Goal: Task Accomplishment & Management: Manage account settings

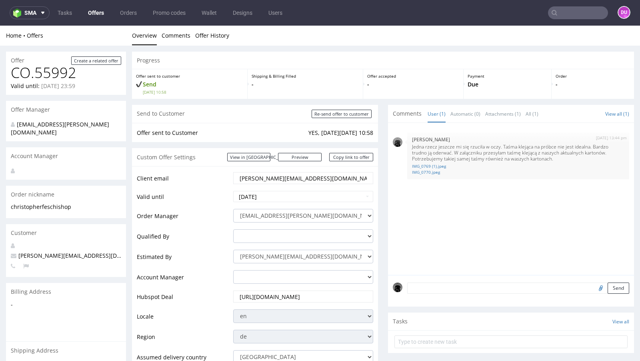
click at [89, 13] on link "Offers" at bounding box center [96, 12] width 26 height 13
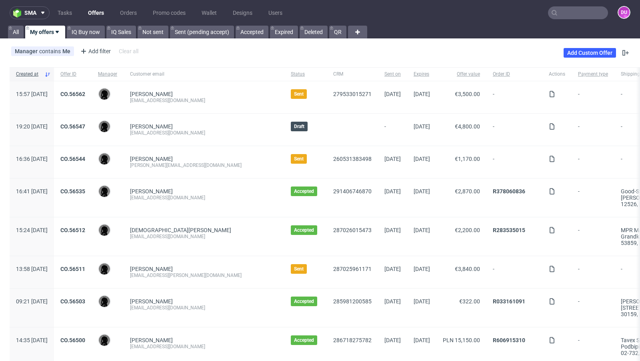
click at [557, 14] on input "text" at bounding box center [578, 12] width 60 height 13
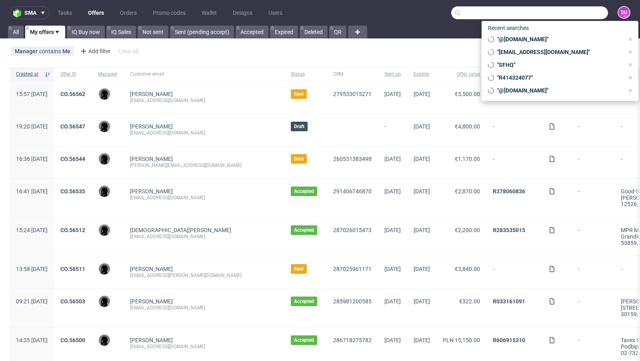
paste input "[PERSON_NAME][EMAIL_ADDRESS][DOMAIN_NAME]"
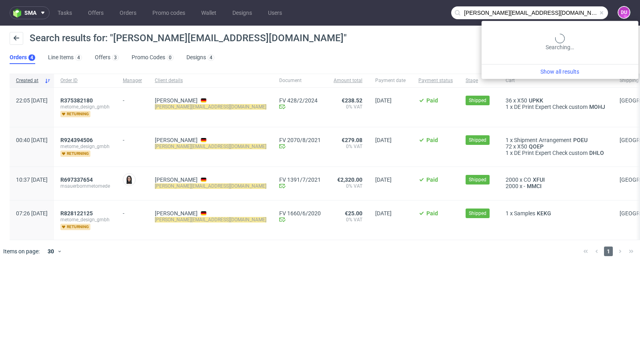
click at [575, 12] on input "[PERSON_NAME][EMAIL_ADDRESS][DOMAIN_NAME]" at bounding box center [529, 12] width 157 height 13
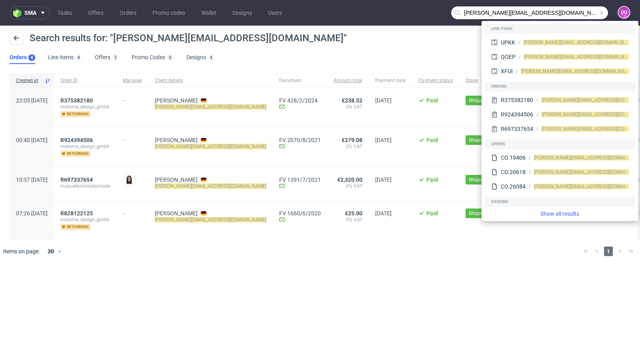
drag, startPoint x: 495, startPoint y: 13, endPoint x: 441, endPoint y: 12, distance: 54.8
click at [441, 12] on nav "sma Tasks Offers Orders Promo codes Wallet Designs Users m.sauerborn@metome.de …" at bounding box center [320, 13] width 640 height 26
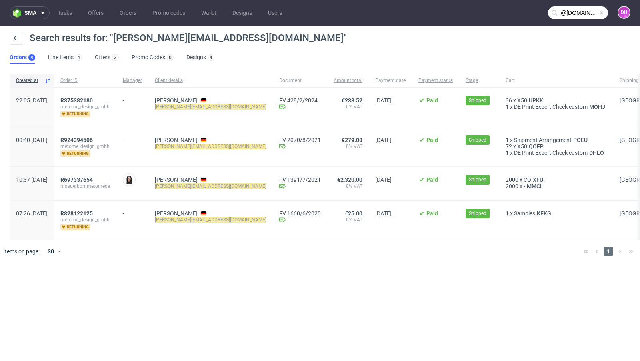
type input "@metome.de"
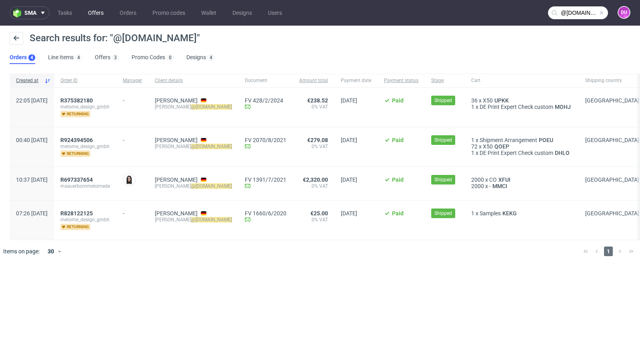
click at [102, 8] on link "Offers" at bounding box center [95, 12] width 25 height 13
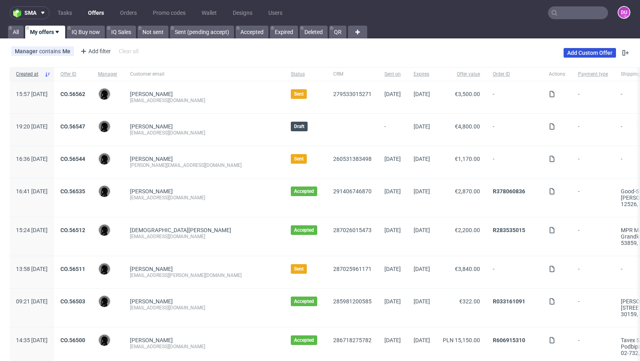
click at [588, 54] on link "Add Custom Offer" at bounding box center [590, 53] width 52 height 10
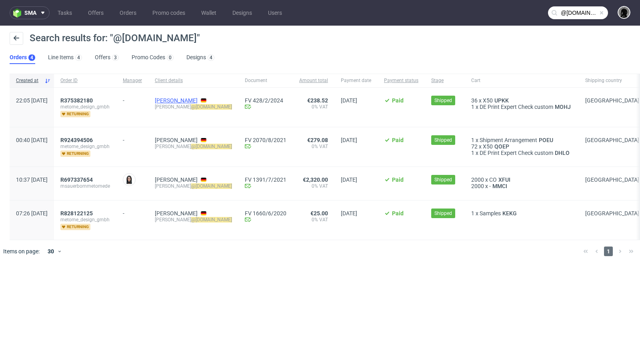
click at [198, 97] on link "[PERSON_NAME]" at bounding box center [176, 100] width 43 height 6
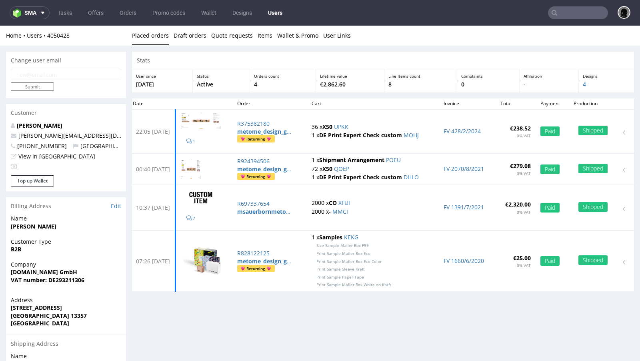
scroll to position [100, 0]
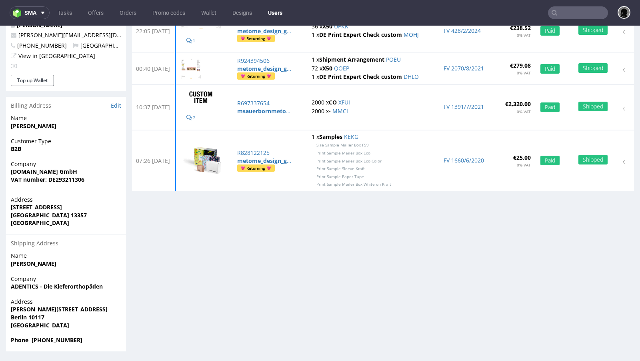
type input "@metome.de"
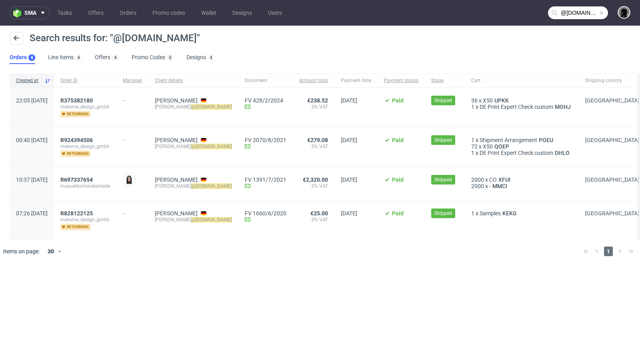
click at [92, 183] on span "msauerbornmetomede" at bounding box center [85, 186] width 50 height 6
click at [100, 173] on div "R697337654 msauerbornmetomede" at bounding box center [85, 183] width 62 height 33
click at [92, 178] on span "R697337654" at bounding box center [76, 179] width 32 height 6
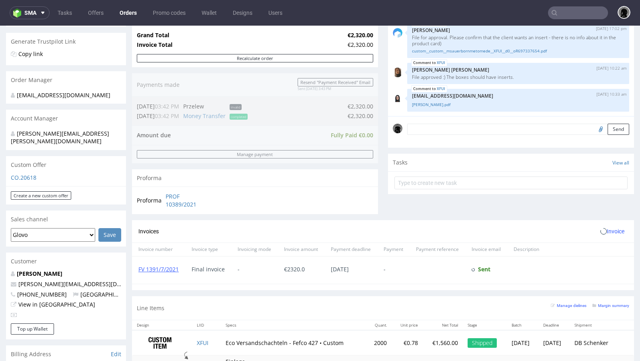
scroll to position [247, 0]
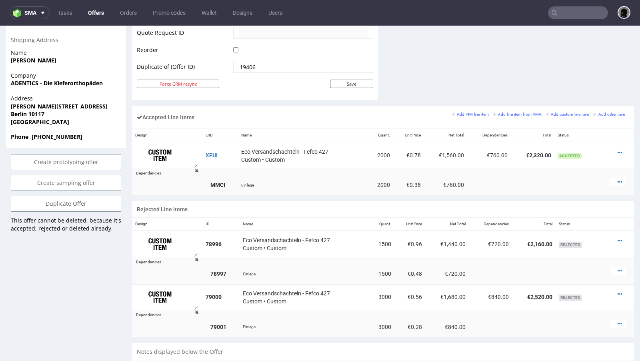
scroll to position [405, 0]
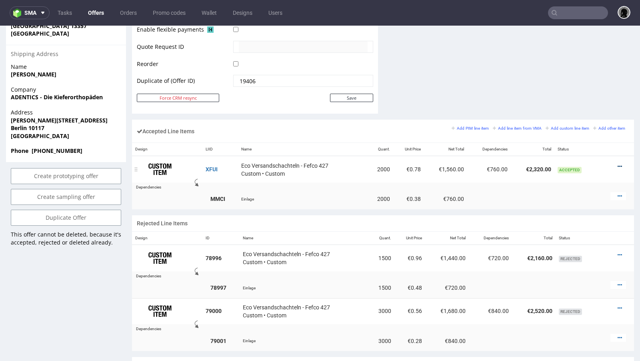
click at [618, 164] on icon at bounding box center [620, 167] width 4 height 6
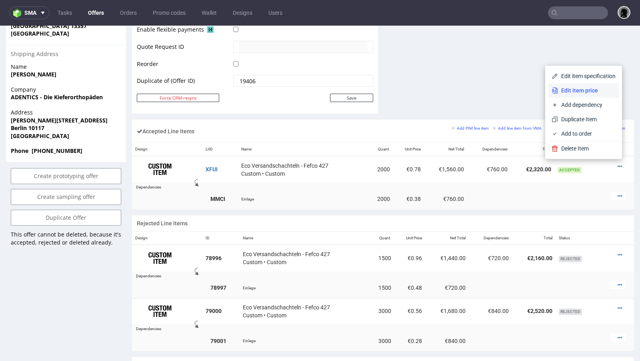
click at [571, 88] on span "Edit item price" at bounding box center [587, 90] width 58 height 8
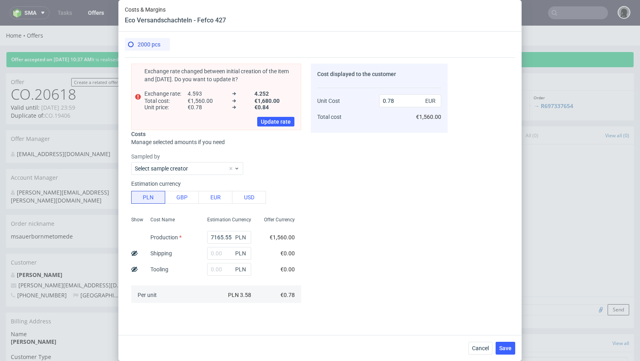
scroll to position [119, 0]
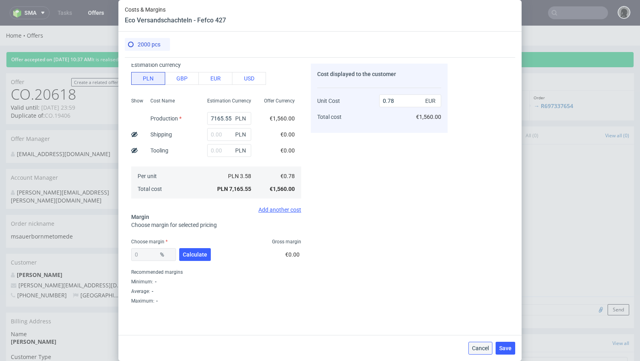
click at [481, 346] on span "Cancel" at bounding box center [480, 348] width 17 height 6
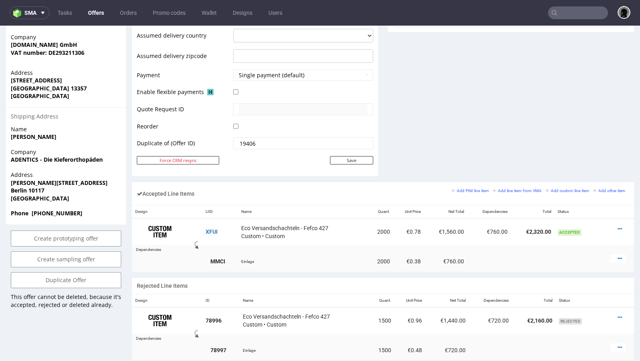
scroll to position [348, 0]
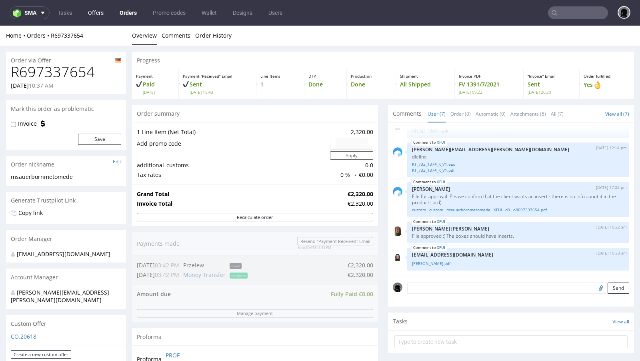
click at [100, 15] on link "Offers" at bounding box center [95, 12] width 25 height 13
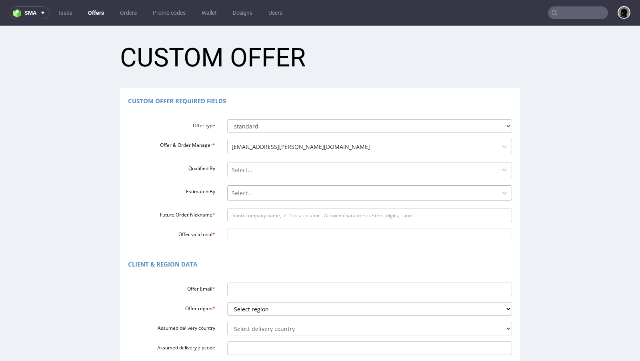
click at [241, 190] on div at bounding box center [363, 193] width 262 height 10
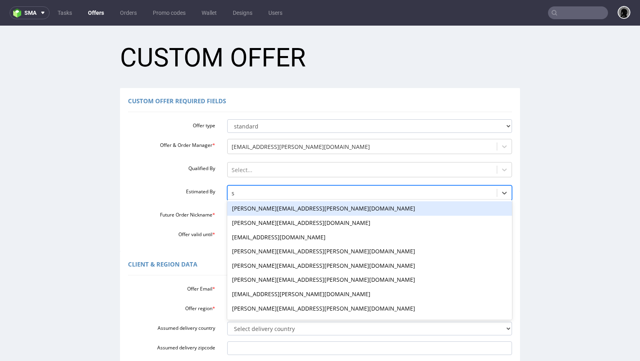
type input "se"
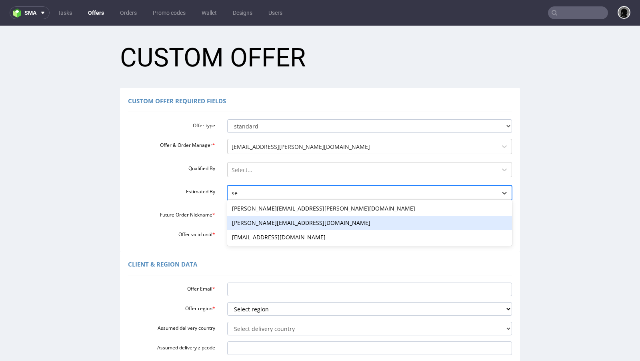
click at [246, 223] on div "[PERSON_NAME][EMAIL_ADDRESS][DOMAIN_NAME]" at bounding box center [369, 223] width 285 height 14
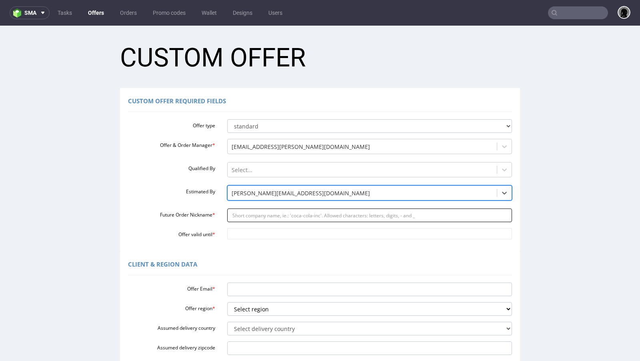
click at [254, 218] on input "Future Order Nickname *" at bounding box center [369, 215] width 285 height 14
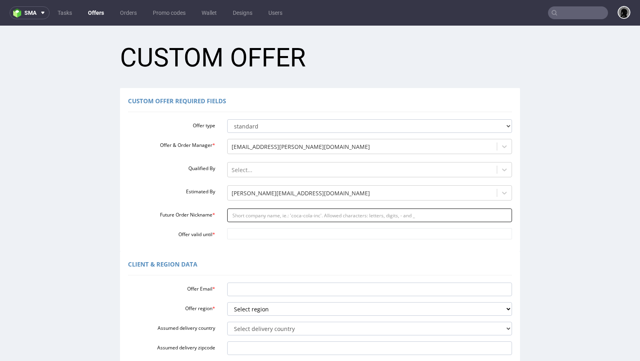
paste input "msauerbornmetomede"
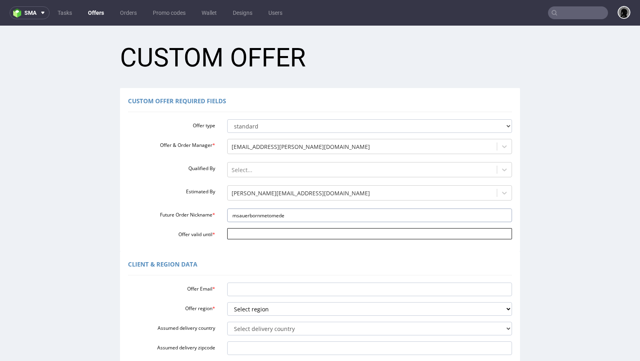
type input "msauerbornmetomede"
click at [258, 233] on input "Offer valid until *" at bounding box center [369, 233] width 285 height 11
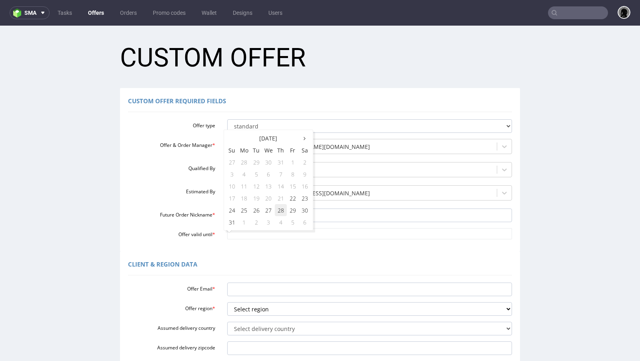
click at [280, 211] on td "28" at bounding box center [281, 210] width 12 height 12
type input "[DATE]"
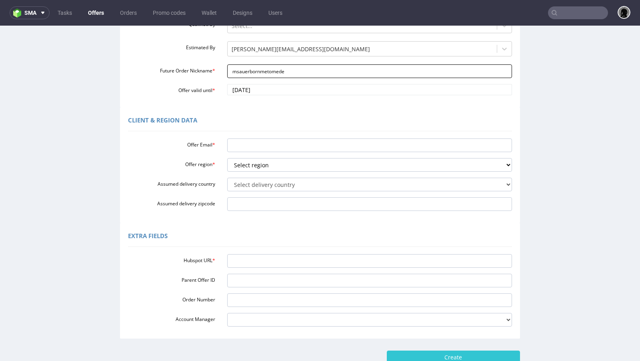
scroll to position [170, 0]
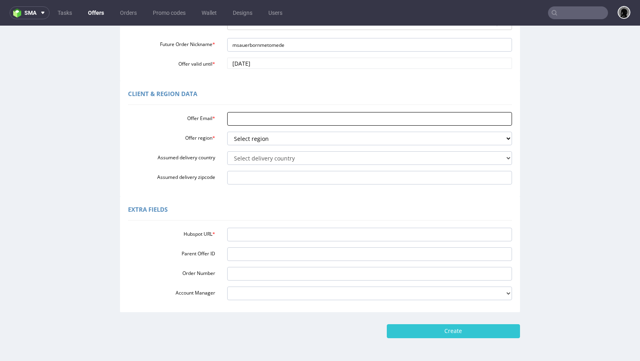
click at [249, 121] on input "Offer Email *" at bounding box center [369, 119] width 285 height 14
paste input "[PERSON_NAME][EMAIL_ADDRESS][DOMAIN_NAME]"
type input "[PERSON_NAME][EMAIL_ADDRESS][DOMAIN_NAME]"
click at [255, 140] on select "Select region eu gb de pl fr it es" at bounding box center [369, 139] width 285 height 14
select select "de"
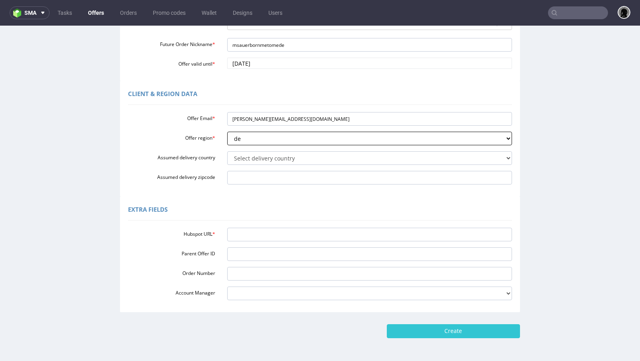
click at [227, 132] on select "Select region eu gb de pl fr it es" at bounding box center [369, 139] width 285 height 14
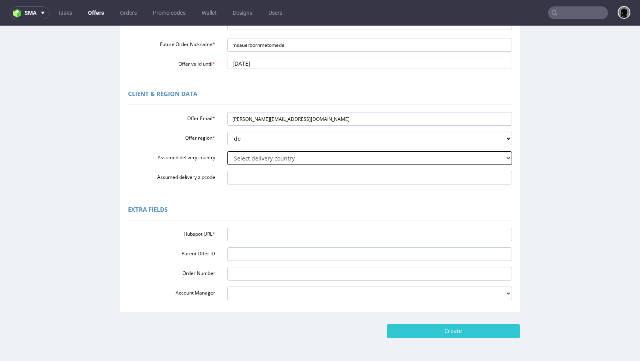
click at [265, 162] on select "Select delivery country [GEOGRAPHIC_DATA] [GEOGRAPHIC_DATA] [GEOGRAPHIC_DATA] […" at bounding box center [369, 158] width 285 height 14
select select "57"
click at [227, 151] on select "Select delivery country [GEOGRAPHIC_DATA] [GEOGRAPHIC_DATA] [GEOGRAPHIC_DATA] […" at bounding box center [369, 158] width 285 height 14
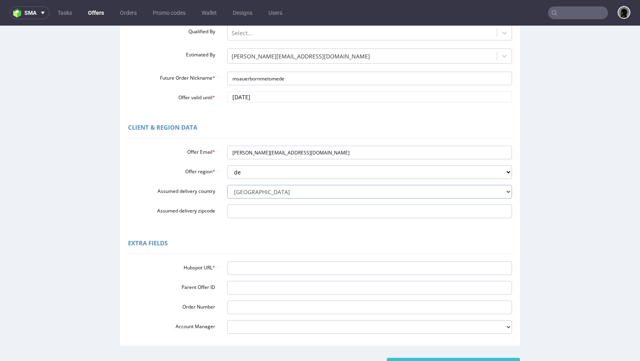
scroll to position [117, 0]
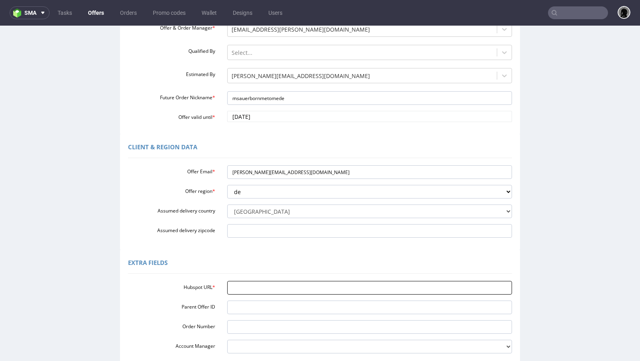
click at [259, 290] on input "Hubspot URL *" at bounding box center [369, 288] width 285 height 14
paste input "[URL][DOMAIN_NAME]"
type input "https://app-eu1.hubspot.com/contacts/25600958/record/0-3/292091339962"
click at [278, 261] on div "Extra Fields" at bounding box center [320, 263] width 384 height 19
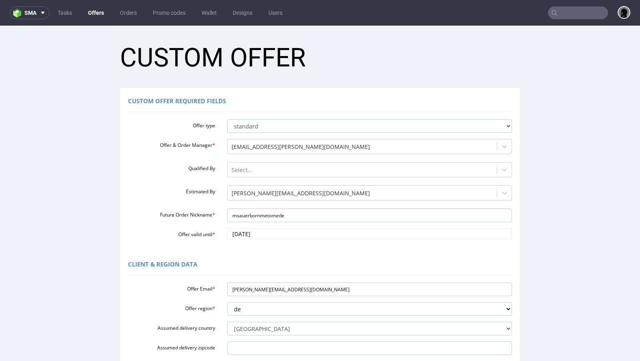
scroll to position [199, 0]
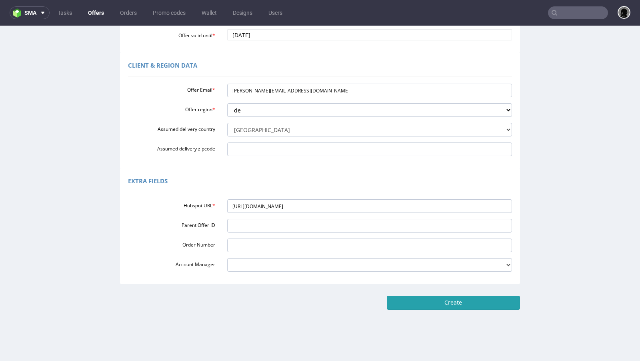
click at [439, 303] on input "Create" at bounding box center [453, 303] width 133 height 14
type input "Please wait..."
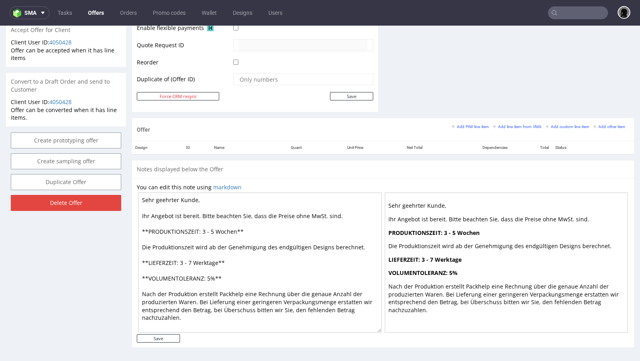
scroll to position [2, 0]
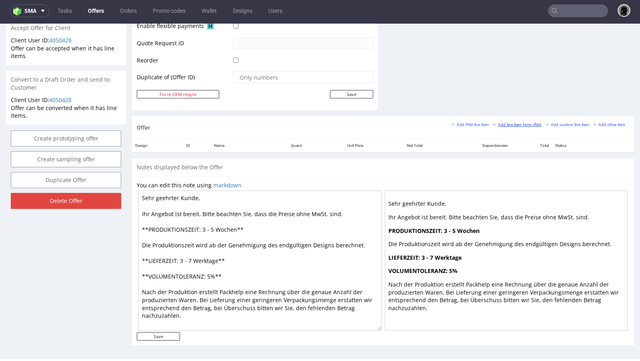
click at [503, 122] on small "Add line item from VMA" at bounding box center [517, 124] width 49 height 4
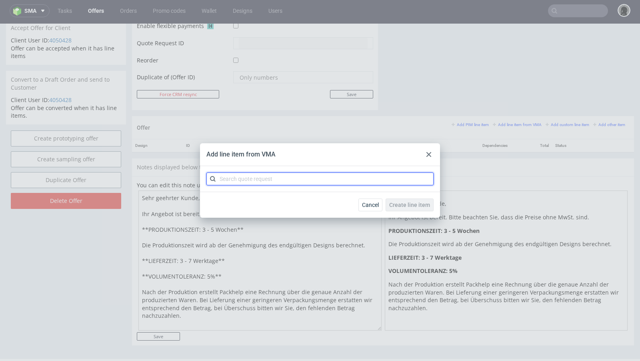
click at [261, 181] on input "text" at bounding box center [319, 178] width 227 height 13
paste input "CBCX"
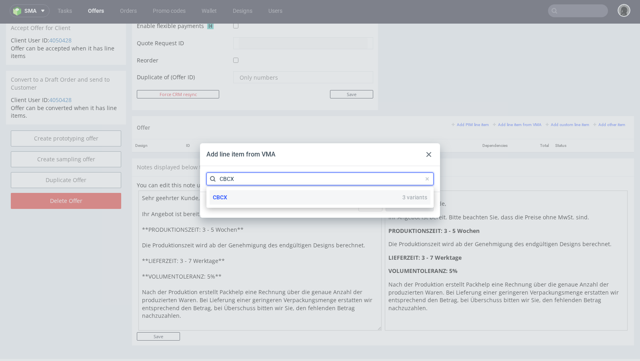
type input "CBCX"
click at [245, 193] on div "CBCX 3 variants" at bounding box center [320, 197] width 221 height 14
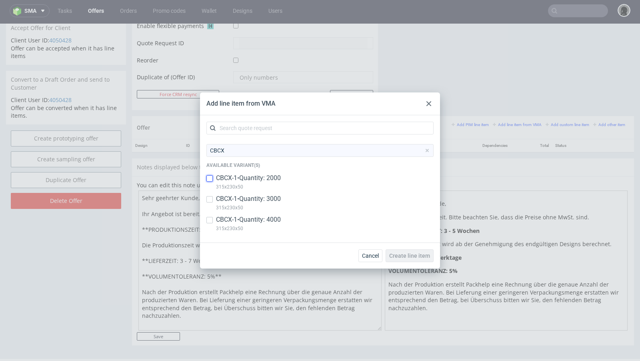
click at [210, 180] on input "checkbox" at bounding box center [209, 178] width 6 height 6
checkbox input "true"
click at [211, 201] on input "checkbox" at bounding box center [209, 199] width 6 height 6
checkbox input "true"
click at [212, 218] on input "checkbox" at bounding box center [209, 220] width 6 height 6
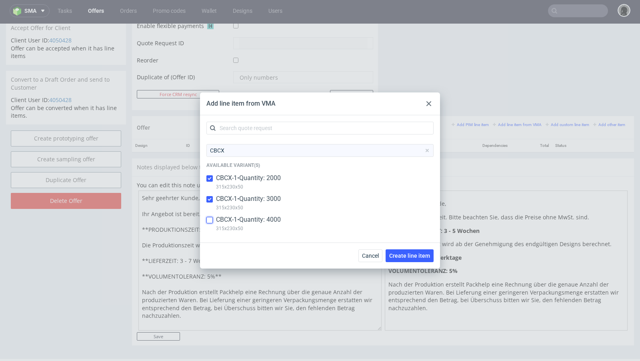
checkbox input "true"
click at [407, 260] on button "Create line item" at bounding box center [410, 255] width 48 height 13
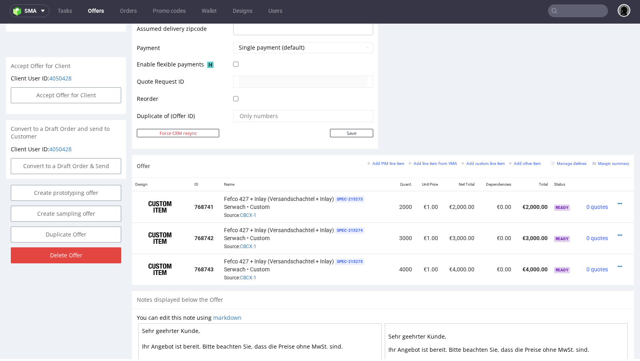
scroll to position [342, 0]
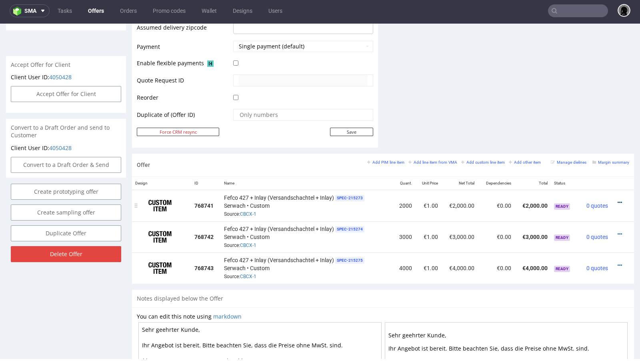
click at [618, 200] on icon at bounding box center [620, 203] width 4 height 6
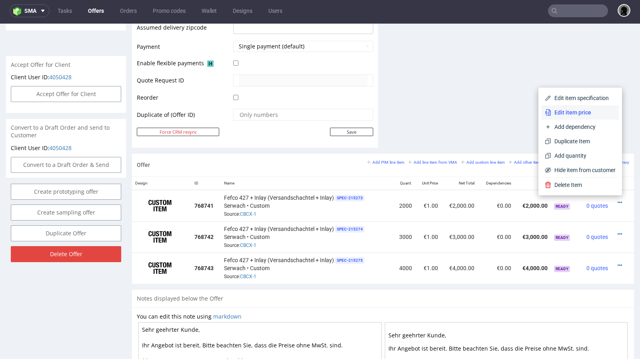
click at [564, 112] on span "Edit item price" at bounding box center [583, 112] width 64 height 8
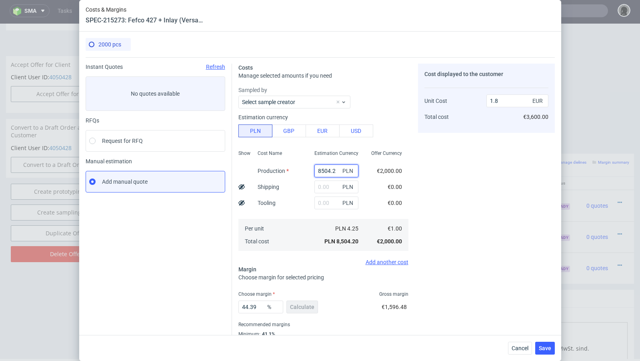
click at [320, 169] on input "8504.2" at bounding box center [336, 170] width 44 height 13
paste input "4920.00"
type input "4920"
type input "1.04"
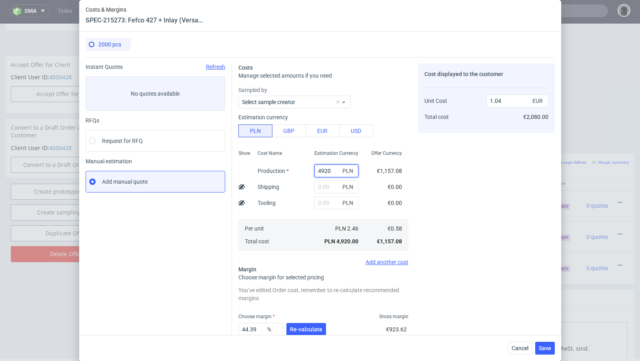
type input "4920"
click at [322, 188] on input "text" at bounding box center [336, 186] width 44 height 13
paste input "518"
type input "518"
type input "1.15"
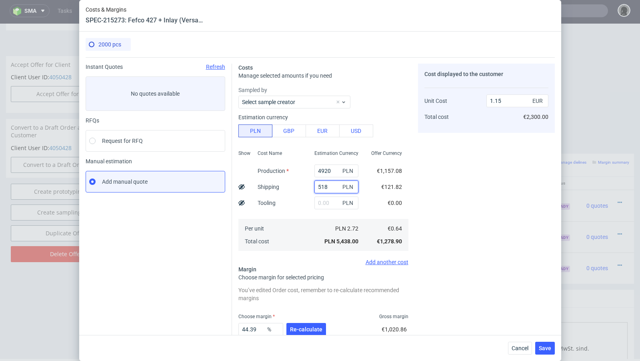
type input "518"
click at [241, 188] on icon at bounding box center [241, 187] width 6 height 6
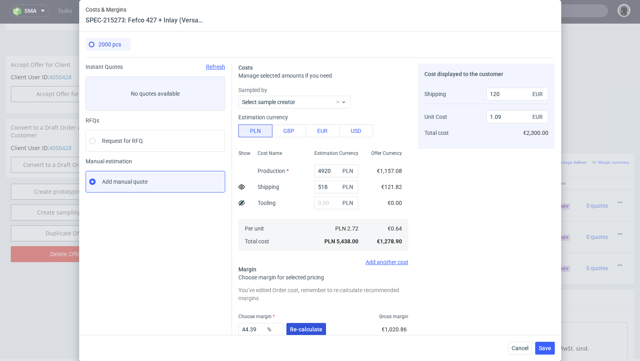
click at [310, 334] on button "Re-calculate" at bounding box center [306, 329] width 40 height 13
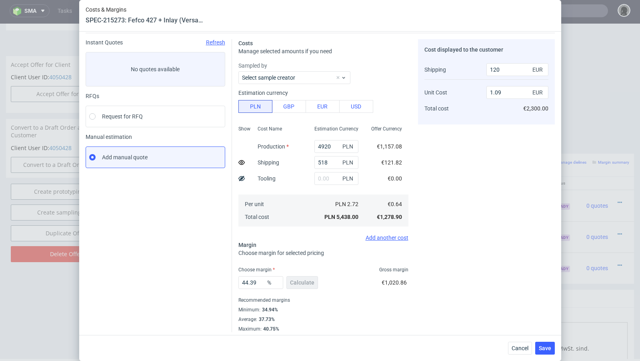
scroll to position [27, 0]
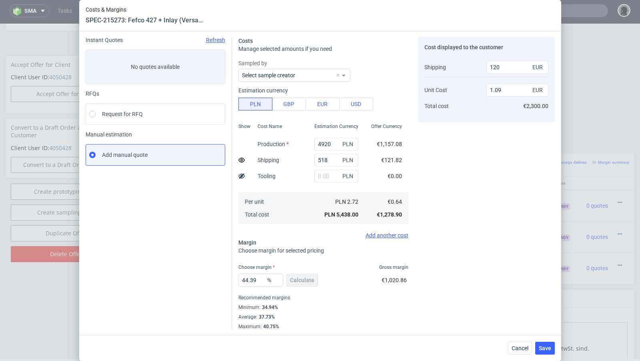
click at [243, 158] on icon at bounding box center [241, 160] width 6 height 6
type input "1.15"
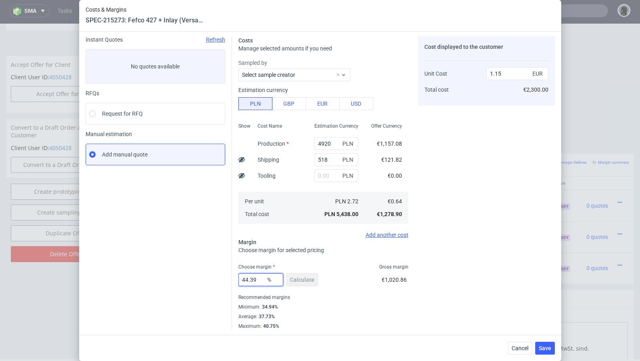
click at [261, 280] on input "44.39" at bounding box center [260, 279] width 45 height 13
type input "44.7"
type input "1.16"
drag, startPoint x: 256, startPoint y: 280, endPoint x: 219, endPoint y: 280, distance: 36.4
click at [219, 280] on div "Instant Quotes Refresh No quotes available RFQs Request for RFQ Manual estimati…" at bounding box center [320, 179] width 469 height 299
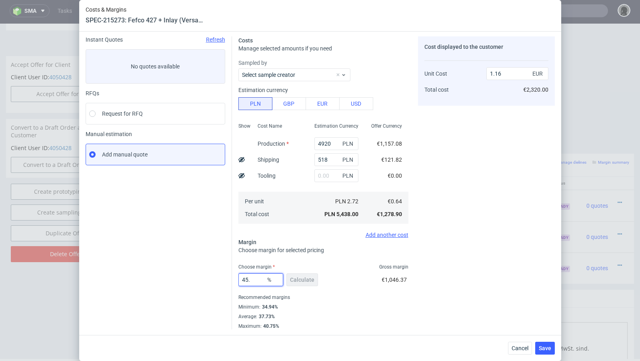
type input "45.9"
type input "1.18"
type input "45.6"
type input "1.17"
type input "45.1"
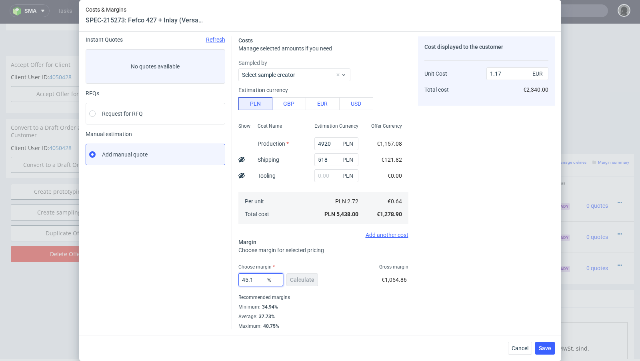
type input "1.16"
type input "45.18"
type input "1.17"
type input "45.15"
type input "1.16"
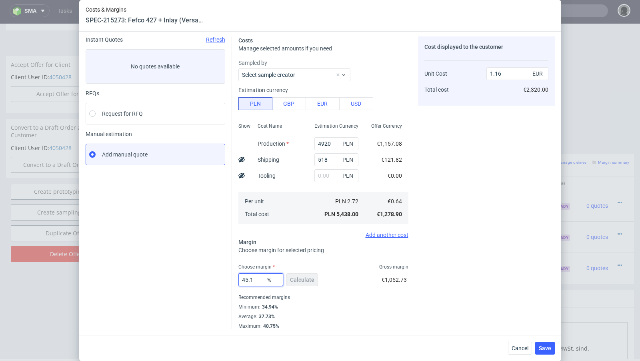
type input "45.16"
type input "1.17"
type input "45.15"
type input "1.16"
type input "45.15"
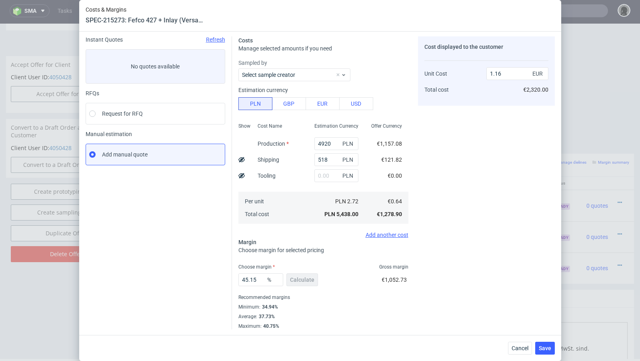
click at [372, 290] on div "45.15 % Calculate €1,052.73" at bounding box center [323, 281] width 170 height 22
click at [550, 347] on span "Save" at bounding box center [545, 348] width 12 height 6
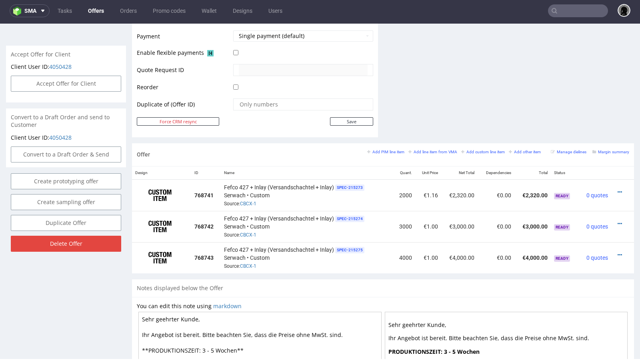
scroll to position [358, 0]
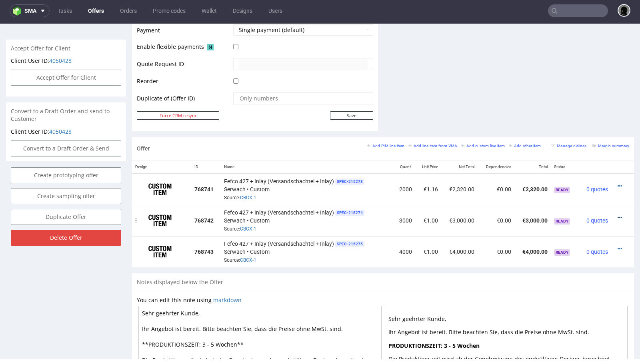
click at [618, 215] on icon at bounding box center [620, 218] width 4 height 6
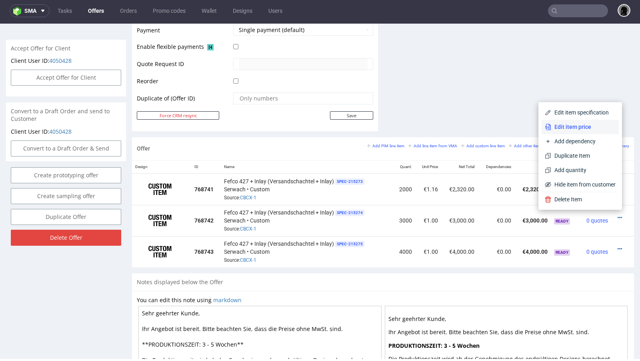
click at [567, 128] on span "Edit item price" at bounding box center [583, 127] width 64 height 8
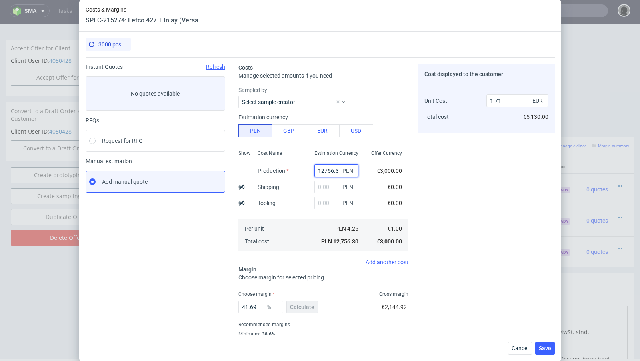
click at [332, 170] on input "12756.3" at bounding box center [336, 170] width 44 height 13
paste input "5950.00"
type input "5950"
type input "0.8"
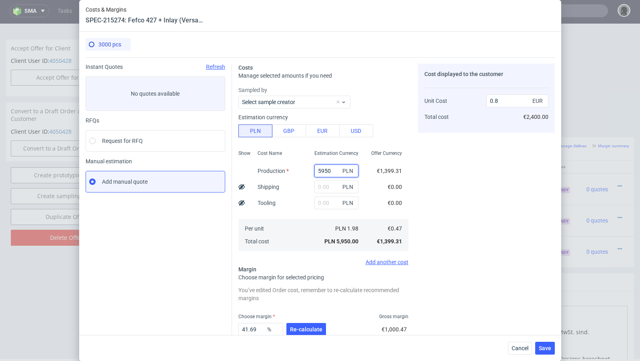
type input "5950"
click at [325, 186] on input "text" at bounding box center [336, 186] width 44 height 13
paste input "781"
type input "781"
type input "0.9"
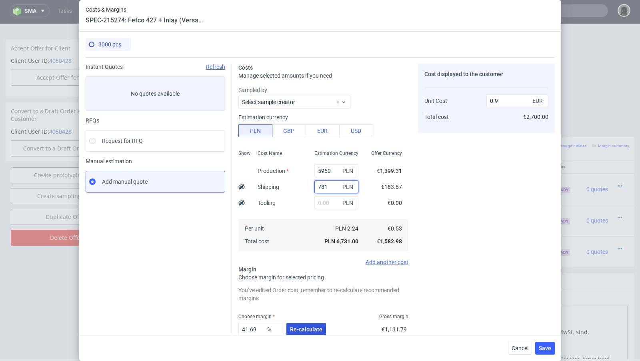
type input "781"
click at [302, 331] on span "Re-calculate" at bounding box center [306, 330] width 32 height 6
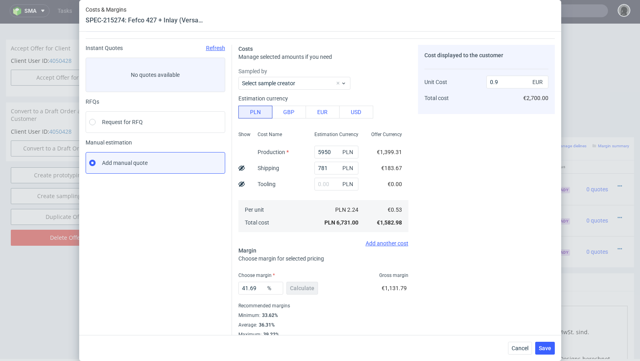
scroll to position [27, 0]
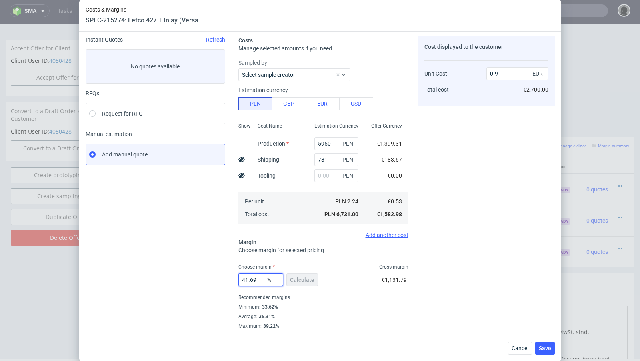
drag, startPoint x: 260, startPoint y: 280, endPoint x: 197, endPoint y: 277, distance: 63.7
click at [197, 277] on div "Instant Quotes Refresh No quotes available RFQs Request for RFQ Manual estimati…" at bounding box center [320, 179] width 469 height 299
type input "44"
type input "0.94"
type input "45"
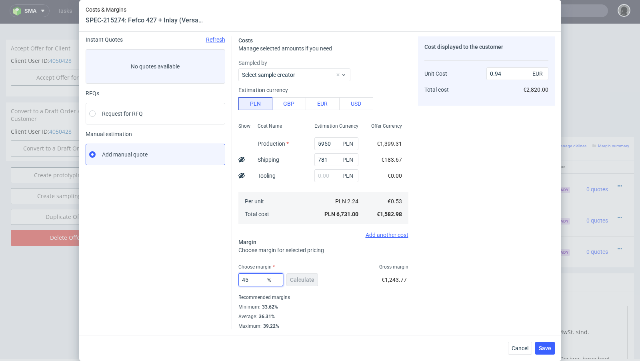
type input "0.96"
type input "45.5"
type input "0.97"
type input "45.999"
type input "0.98"
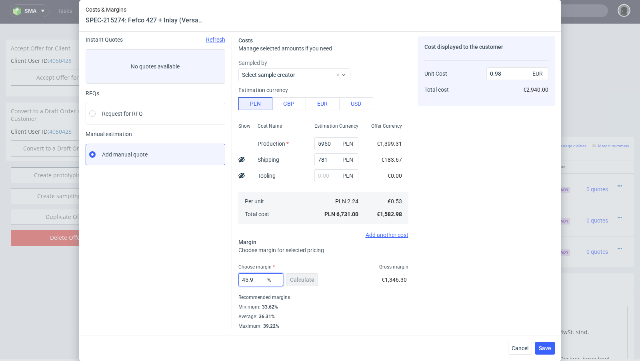
type input "45.92"
type input "0.97"
type input "45.95"
type input "0.98"
type input "45.94"
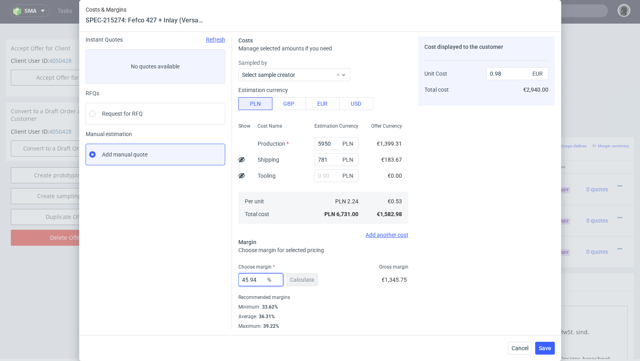
type input "0.97"
type input "45.94"
click at [229, 272] on div "Instant Quotes Refresh No quotes available RFQs Request for RFQ Manual estimati…" at bounding box center [159, 182] width 146 height 293
click at [548, 345] on span "Save" at bounding box center [545, 348] width 12 height 6
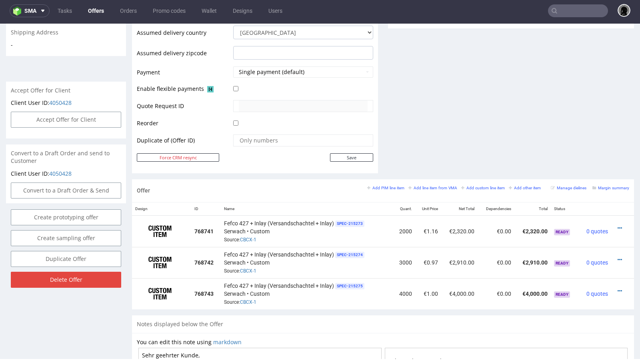
scroll to position [316, 0]
click at [615, 287] on div at bounding box center [621, 290] width 12 height 8
click at [615, 286] on div at bounding box center [621, 290] width 12 height 8
click at [618, 288] on icon at bounding box center [620, 291] width 4 height 6
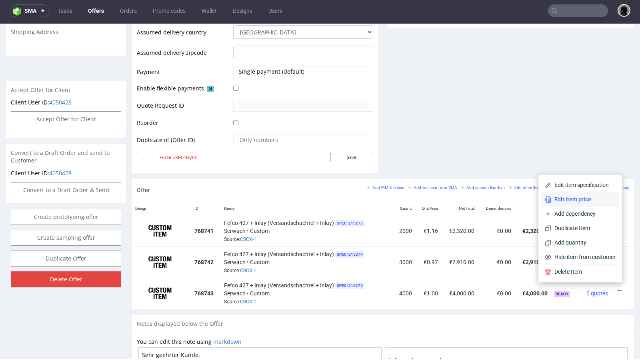
click at [581, 202] on span "Edit item price" at bounding box center [583, 199] width 64 height 8
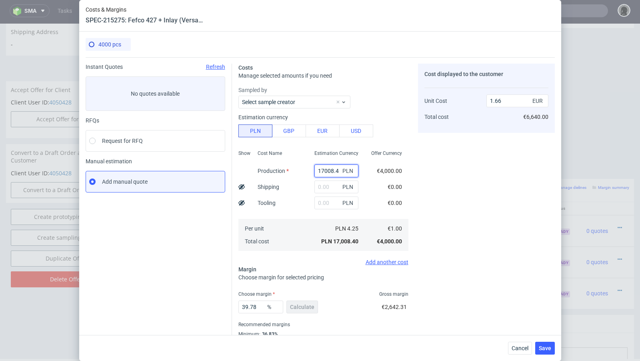
click at [321, 171] on input "17008.4" at bounding box center [336, 170] width 44 height 13
paste input "6900.00"
type input "6900"
type input "0.67"
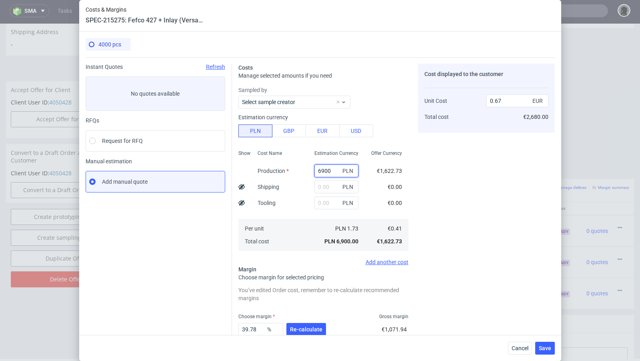
type input "6900"
click at [320, 190] on input "text" at bounding box center [336, 186] width 44 height 13
type input "781"
type input "0.75"
type input "781"
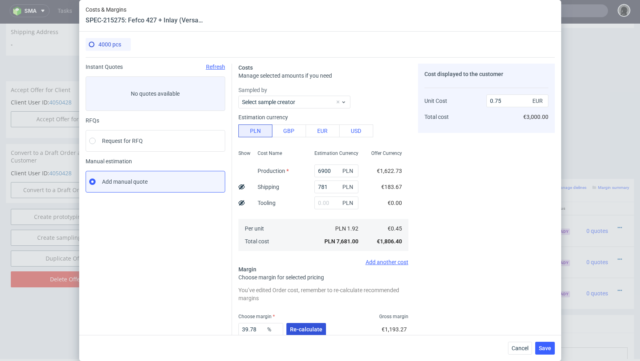
click at [297, 328] on span "Re-calculate" at bounding box center [306, 330] width 32 height 6
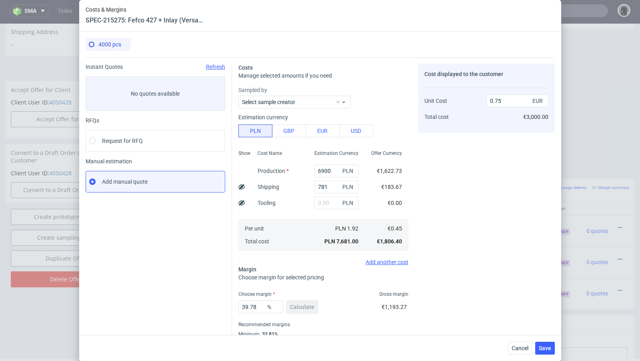
scroll to position [27, 0]
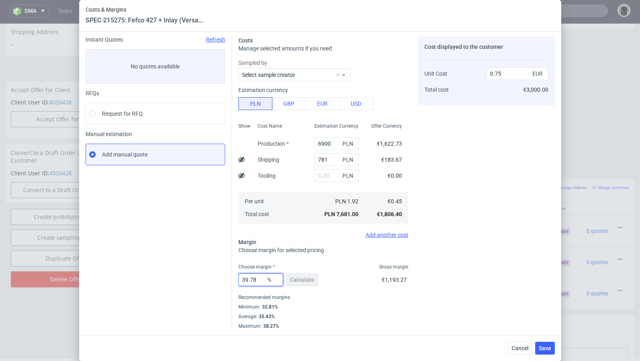
drag, startPoint x: 264, startPoint y: 278, endPoint x: 185, endPoint y: 274, distance: 79.3
click at [185, 274] on div "Instant Quotes Refresh No quotes available RFQs Request for RFQ Manual estimati…" at bounding box center [320, 179] width 469 height 299
type input "45"
type input "0.83"
type input "47"
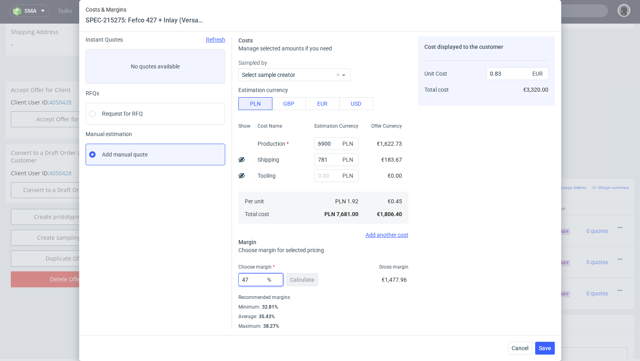
type input "0.86"
type input "46"
type input "0.84"
type input "46.6"
type input "0.85"
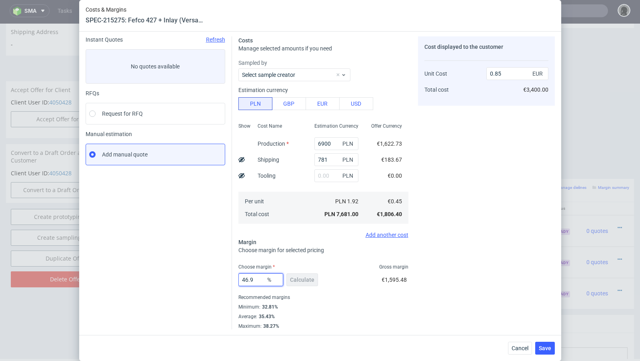
type input "46.99"
type input "0.86"
type input "46.92"
type input "0.85"
type input "46.93"
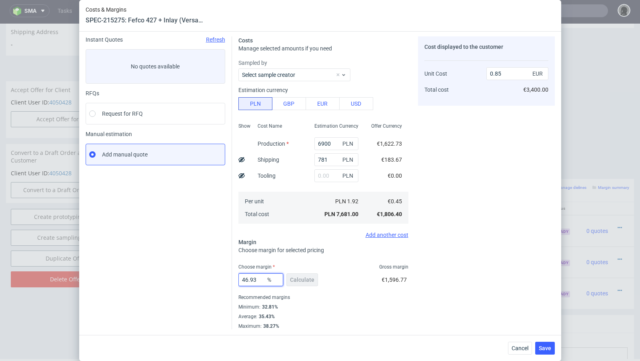
type input "0.86"
type input "46.92"
type input "0.85"
type input "46.92"
click at [355, 271] on div "46.92 % Calculate €1,596.77" at bounding box center [323, 281] width 170 height 22
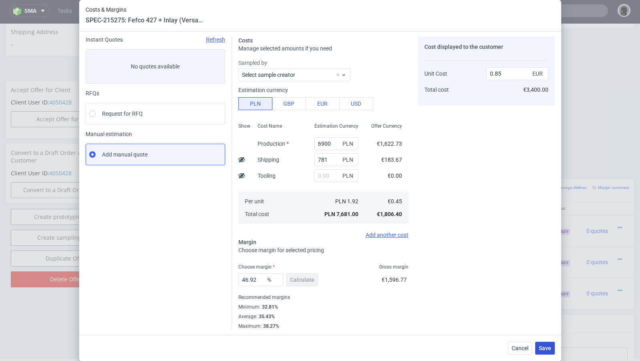
click at [544, 347] on span "Save" at bounding box center [545, 348] width 12 height 6
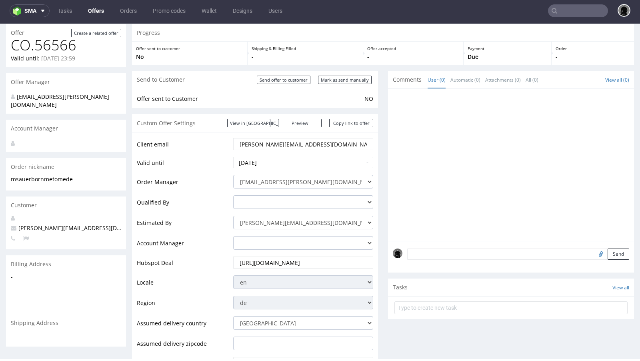
scroll to position [0, 0]
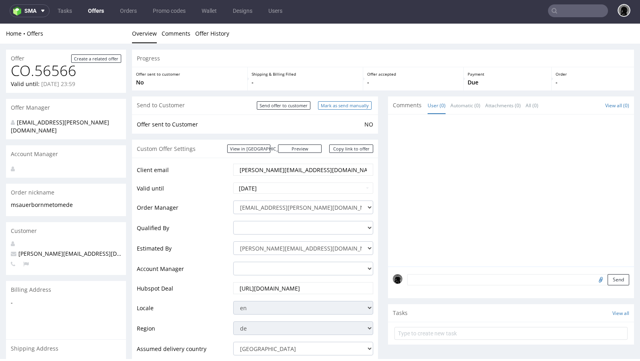
click at [335, 108] on input "Mark as send manually" at bounding box center [345, 105] width 54 height 8
type input "In progress..."
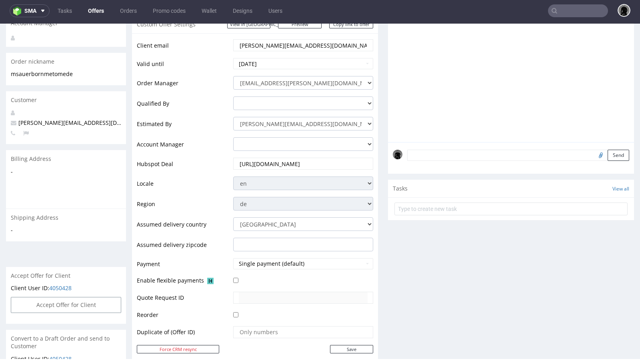
scroll to position [20, 0]
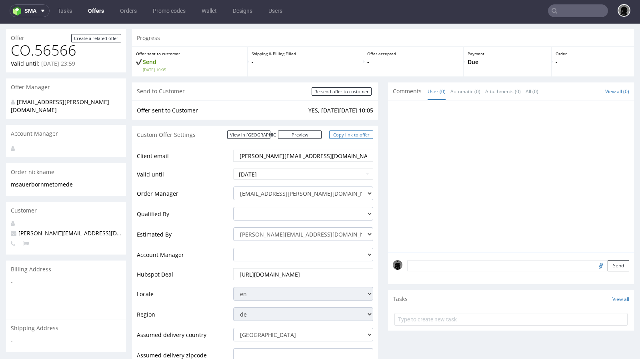
click at [343, 135] on link "Copy link to offer" at bounding box center [351, 134] width 44 height 8
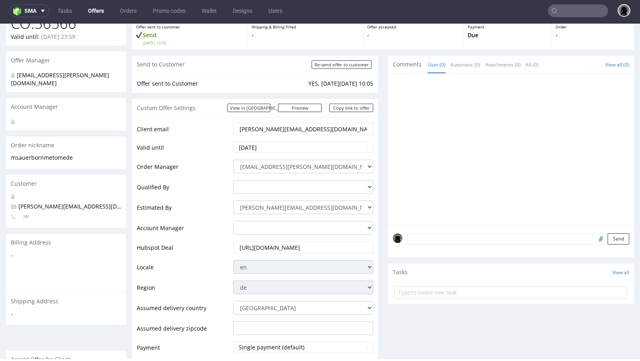
scroll to position [0, 0]
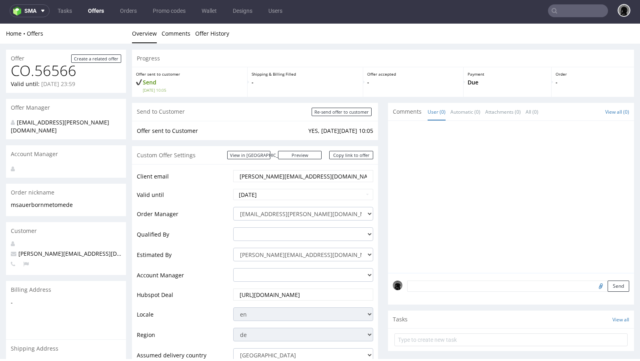
click at [94, 10] on link "Offers" at bounding box center [96, 10] width 26 height 13
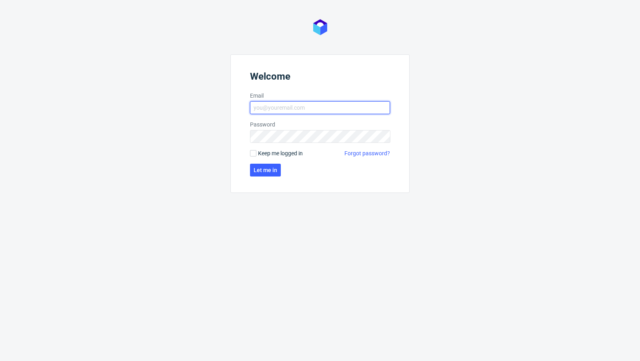
click at [268, 102] on input "Email" at bounding box center [320, 107] width 140 height 13
type input "[EMAIL_ADDRESS][PERSON_NAME][DOMAIN_NAME]"
click at [267, 173] on button "Let me in" at bounding box center [265, 170] width 31 height 13
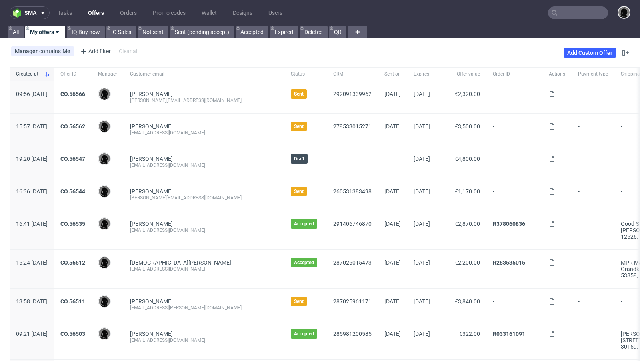
click at [98, 13] on link "Offers" at bounding box center [96, 12] width 26 height 13
click at [570, 16] on input "text" at bounding box center [578, 12] width 60 height 13
paste input "BDKL"
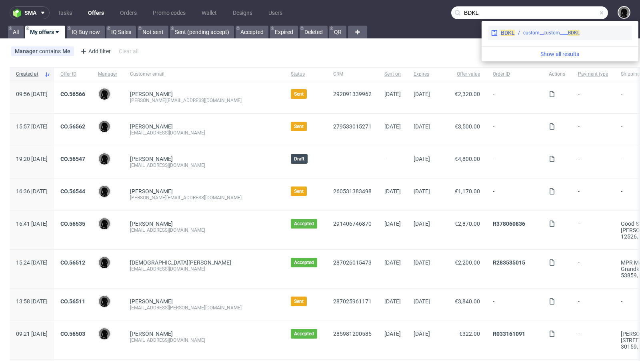
type input "BDKL"
click at [511, 32] on span "BDKL" at bounding box center [508, 33] width 14 height 6
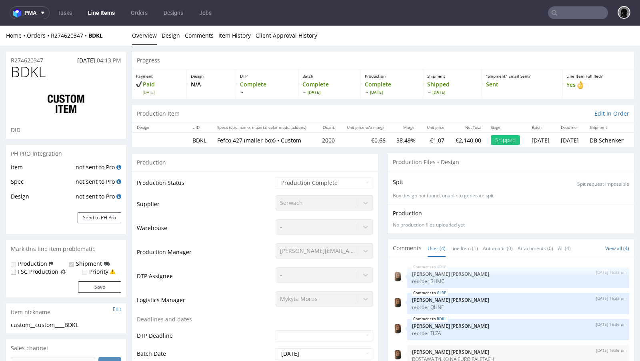
select select "in_progress"
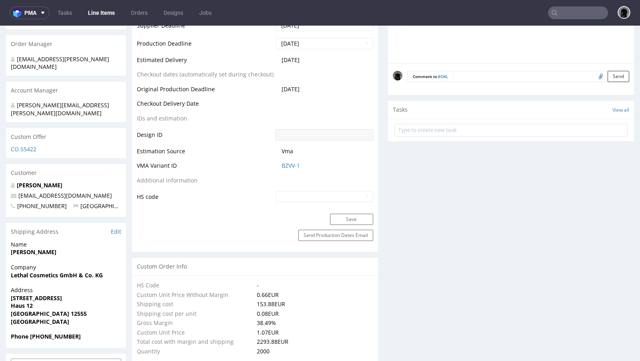
scroll to position [347, 0]
drag, startPoint x: 92, startPoint y: 178, endPoint x: 17, endPoint y: 179, distance: 75.2
click at [17, 191] on p "[EMAIL_ADDRESS][DOMAIN_NAME]" at bounding box center [66, 195] width 110 height 8
copy link "[EMAIL_ADDRESS][DOMAIN_NAME]"
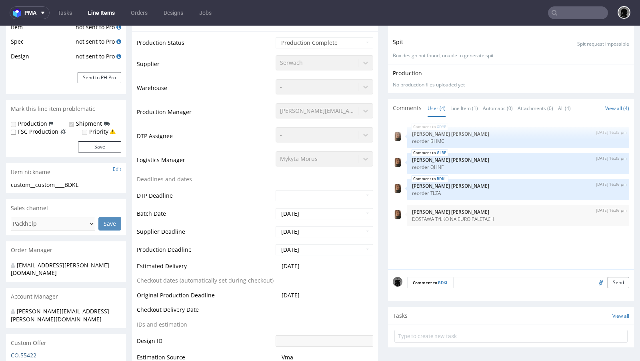
scroll to position [221, 0]
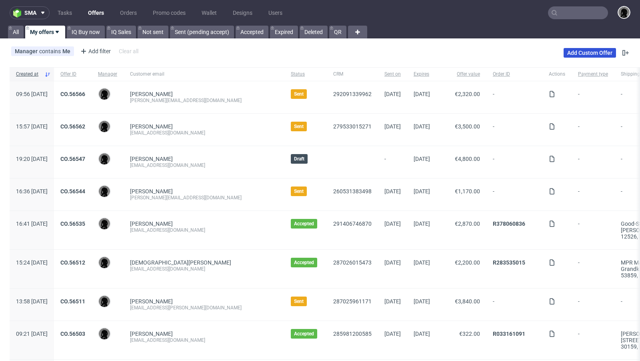
click at [568, 54] on link "Add Custom Offer" at bounding box center [590, 53] width 52 height 10
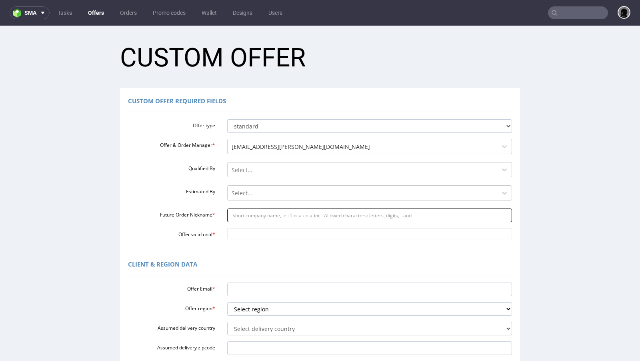
click at [258, 212] on input "Future Order Nickname *" at bounding box center [369, 215] width 285 height 14
paste input "mnblethalcosmeticscom"
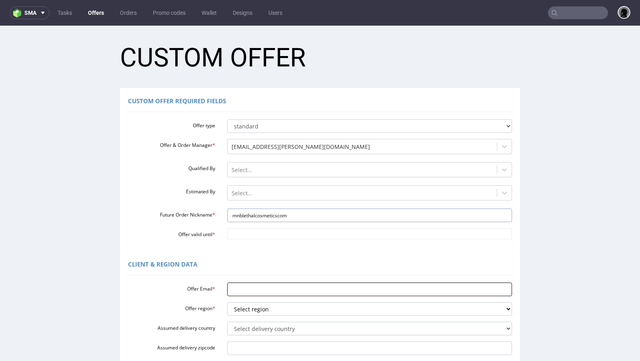
type input "mnblethalcosmeticscom"
click at [247, 288] on input "Offer Email *" at bounding box center [369, 289] width 285 height 14
paste input "[EMAIL_ADDRESS][DOMAIN_NAME]"
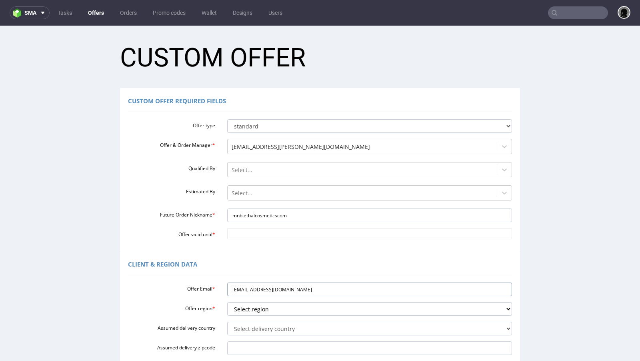
scroll to position [0, 0]
type input "[EMAIL_ADDRESS][DOMAIN_NAME]"
click at [253, 242] on div "Custom Offer Required Fields Offer type standard prototyping sampling Offer & O…" at bounding box center [320, 169] width 400 height 163
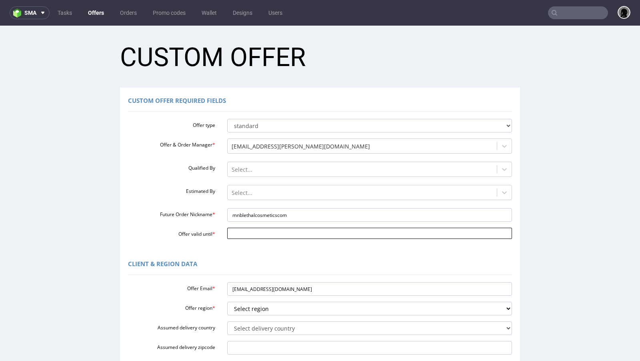
click at [248, 235] on input "Offer valid until *" at bounding box center [369, 233] width 285 height 11
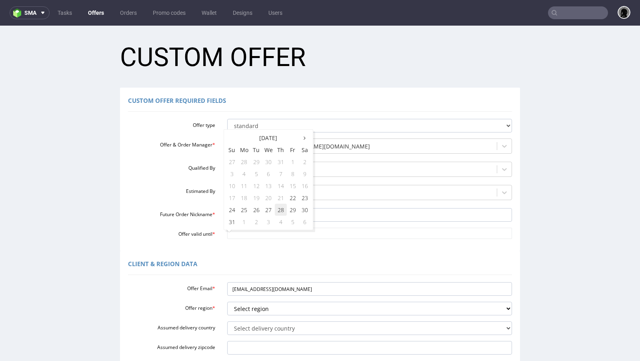
click at [282, 212] on td "28" at bounding box center [281, 210] width 12 height 12
type input "2025-08-28"
click at [250, 194] on div at bounding box center [363, 193] width 262 height 10
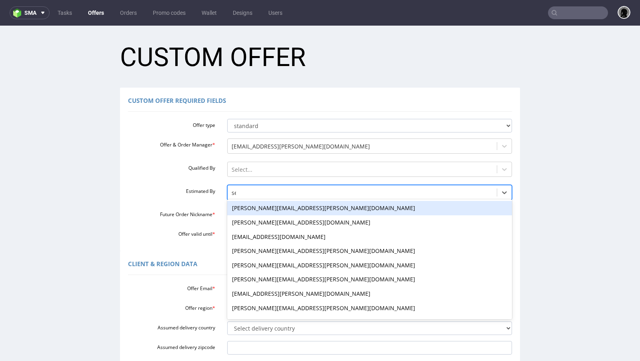
type input "seb"
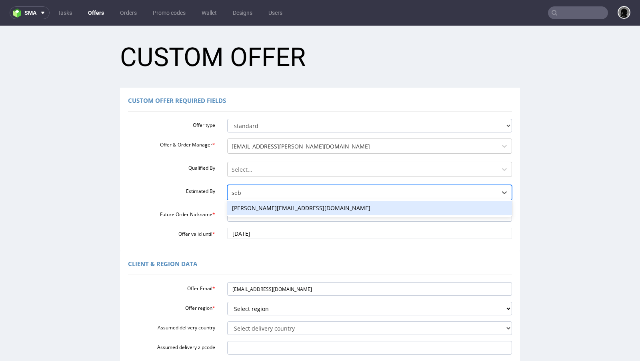
click at [256, 207] on div "sebastian.markut@packhelp.com" at bounding box center [369, 208] width 285 height 14
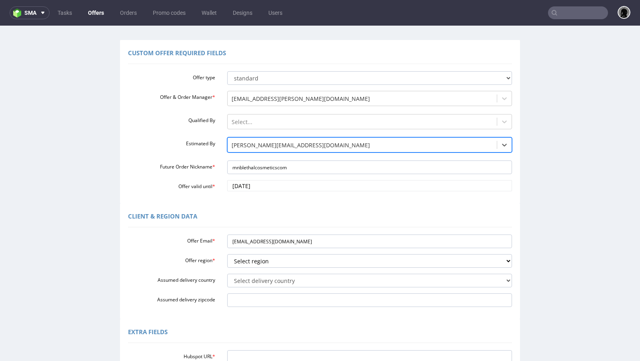
scroll to position [51, 0]
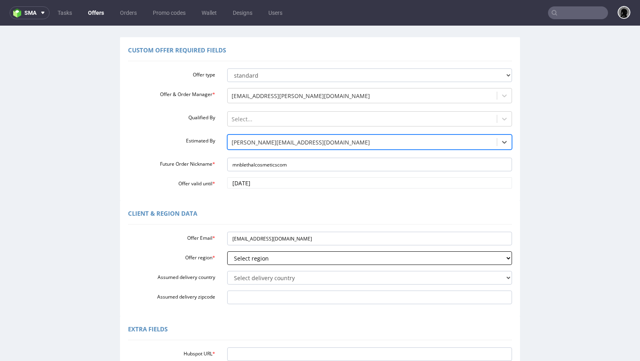
click at [251, 256] on select "Select region eu gb de pl fr it es" at bounding box center [369, 258] width 285 height 14
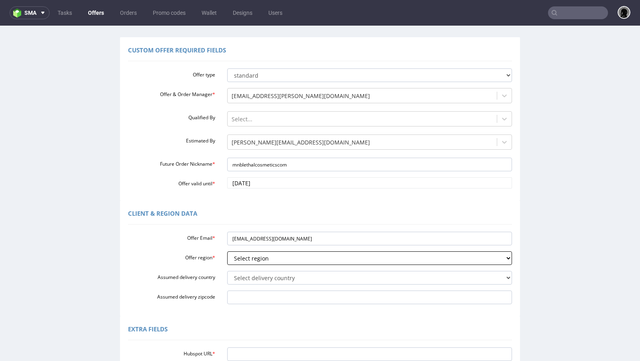
select select "de"
click at [227, 251] on select "Select region eu gb de pl fr it es" at bounding box center [369, 258] width 285 height 14
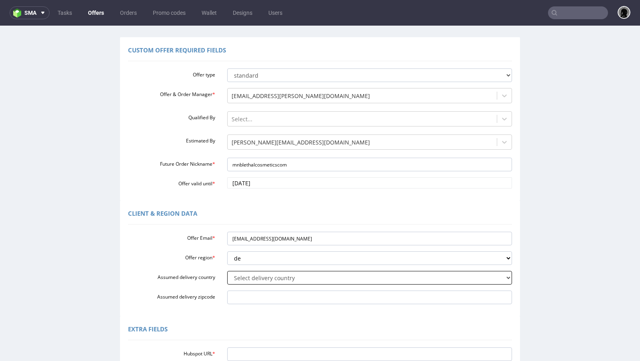
click at [264, 280] on select "Select delivery country Andorra Afghanistan Anguilla Albania Armenia Antarctica…" at bounding box center [369, 278] width 285 height 14
select select "57"
click at [227, 271] on select "Select delivery country Andorra Afghanistan Anguilla Albania Armenia Antarctica…" at bounding box center [369, 278] width 285 height 14
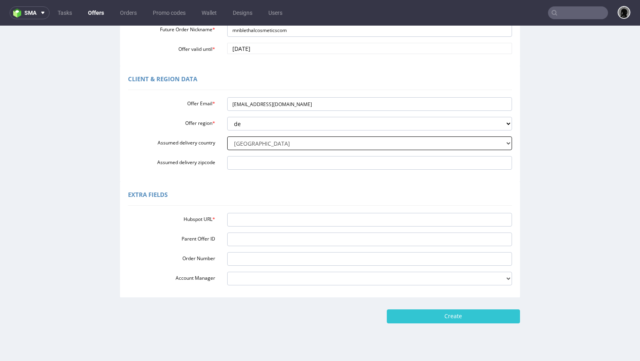
scroll to position [189, 0]
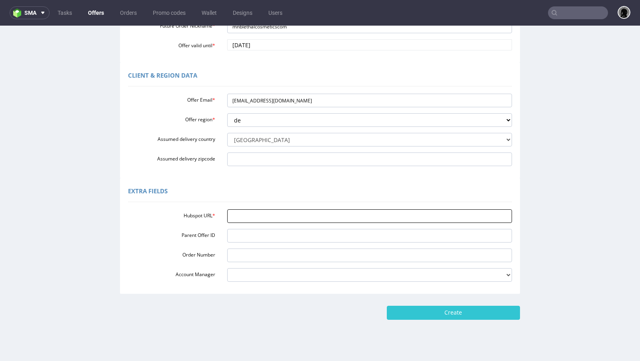
click at [248, 220] on input "Hubspot URL *" at bounding box center [369, 216] width 285 height 14
paste input "[URL][DOMAIN_NAME]"
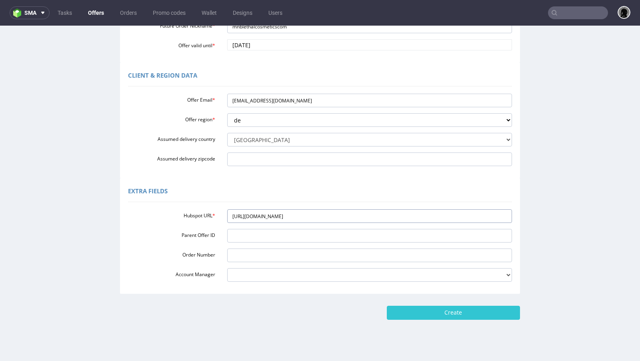
type input "[URL][DOMAIN_NAME]"
click at [281, 187] on div "Extra Fields" at bounding box center [320, 192] width 384 height 19
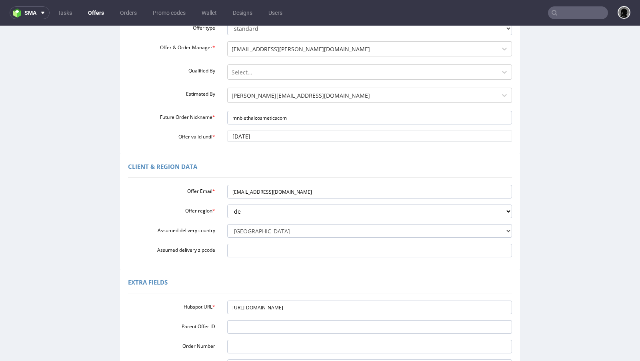
scroll to position [199, 0]
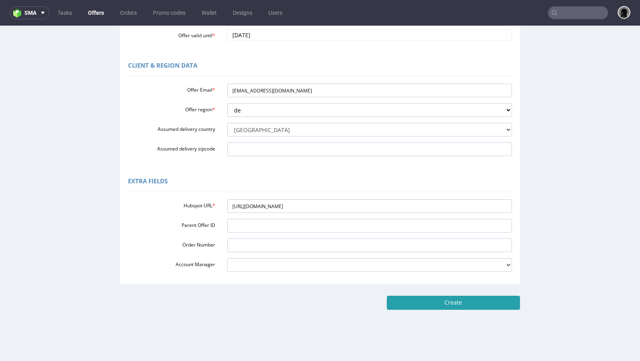
click at [455, 307] on input "Create" at bounding box center [453, 303] width 133 height 14
type input "Please wait..."
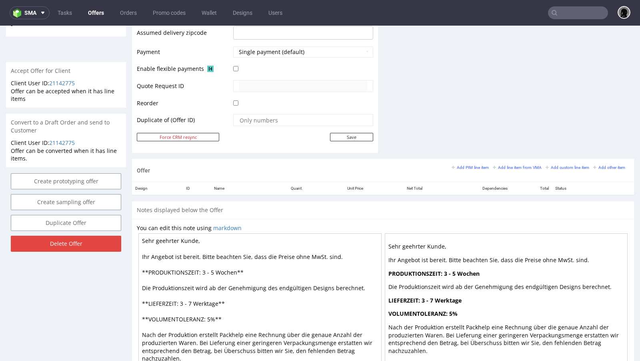
scroll to position [338, 0]
click at [505, 166] on small "Add line item from VMA" at bounding box center [517, 167] width 49 height 4
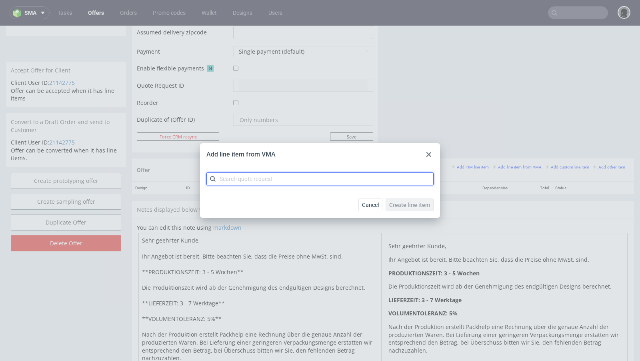
click at [268, 178] on input "text" at bounding box center [319, 178] width 227 height 13
paste input "CBDA"
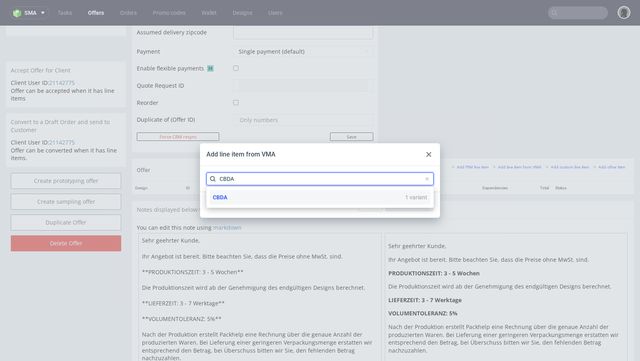
type input "CBDA"
click at [246, 192] on div "CBDA 1 variant" at bounding box center [320, 197] width 221 height 14
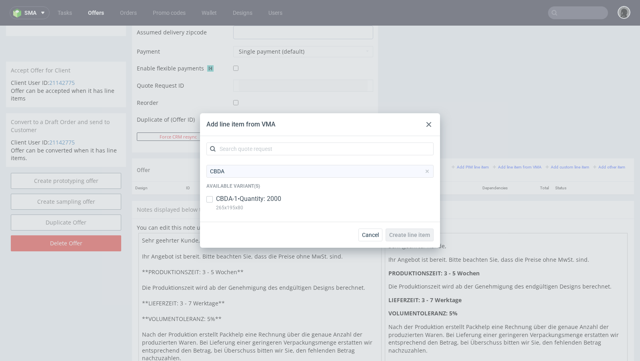
click at [238, 195] on p "CBDA-1 • Quantity: 2000" at bounding box center [248, 198] width 65 height 9
checkbox input "true"
click at [413, 238] on button "Create line item" at bounding box center [410, 234] width 48 height 13
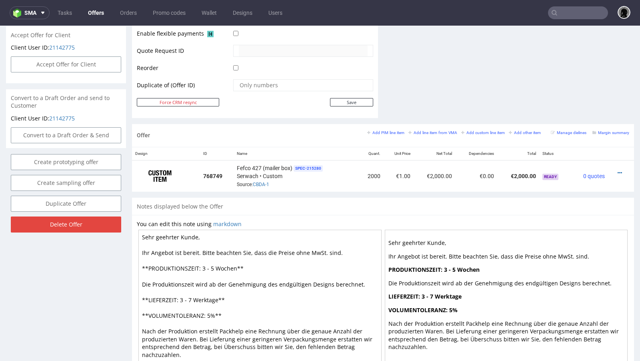
scroll to position [374, 0]
click at [618, 170] on icon at bounding box center [620, 173] width 4 height 6
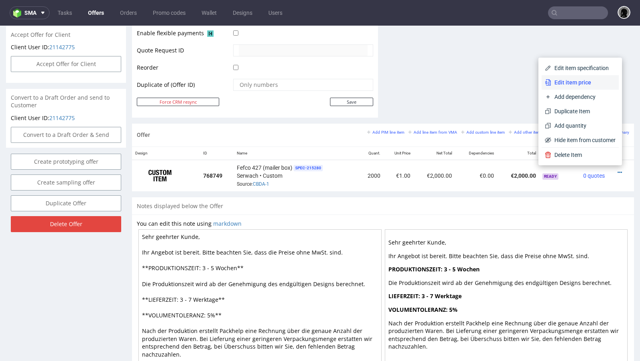
click at [557, 80] on span "Edit item price" at bounding box center [583, 82] width 64 height 8
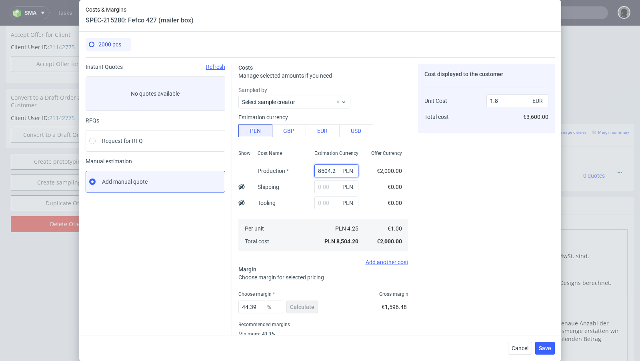
click at [326, 169] on input "8504.2" at bounding box center [336, 170] width 44 height 13
type input "0"
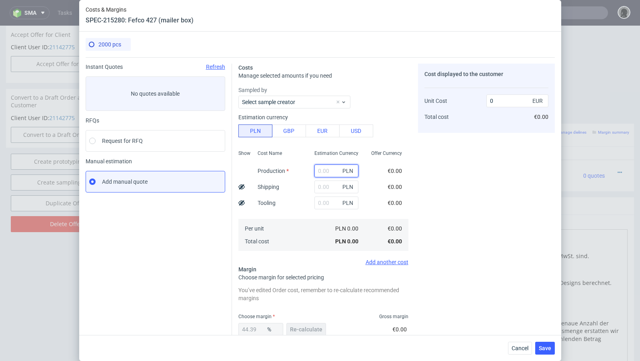
paste input "4980"
type input "4980"
type input "1.05"
type input "4980"
click at [305, 327] on span "Re-calculate" at bounding box center [306, 330] width 32 height 6
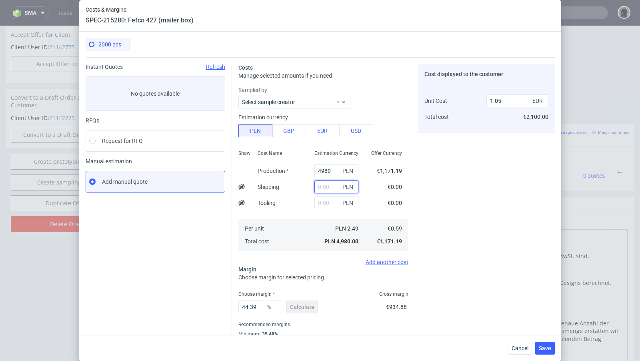
click at [322, 184] on input "text" at bounding box center [336, 186] width 44 height 13
paste input "462"
type input "462"
type input "1.15"
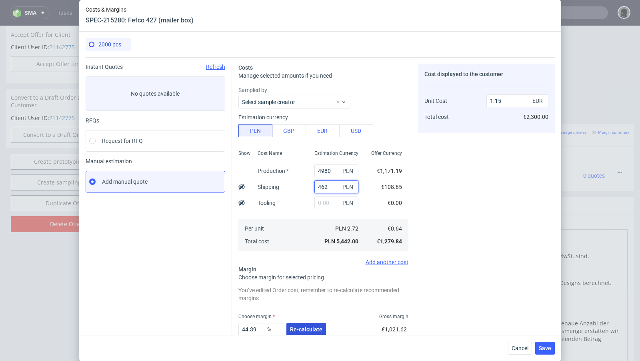
type input "462"
click at [300, 334] on button "Re-calculate" at bounding box center [306, 329] width 40 height 13
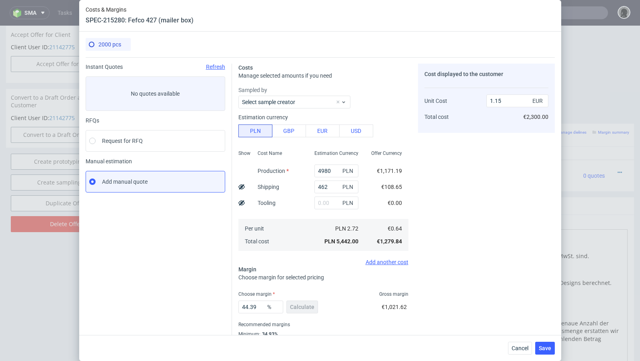
scroll to position [27, 0]
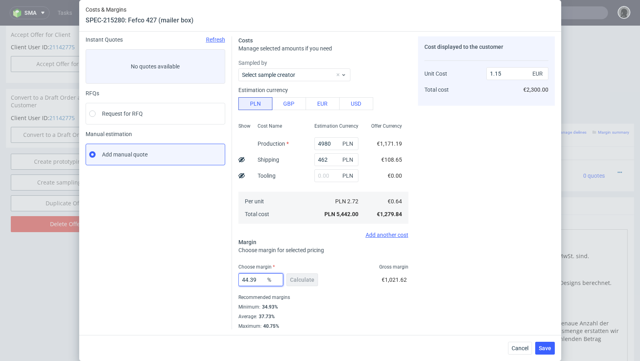
drag, startPoint x: 259, startPoint y: 280, endPoint x: 246, endPoint y: 279, distance: 13.7
click at [246, 279] on input "44.39" at bounding box center [260, 279] width 45 height 13
type input "42"
type input "1.1"
type input "41"
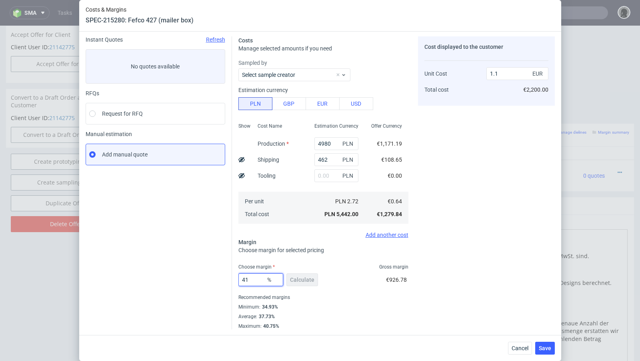
type input "1.08"
type input "40"
type input "1.06"
type input "40.6"
type input "1.07"
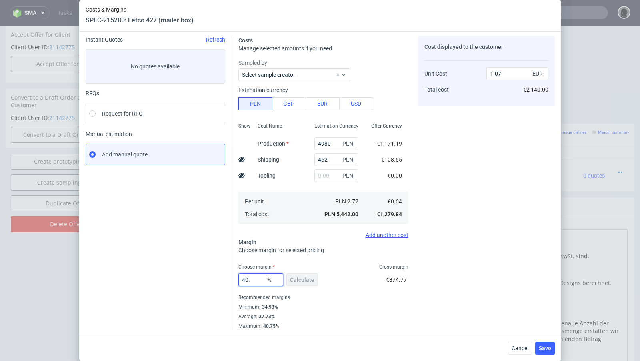
type input "40.8"
type input "1.08"
type input "40.7"
type input "1.07"
type input "40.77"
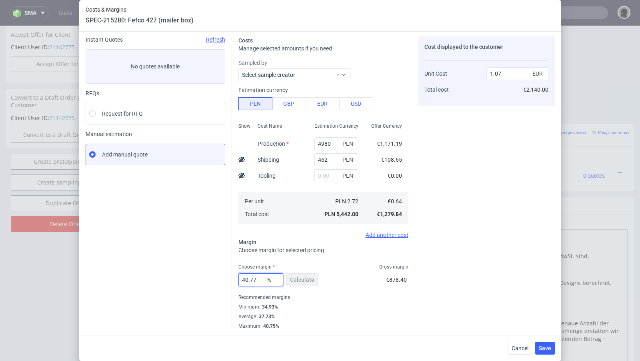
type input "1.08"
type input "40.7"
type input "1.07"
type input "40.73"
type input "1.08"
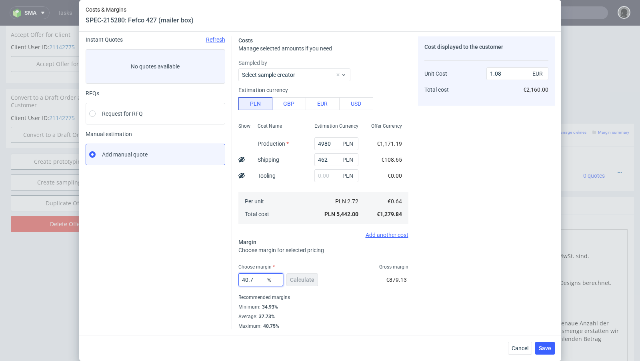
type input "40.71"
type input "1.07"
type input "40.71"
click at [219, 278] on div "Instant Quotes Refresh No quotes available RFQs Request for RFQ Manual estimati…" at bounding box center [159, 182] width 146 height 293
click at [545, 346] on span "Save" at bounding box center [545, 348] width 12 height 6
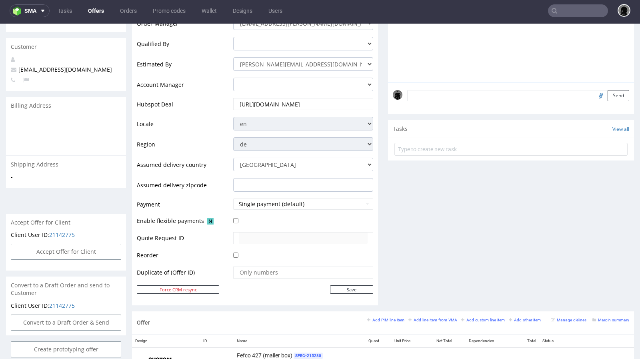
scroll to position [0, 0]
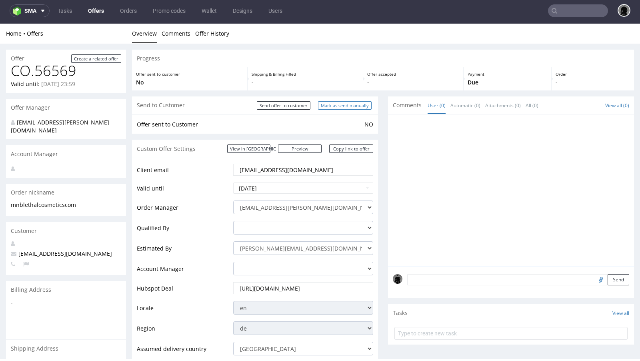
click at [339, 103] on input "Mark as send manually" at bounding box center [345, 105] width 54 height 8
type input "In progress..."
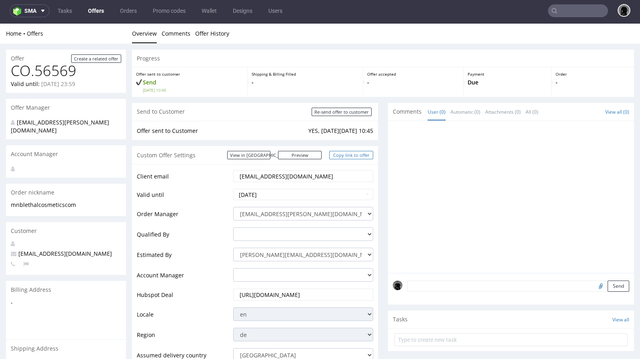
click at [345, 158] on link "Copy link to offer" at bounding box center [351, 155] width 44 height 8
click at [98, 9] on link "Offers" at bounding box center [96, 10] width 26 height 13
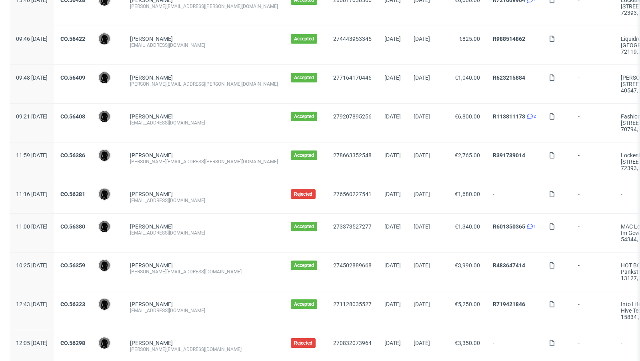
scroll to position [827, 0]
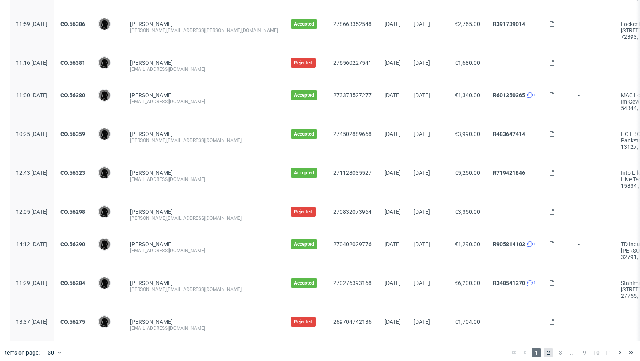
click at [544, 349] on span "2" at bounding box center [548, 353] width 9 height 10
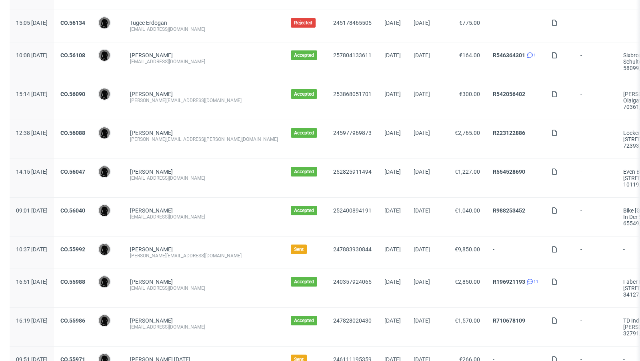
scroll to position [404, 0]
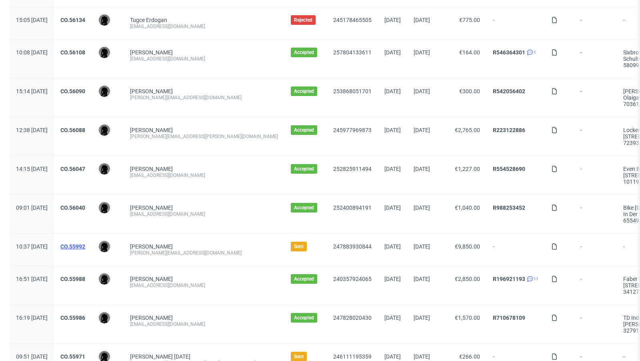
click at [85, 244] on link "CO.55992" at bounding box center [72, 246] width 25 height 6
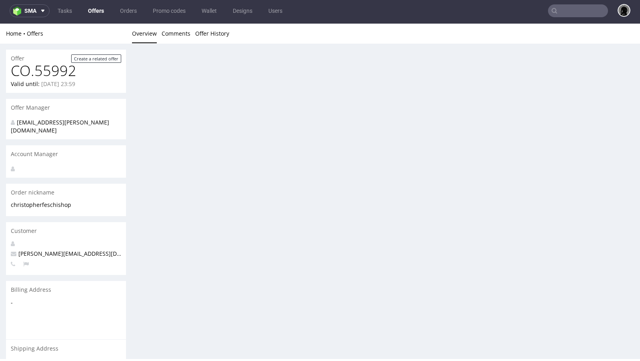
scroll to position [2, 0]
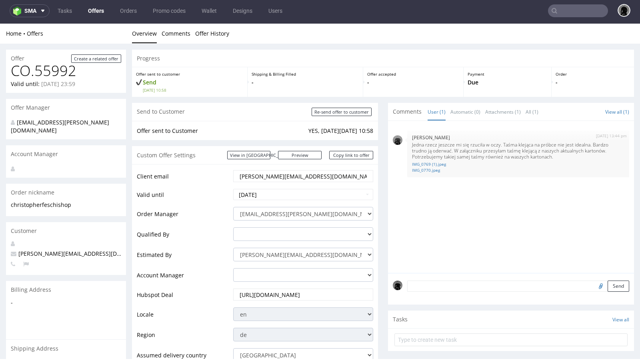
click at [563, 12] on input "text" at bounding box center [578, 10] width 60 height 13
paste input "shop@a-n-a.com"
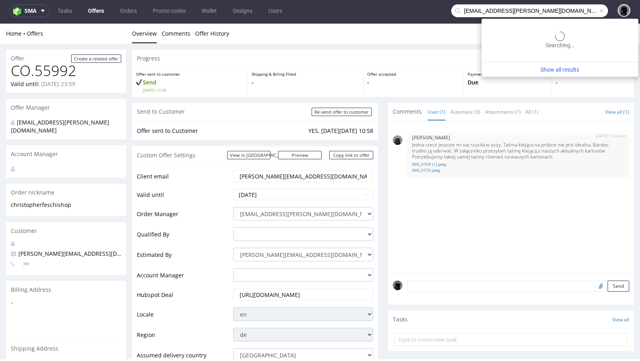
type input "shop@a-n-a.com"
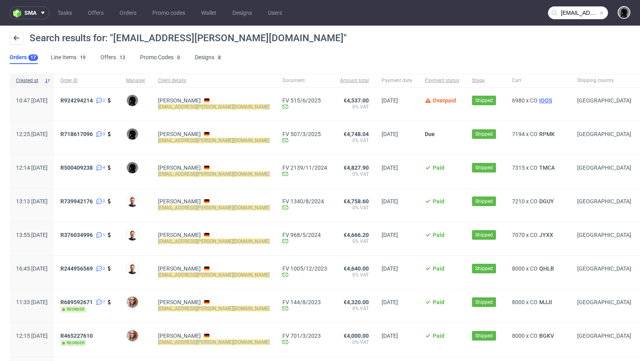
click at [538, 100] on span "IOOS" at bounding box center [546, 100] width 16 height 6
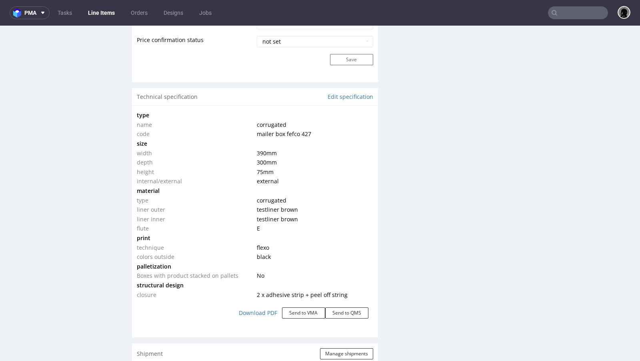
scroll to position [699, 0]
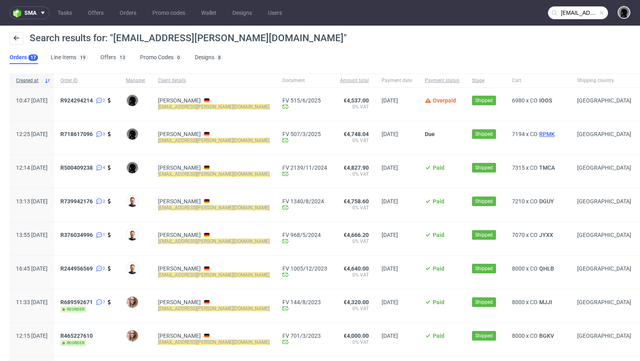
click at [538, 131] on span "RPMK" at bounding box center [547, 134] width 19 height 6
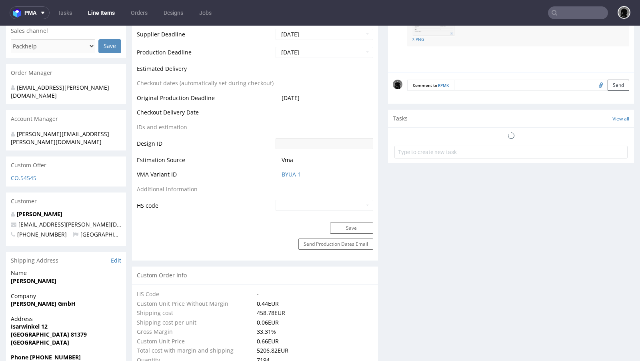
select select "in_progress"
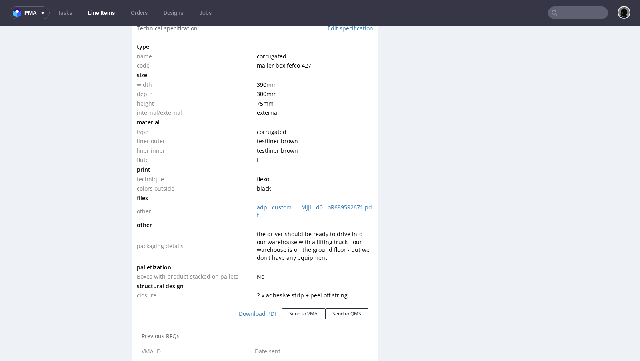
scroll to position [753, 0]
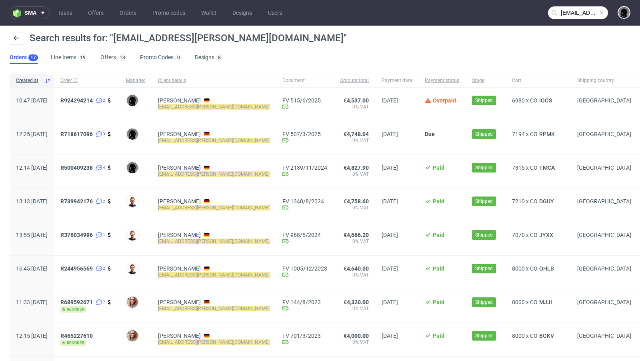
click at [512, 104] on span "6980 x CO IOOS" at bounding box center [538, 104] width 52 height 14
click at [538, 102] on span "IOOS" at bounding box center [546, 100] width 16 height 6
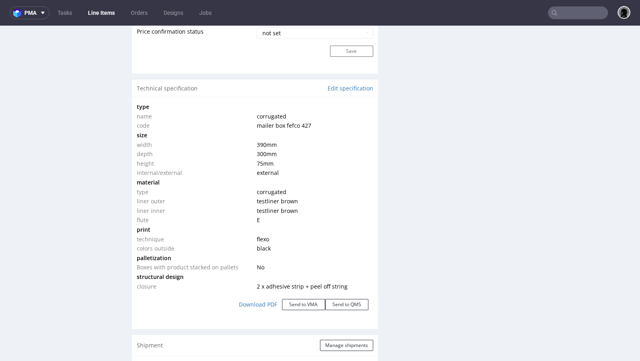
scroll to position [703, 0]
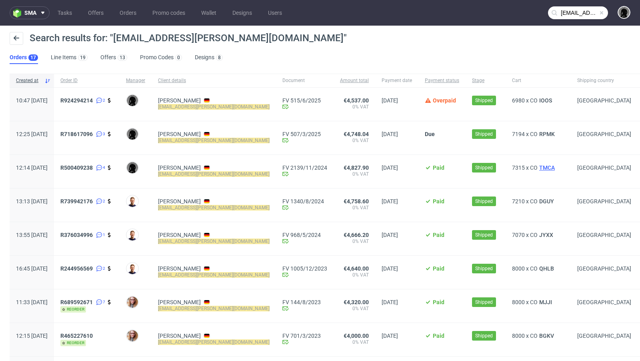
click at [538, 168] on span "TMCA" at bounding box center [547, 167] width 19 height 6
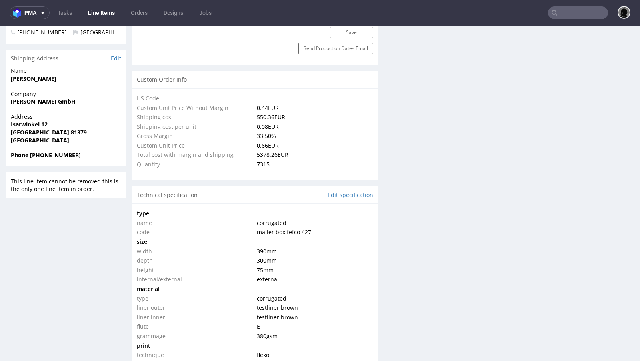
select select "in_progress"
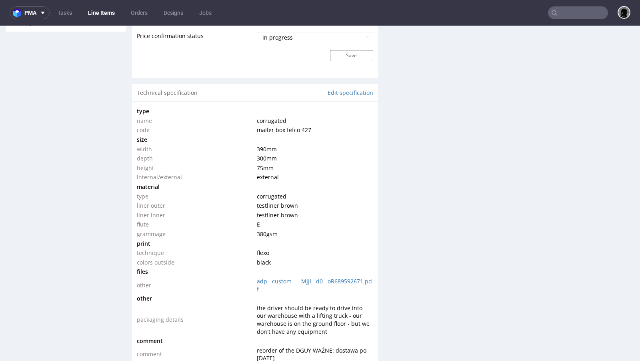
scroll to position [706, 0]
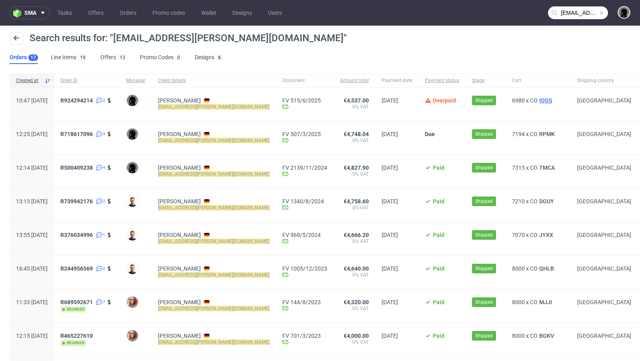
click at [538, 101] on span "IOOS" at bounding box center [546, 100] width 16 height 6
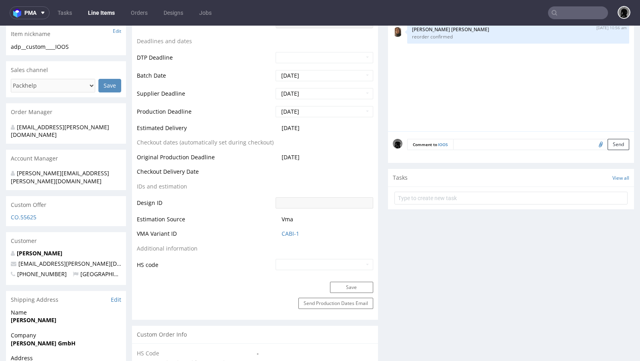
scroll to position [286, 0]
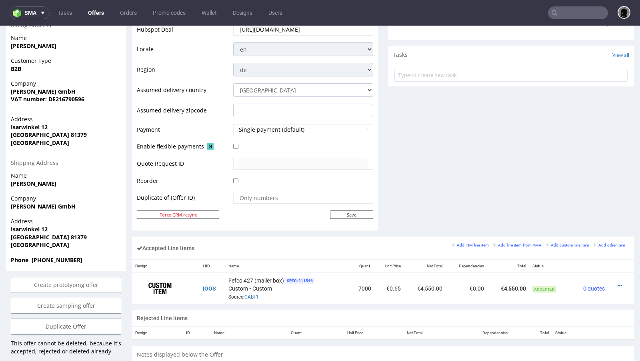
scroll to position [473, 0]
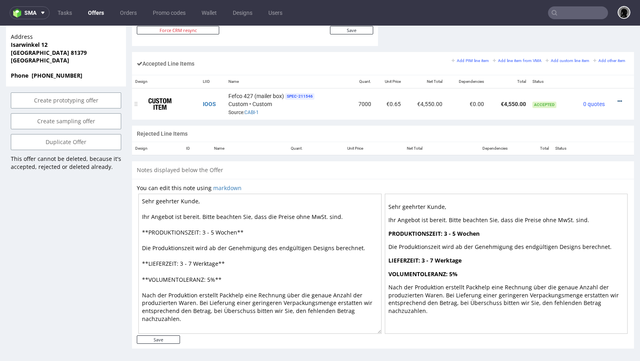
click at [618, 98] on icon at bounding box center [620, 101] width 4 height 6
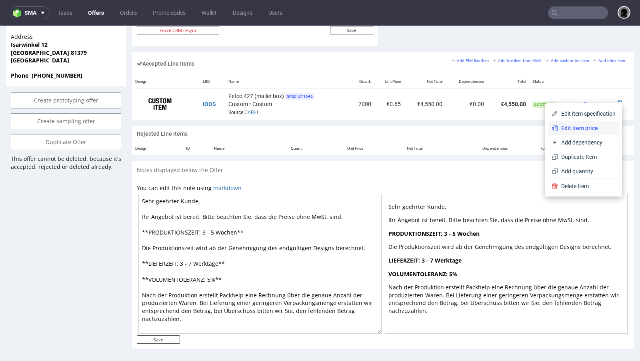
click at [576, 126] on span "Edit item price" at bounding box center [587, 128] width 58 height 8
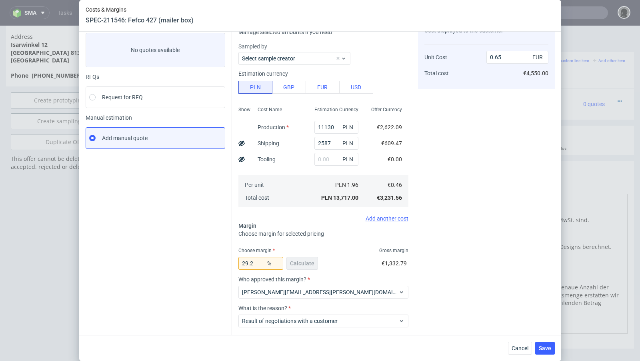
scroll to position [9, 0]
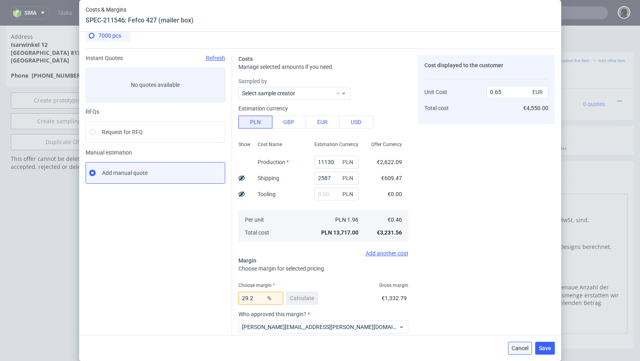
click at [520, 343] on button "Cancel" at bounding box center [520, 348] width 24 height 13
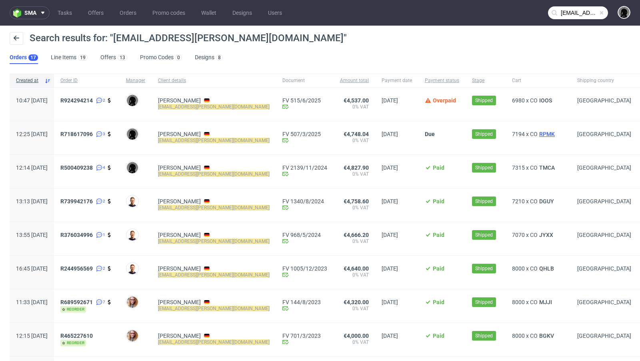
click at [538, 134] on span "RPMK" at bounding box center [547, 134] width 19 height 6
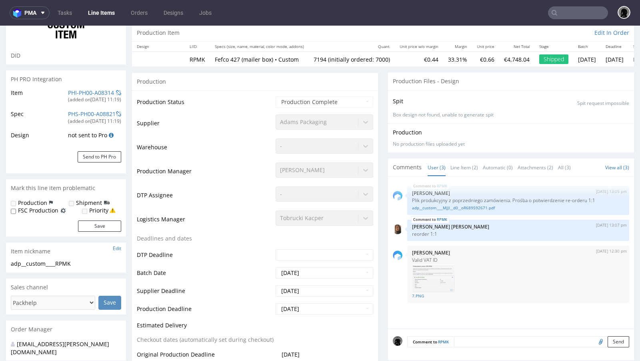
select select "in_progress"
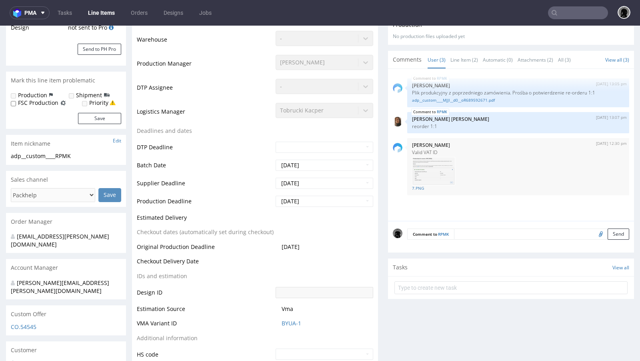
type input "7194"
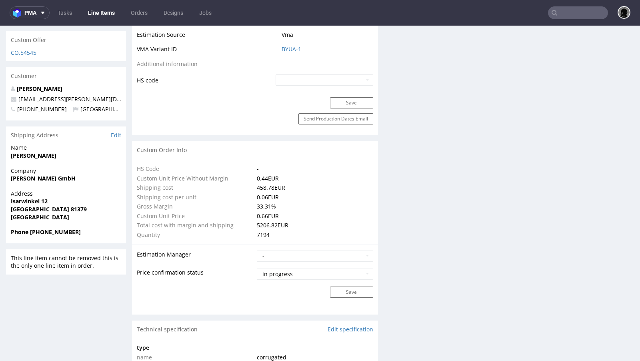
scroll to position [454, 0]
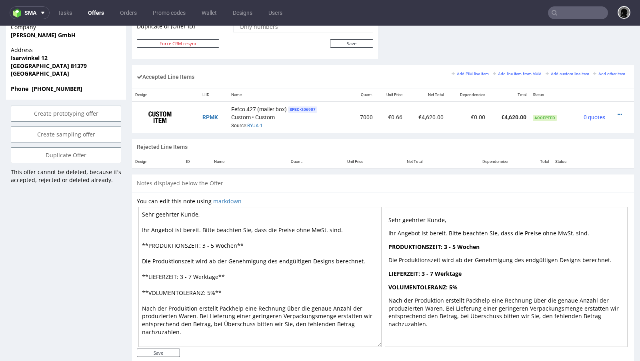
scroll to position [473, 0]
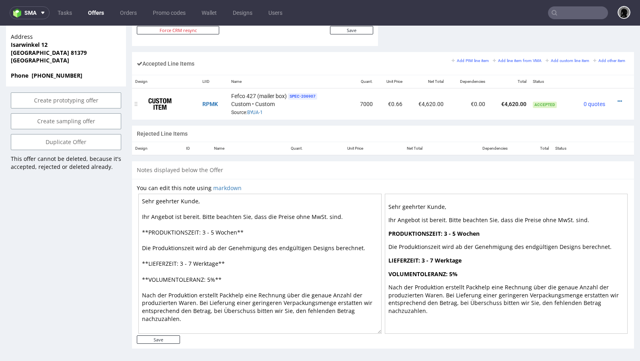
click at [615, 98] on div at bounding box center [619, 101] width 14 height 8
click at [618, 98] on icon at bounding box center [620, 101] width 4 height 6
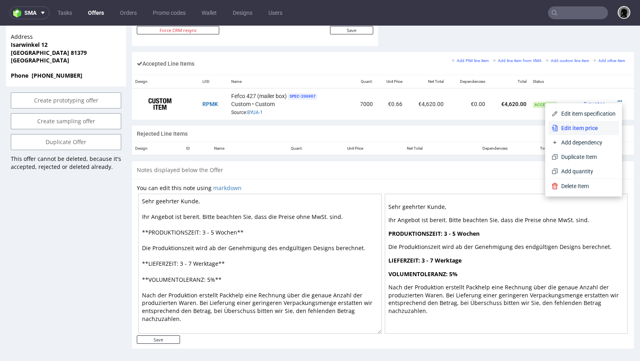
click at [585, 122] on li "Edit item price" at bounding box center [584, 128] width 70 height 14
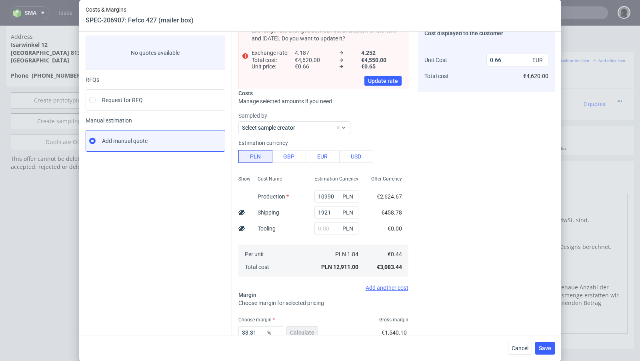
scroll to position [0, 0]
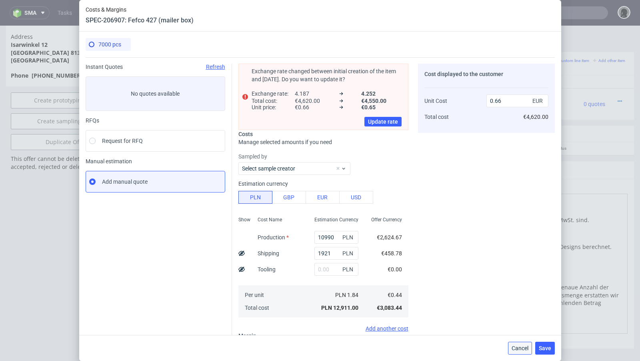
click at [515, 347] on span "Cancel" at bounding box center [520, 348] width 17 height 6
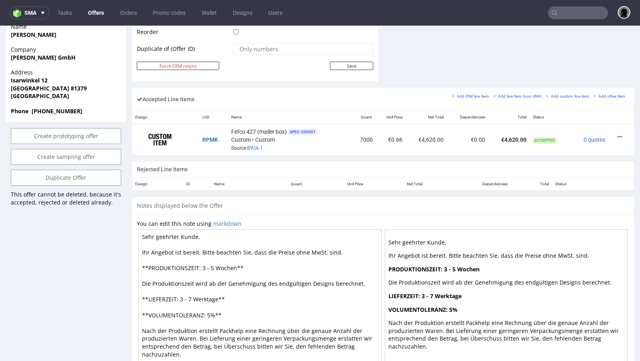
scroll to position [430, 0]
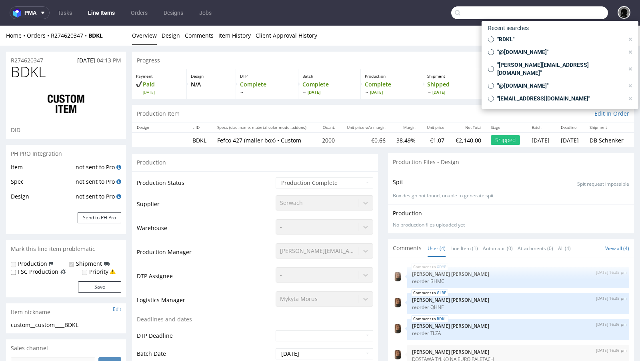
click at [553, 12] on input "text" at bounding box center [529, 12] width 157 height 13
select select "in_progress"
paste input "[EMAIL_ADDRESS][DOMAIN_NAME]"
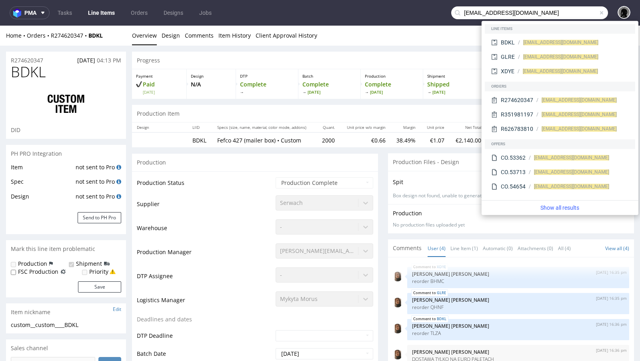
drag, startPoint x: 467, startPoint y: 12, endPoint x: 434, endPoint y: 12, distance: 32.4
click at [434, 12] on nav "pma Tasks Line Items Orders Designs Jobs [EMAIL_ADDRESS][DOMAIN_NAME]" at bounding box center [320, 13] width 640 height 26
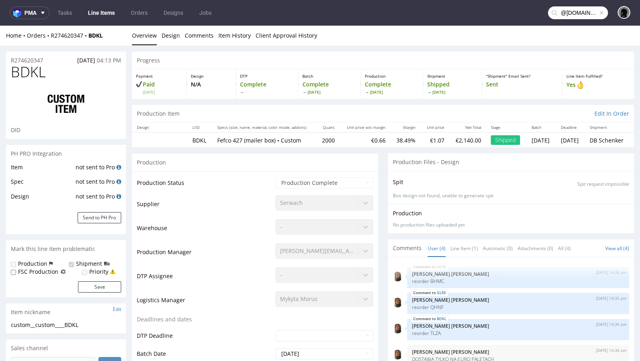
type input "@[DOMAIN_NAME]"
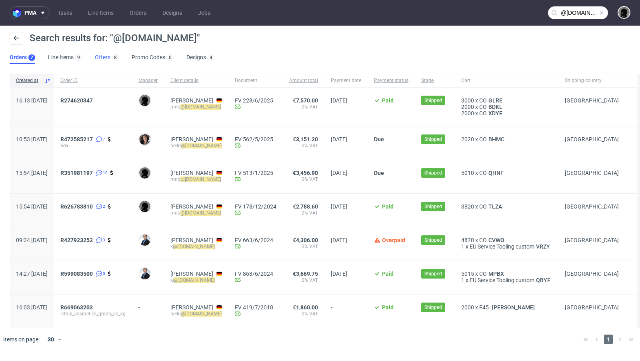
click at [98, 58] on link "Offers 8" at bounding box center [107, 57] width 24 height 13
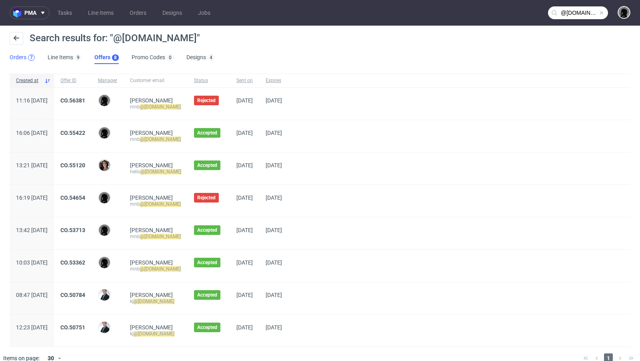
click at [33, 55] on div "7" at bounding box center [31, 57] width 7 height 6
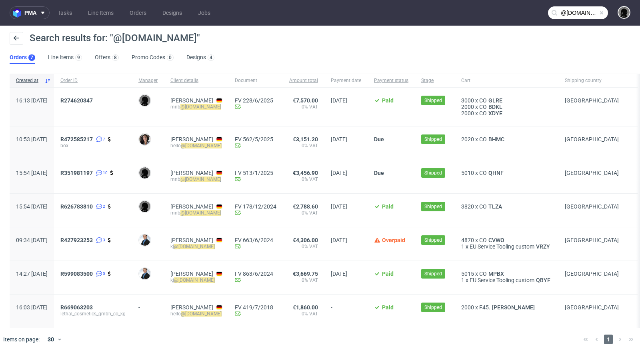
click at [33, 55] on div "7" at bounding box center [31, 57] width 7 height 6
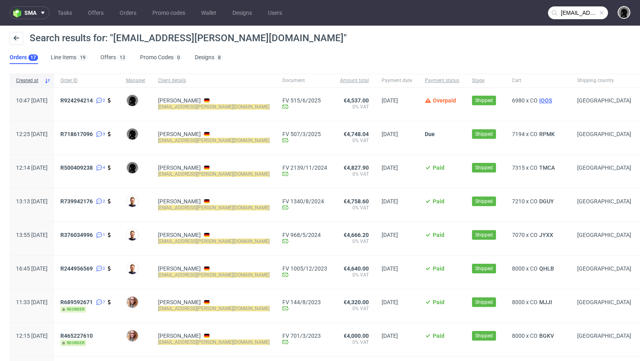
click at [538, 99] on span "IOOS" at bounding box center [546, 100] width 16 height 6
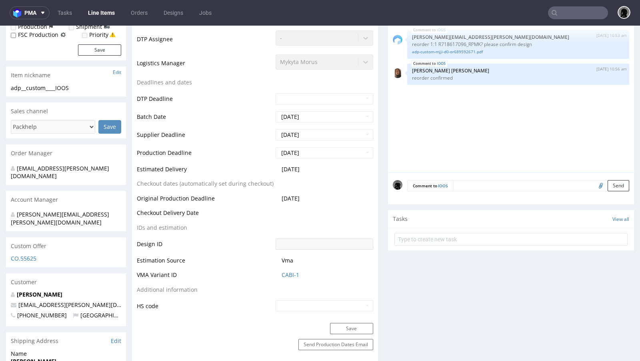
scroll to position [238, 0]
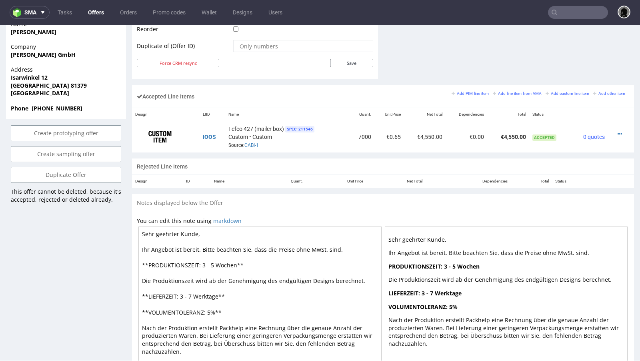
scroll to position [427, 0]
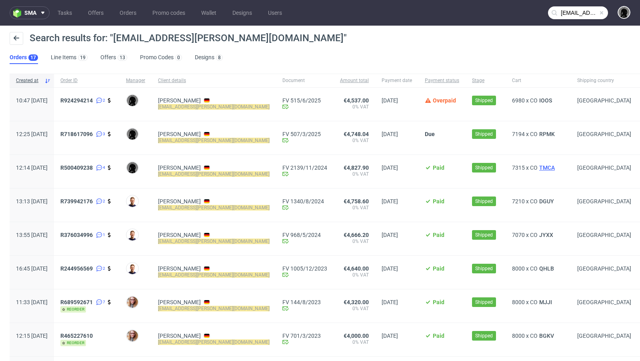
click at [538, 168] on span "TMCA" at bounding box center [547, 167] width 19 height 6
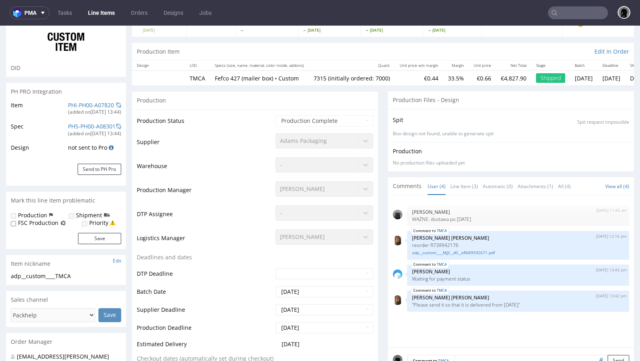
scroll to position [182, 0]
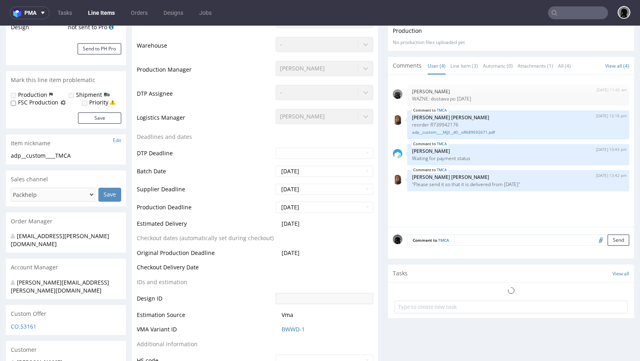
select select "in_progress"
type input "7315"
click at [17, 322] on div "CO.53161" at bounding box center [66, 328] width 120 height 13
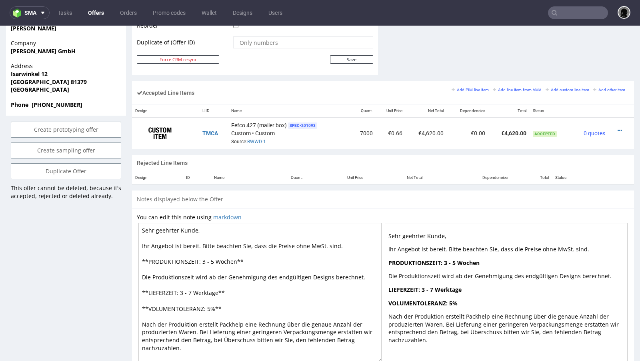
scroll to position [439, 0]
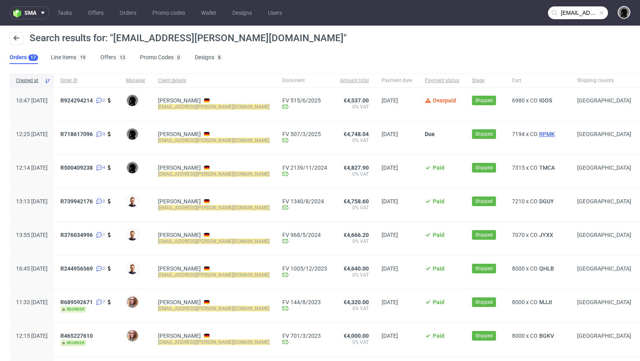
click at [538, 134] on span "RPMK" at bounding box center [547, 134] width 19 height 6
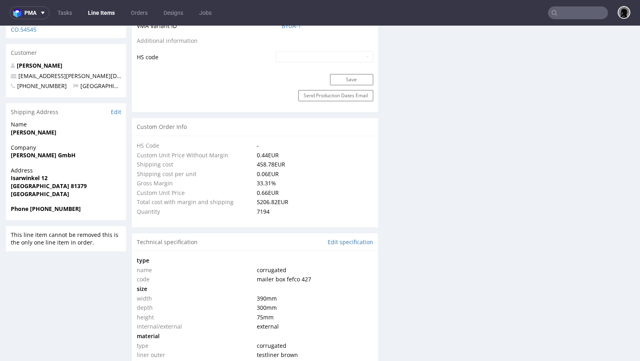
select select "in_progress"
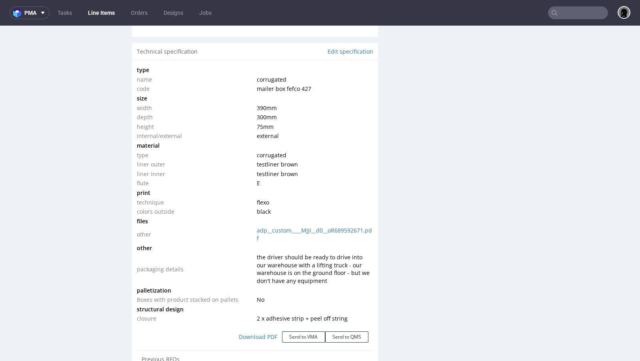
scroll to position [734, 0]
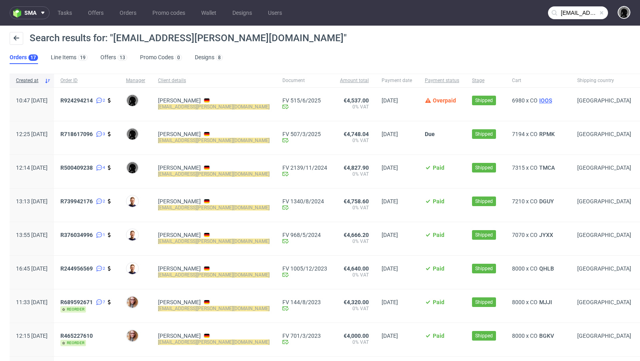
click at [538, 98] on span "IOOS" at bounding box center [546, 100] width 16 height 6
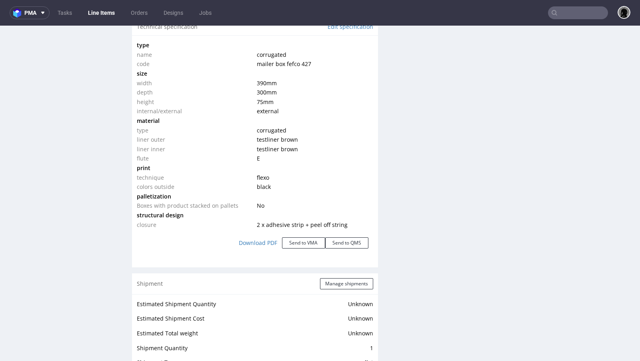
scroll to position [749, 0]
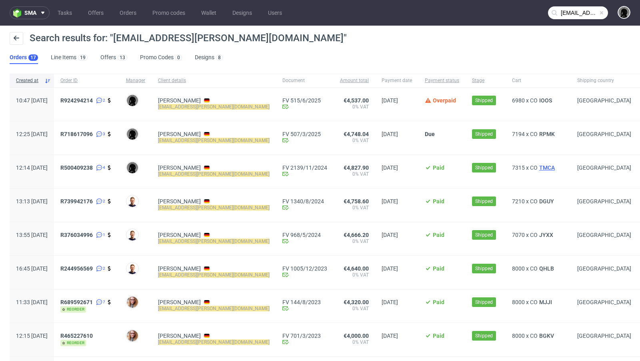
click at [538, 168] on span "TMCA" at bounding box center [547, 167] width 19 height 6
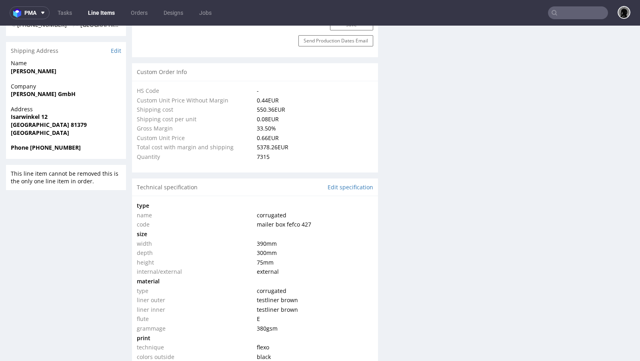
select select "in_progress"
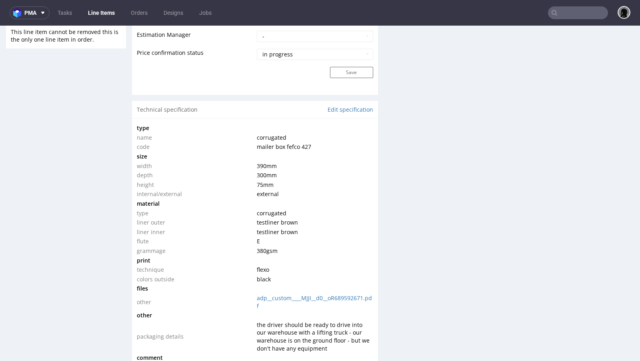
scroll to position [683, 0]
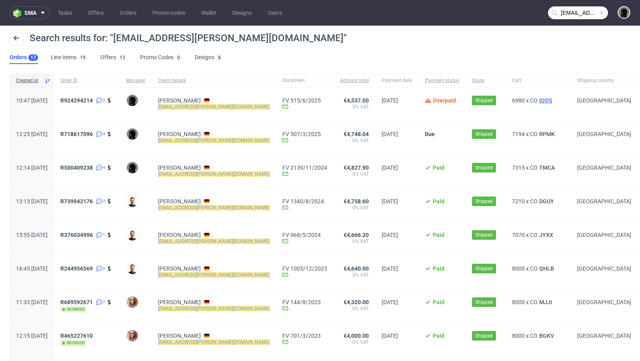
click at [538, 100] on span "IOOS" at bounding box center [546, 100] width 16 height 6
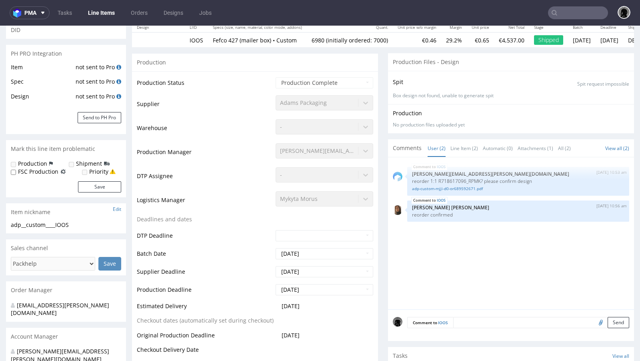
scroll to position [100, 0]
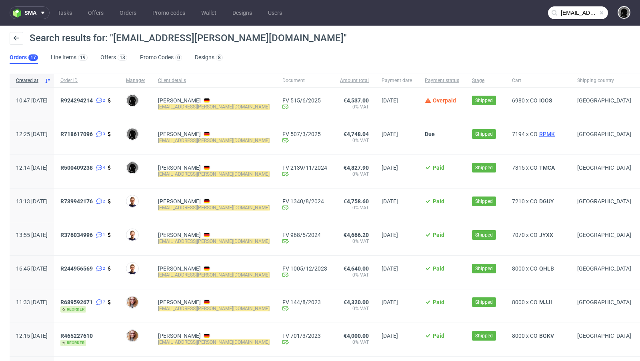
click at [538, 135] on span "RPMK" at bounding box center [547, 134] width 19 height 6
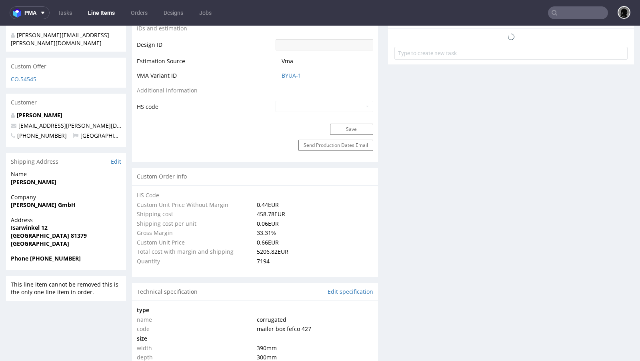
select select "in_progress"
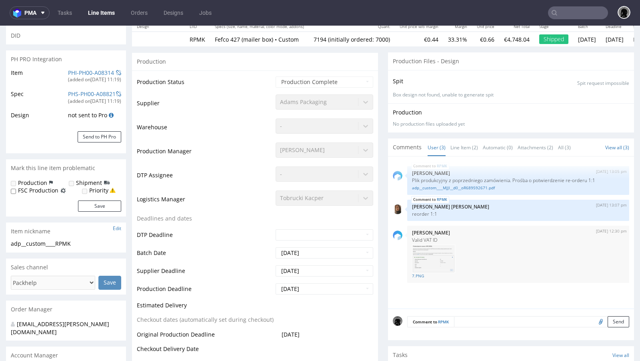
scroll to position [93, 0]
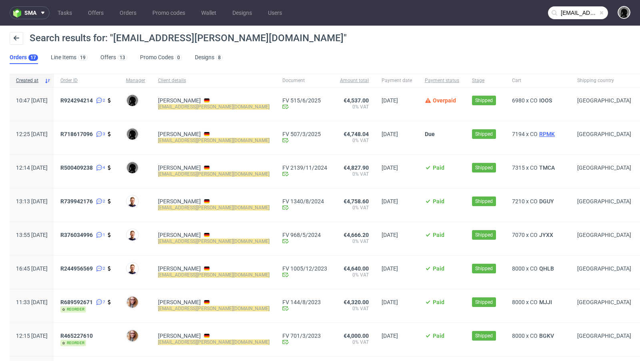
click at [538, 134] on span "RPMK" at bounding box center [547, 134] width 19 height 6
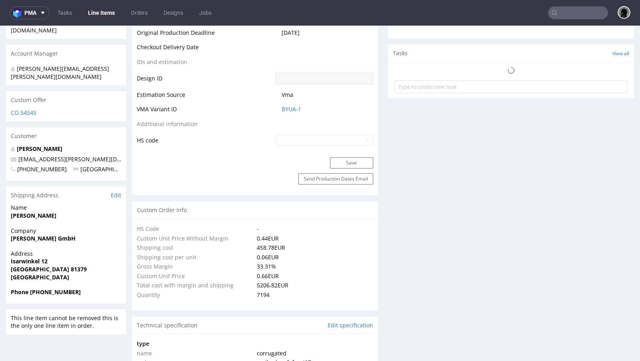
select select "in_progress"
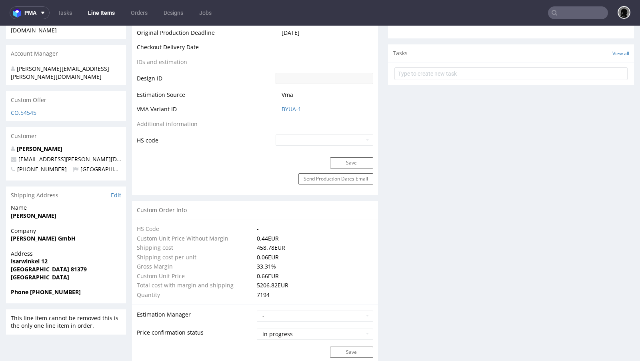
type input "7194"
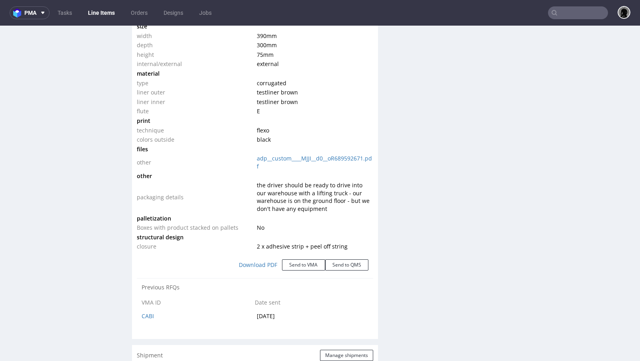
scroll to position [818, 0]
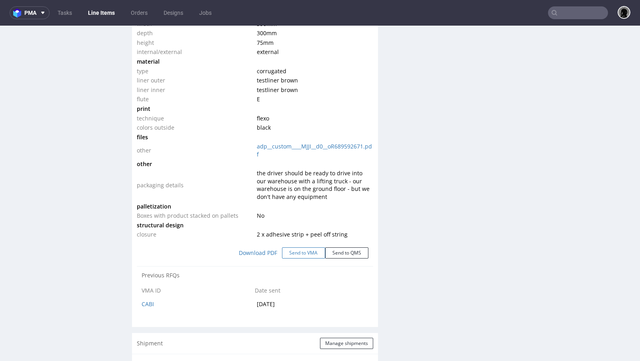
click at [294, 253] on button "Send to VMA" at bounding box center [303, 252] width 43 height 11
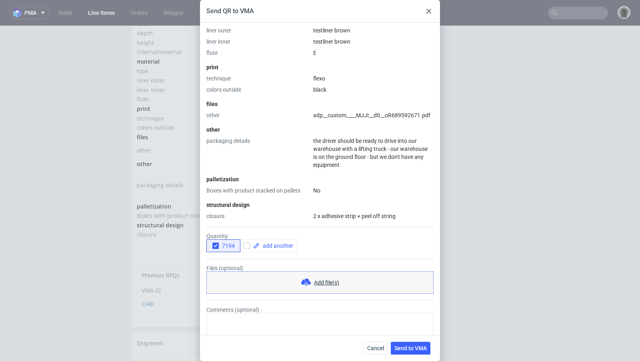
scroll to position [231, 0]
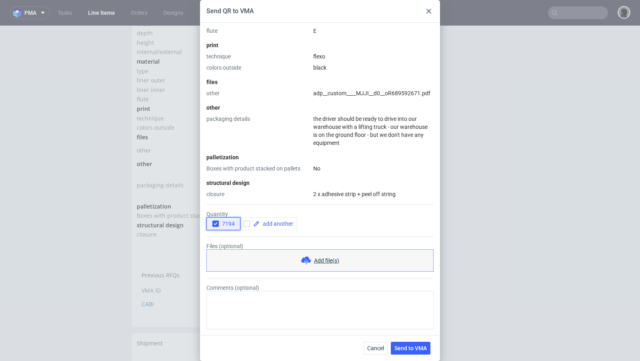
click at [217, 222] on icon "button" at bounding box center [216, 224] width 6 height 6
click at [247, 225] on input "checkbox" at bounding box center [247, 223] width 6 height 6
checkbox input "true"
click at [267, 224] on span at bounding box center [277, 224] width 34 height 6
checkbox input "true"
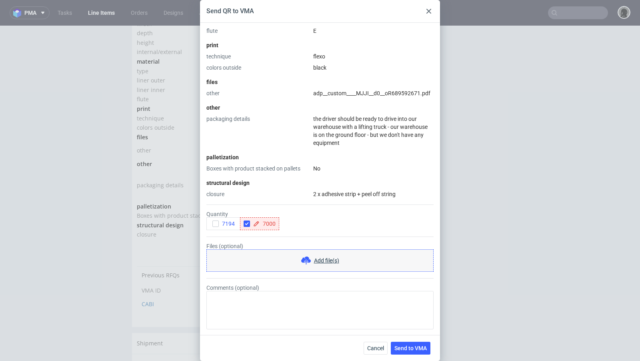
click at [298, 190] on div "closure" at bounding box center [258, 194] width 104 height 8
click at [419, 351] on button "Send to VMA" at bounding box center [411, 348] width 40 height 13
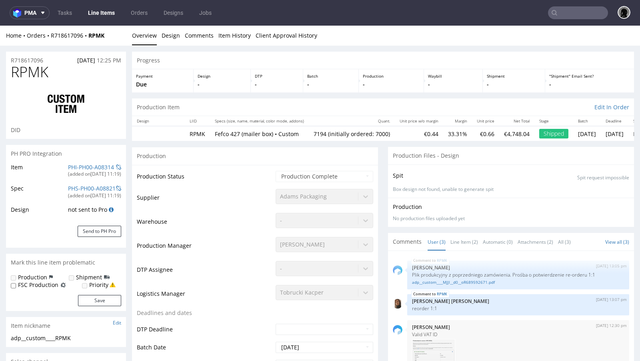
select select "in_progress"
click at [37, 14] on span at bounding box center [41, 13] width 10 height 6
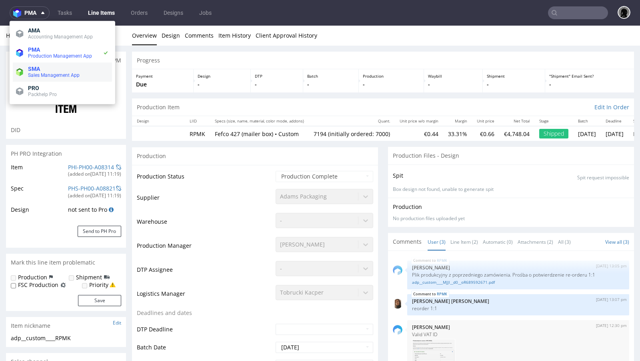
click at [38, 66] on span "SMA" at bounding box center [34, 69] width 12 height 6
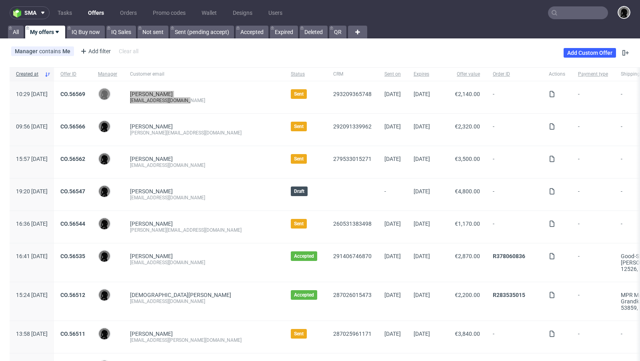
drag, startPoint x: 214, startPoint y: 102, endPoint x: 176, endPoint y: 100, distance: 38.4
click at [146, 100] on div "10:29 Fri 22.08.2025 CO.56569 Dawid Urbanowicz Martin Beaucamp mnb@lethalcosmet…" at bounding box center [462, 97] width 904 height 32
click at [225, 115] on div "Melanie Sauerborn m.sauerborn@metome.de" at bounding box center [204, 130] width 161 height 32
drag, startPoint x: 217, startPoint y: 101, endPoint x: 153, endPoint y: 100, distance: 64.4
click at [153, 100] on div "Martin Beaucamp mnb@lethalcosmetics.com" at bounding box center [204, 97] width 161 height 32
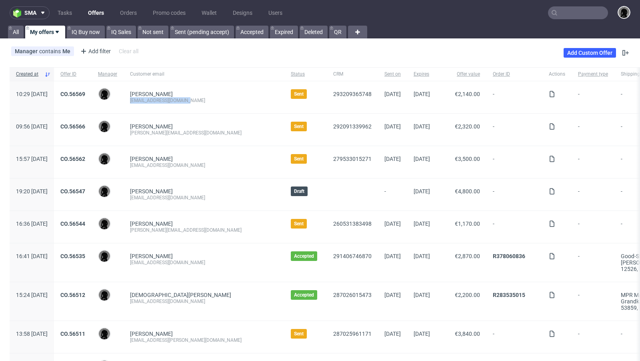
copy div "[EMAIL_ADDRESS][DOMAIN_NAME]"
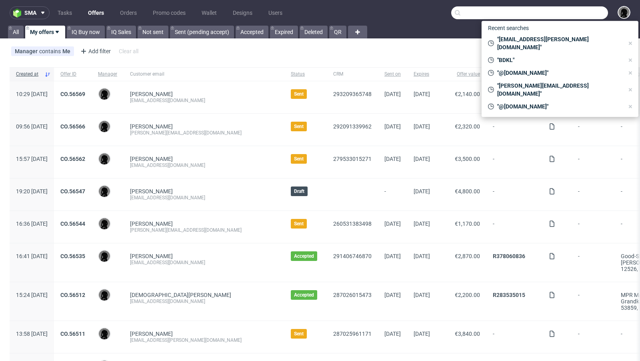
click at [579, 16] on input "text" at bounding box center [529, 12] width 157 height 13
paste input "[EMAIL_ADDRESS][DOMAIN_NAME]"
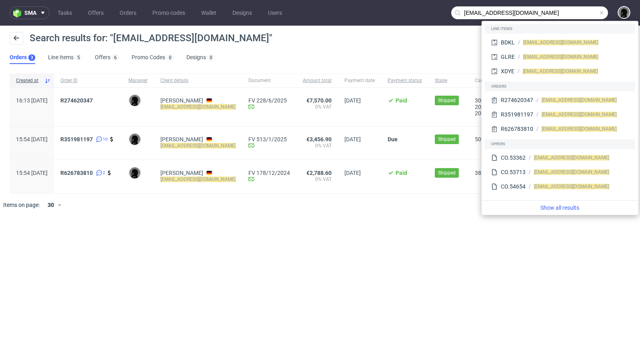
click at [474, 12] on input "mnb@lethalcosmetics.com" at bounding box center [529, 12] width 157 height 13
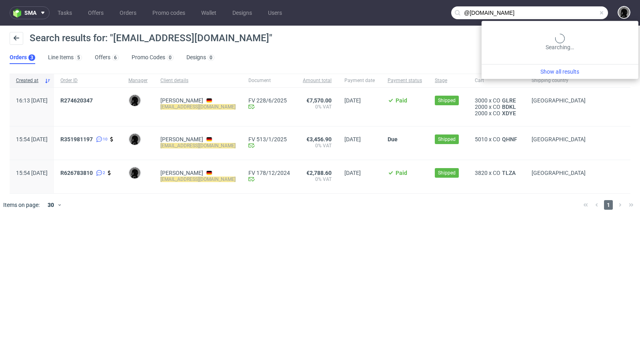
type input "@lethalcosmetics.com"
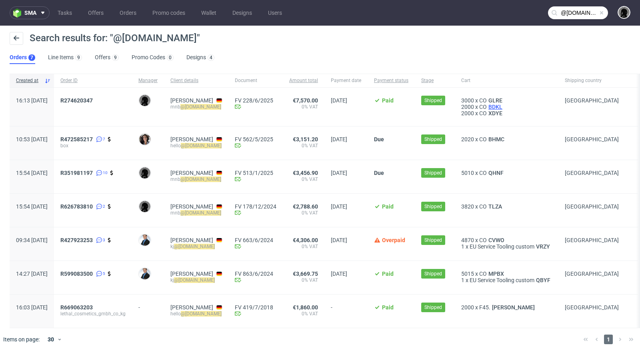
click at [504, 105] on span "BDKL" at bounding box center [495, 107] width 17 height 6
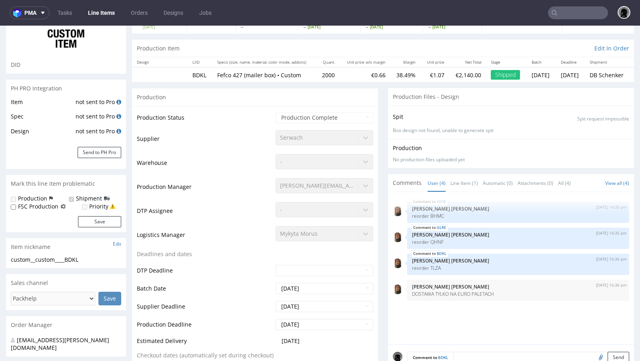
select select "in_progress"
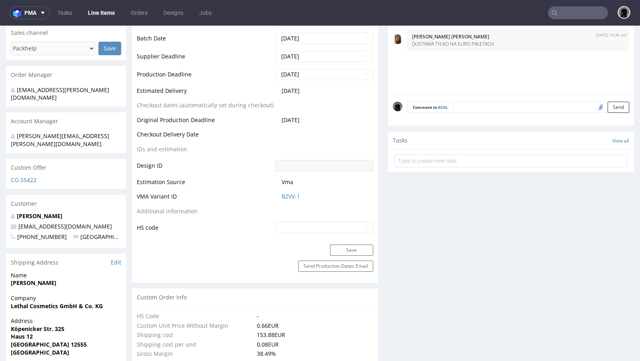
scroll to position [319, 0]
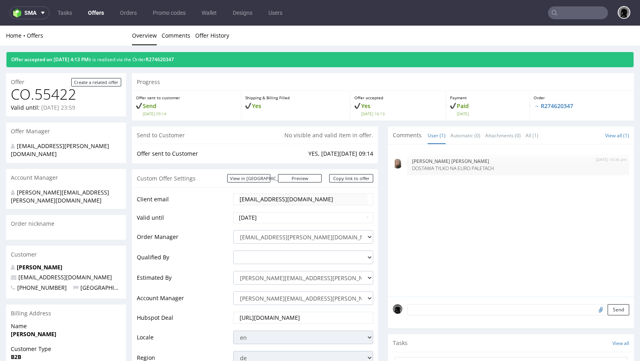
click at [102, 16] on link "Offers" at bounding box center [96, 12] width 26 height 13
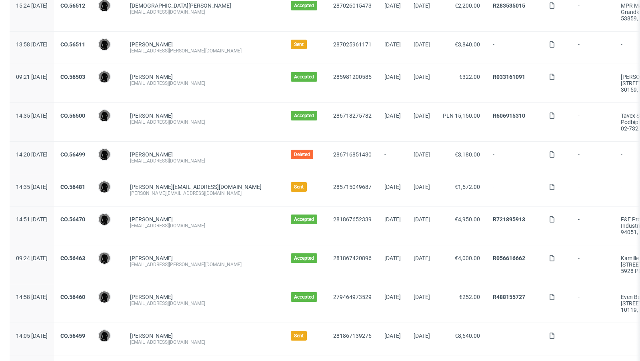
scroll to position [292, 0]
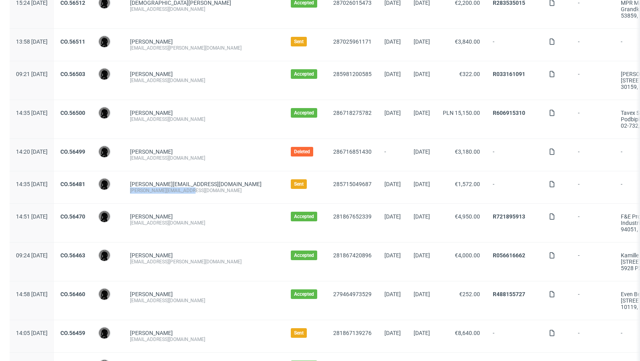
drag, startPoint x: 214, startPoint y: 188, endPoint x: 150, endPoint y: 186, distance: 64.1
click at [150, 186] on div "[PERSON_NAME][EMAIL_ADDRESS][DOMAIN_NAME] [EMAIL_ADDRESS][DOMAIN_NAME]" at bounding box center [204, 187] width 161 height 32
copy div "[PERSON_NAME][EMAIL_ADDRESS][DOMAIN_NAME]"
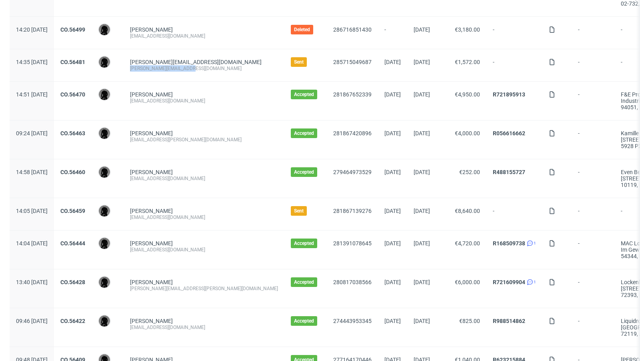
scroll to position [421, 0]
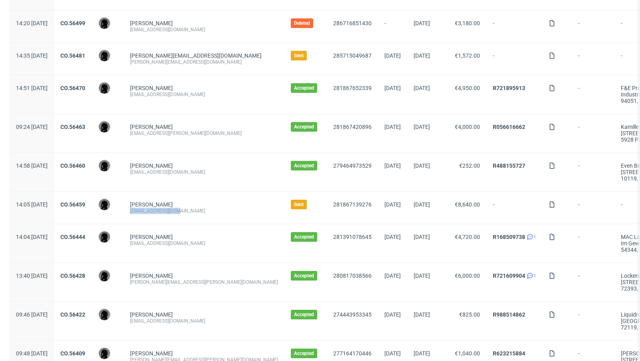
drag, startPoint x: 201, startPoint y: 208, endPoint x: 154, endPoint y: 207, distance: 46.8
click at [154, 208] on div "[EMAIL_ADDRESS][DOMAIN_NAME]" at bounding box center [204, 211] width 148 height 6
copy div "[EMAIL_ADDRESS][DOMAIN_NAME]"
click at [208, 202] on div "[PERSON_NAME]" at bounding box center [204, 204] width 148 height 6
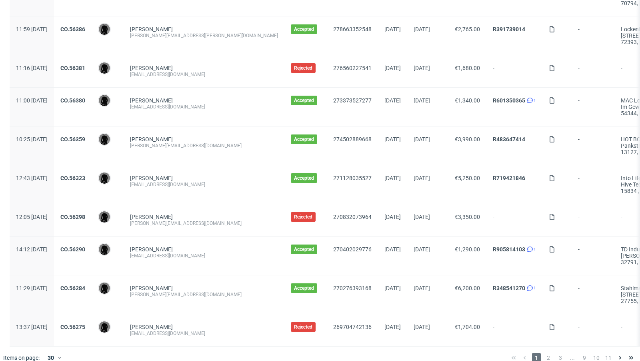
scroll to position [827, 0]
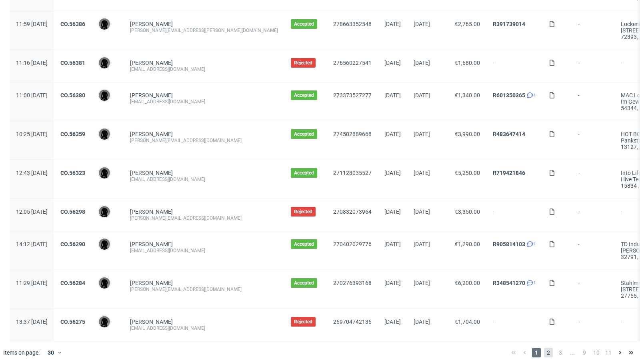
click at [544, 348] on span "2" at bounding box center [548, 353] width 9 height 10
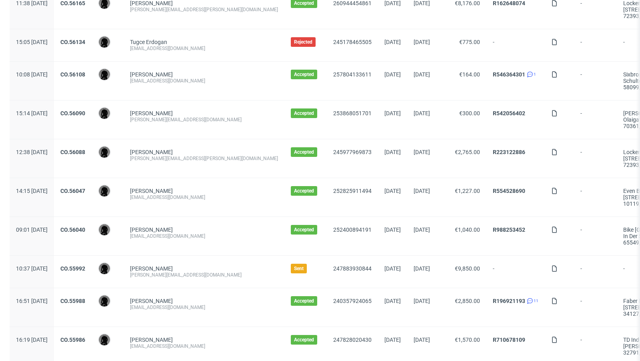
scroll to position [387, 0]
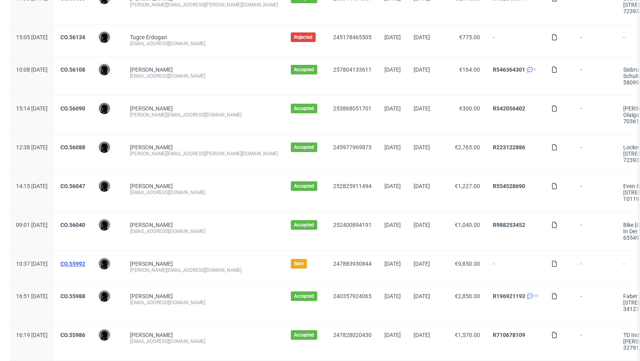
click at [85, 260] on link "CO.55992" at bounding box center [72, 263] width 25 height 6
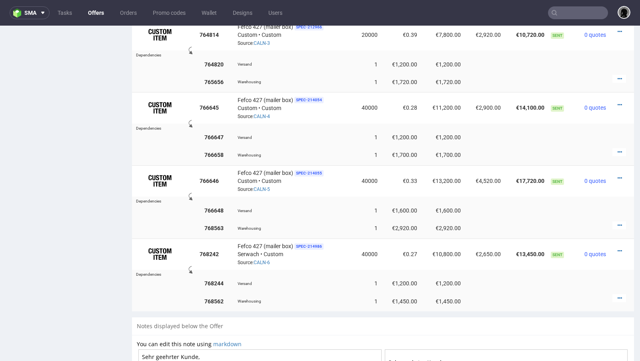
scroll to position [655, 0]
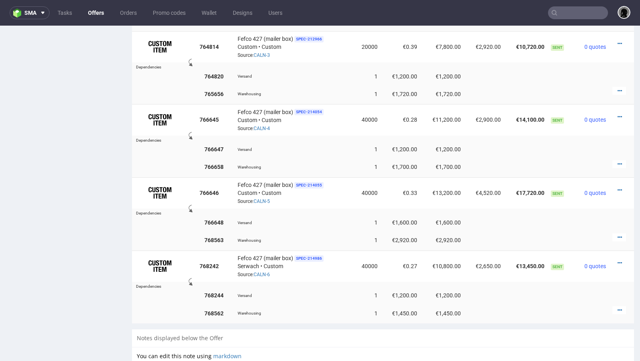
click at [94, 11] on link "Offers" at bounding box center [96, 12] width 26 height 13
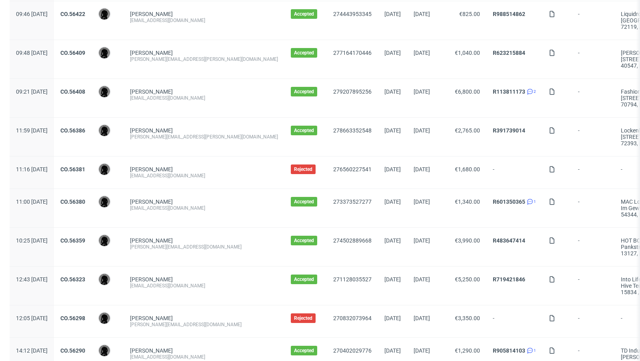
scroll to position [834, 0]
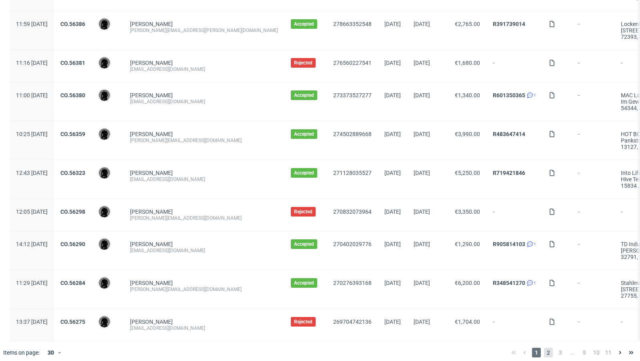
click at [544, 349] on span "2" at bounding box center [548, 353] width 9 height 10
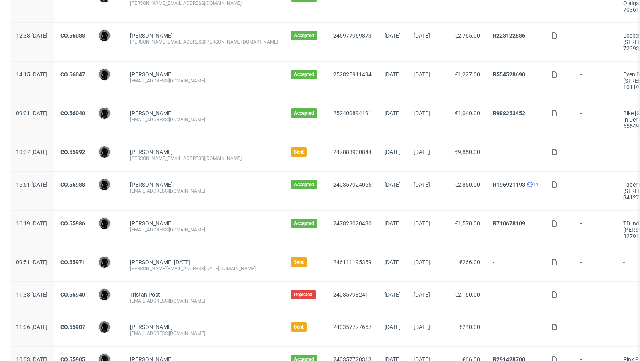
scroll to position [501, 0]
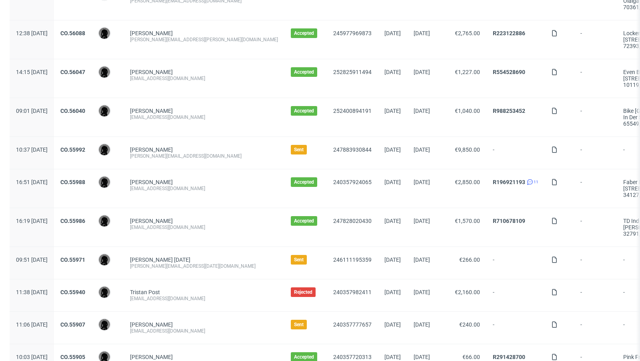
click at [85, 260] on span "CO.55971" at bounding box center [72, 262] width 25 height 13
click at [85, 256] on link "CO.55971" at bounding box center [72, 259] width 25 height 6
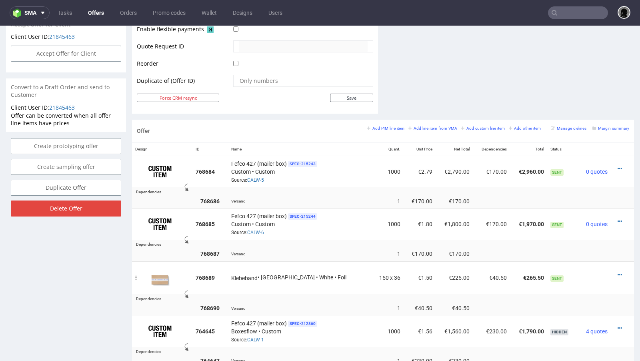
scroll to position [382, 0]
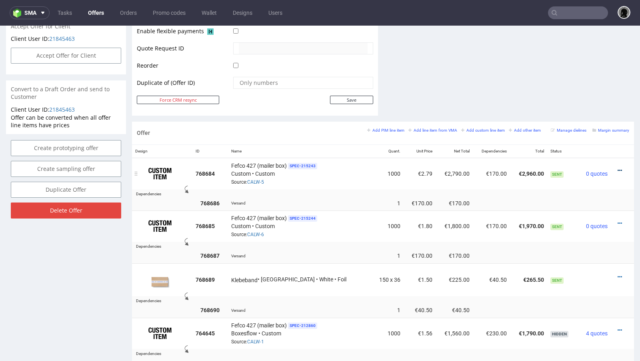
click at [618, 168] on icon at bounding box center [620, 171] width 4 height 6
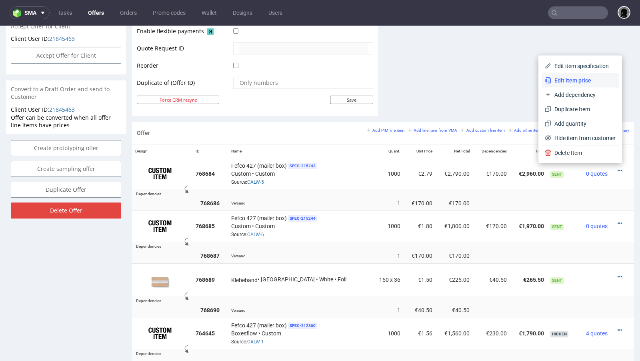
click at [570, 85] on li "Edit item price" at bounding box center [580, 80] width 77 height 14
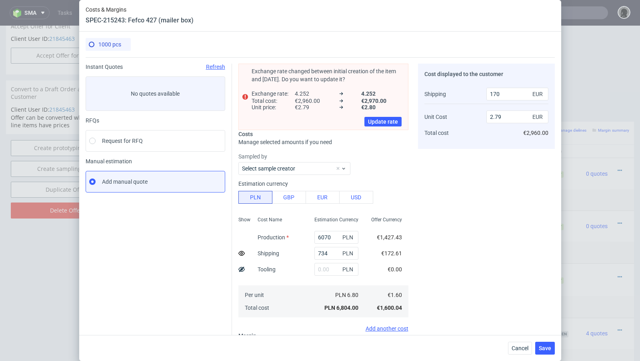
scroll to position [0, 0]
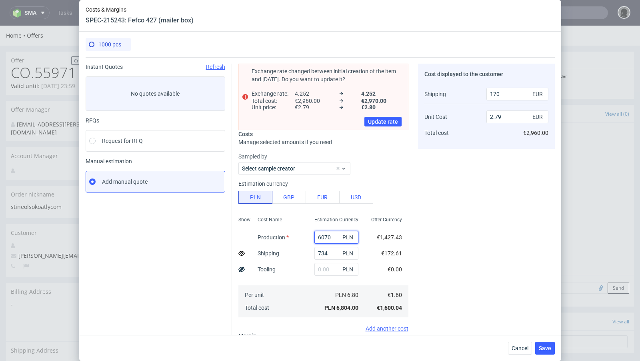
click at [326, 235] on input "6070" at bounding box center [336, 237] width 44 height 13
paste input "5900.0"
type input "5900"
type input "2.72"
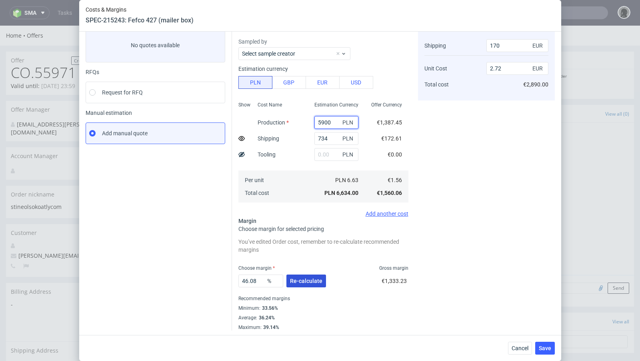
type input "5900"
click at [304, 278] on span "Re-calculate" at bounding box center [306, 281] width 32 height 6
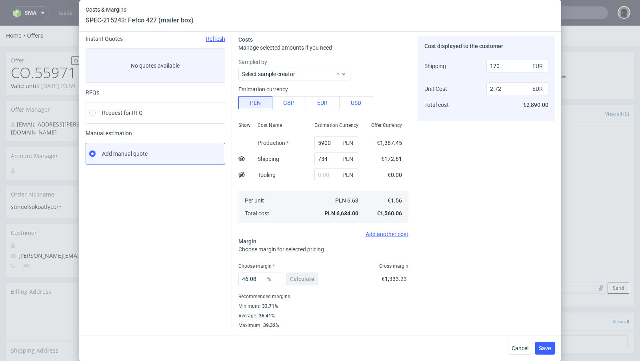
scroll to position [27, 0]
drag, startPoint x: 261, startPoint y: 279, endPoint x: 224, endPoint y: 276, distance: 37.3
click at [224, 276] on div "Instant Quotes Refresh No quotes available RFQs Request for RFQ Manual estimati…" at bounding box center [320, 179] width 469 height 299
type input "47"
type input "2.77"
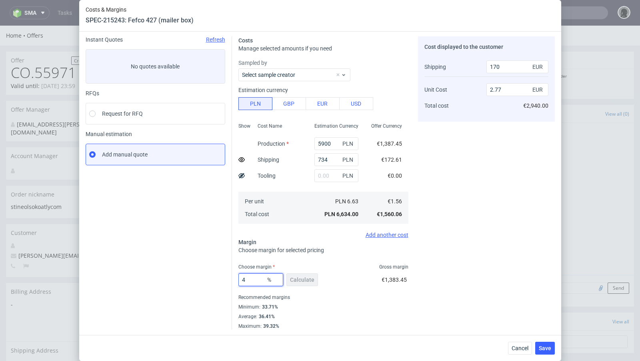
type input "48"
type input "2.83"
type input "47"
type input "2.77"
type input "47.7"
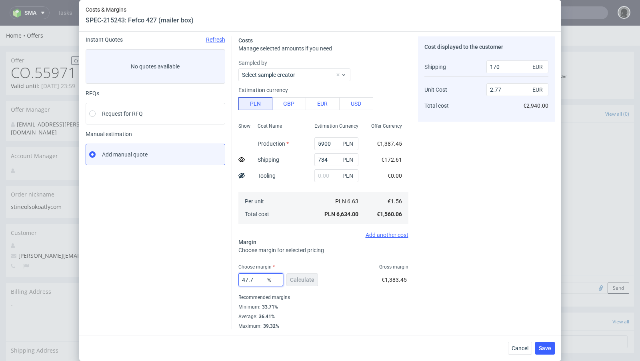
type input "2.81"
type input "47.5"
type input "2.8"
type input "47.4"
type input "2.79"
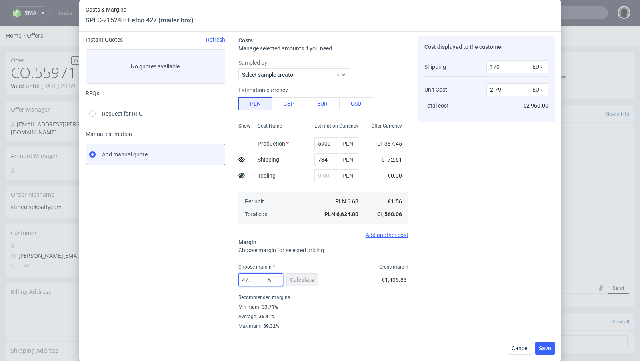
type input "47.5"
type input "2.8"
type input "47.4"
type input "2.79"
type input "47.44"
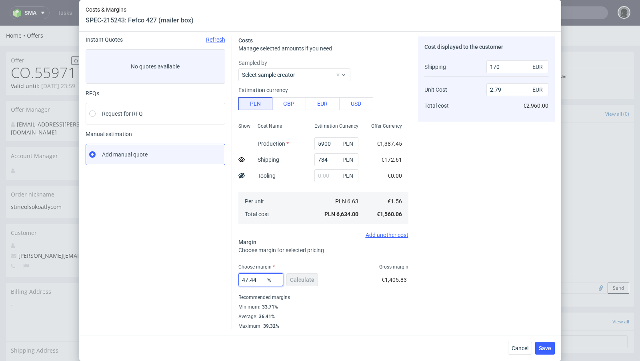
type input "2.8"
type input "47.43"
type input "2.79"
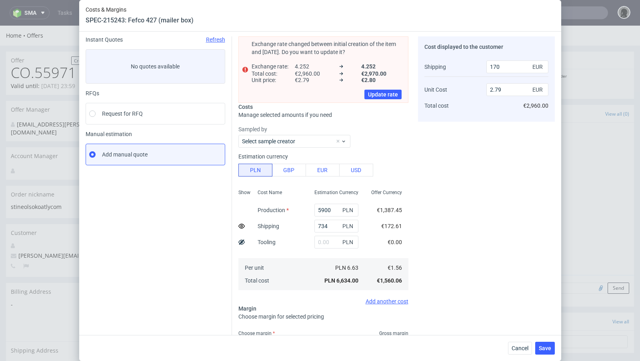
type input "47.43"
click at [149, 236] on div "Instant Quotes Refresh No quotes available RFQs Request for RFQ Manual estimati…" at bounding box center [159, 215] width 146 height 359
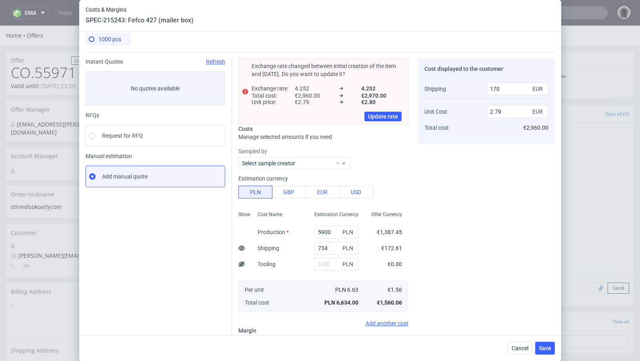
scroll to position [93, 0]
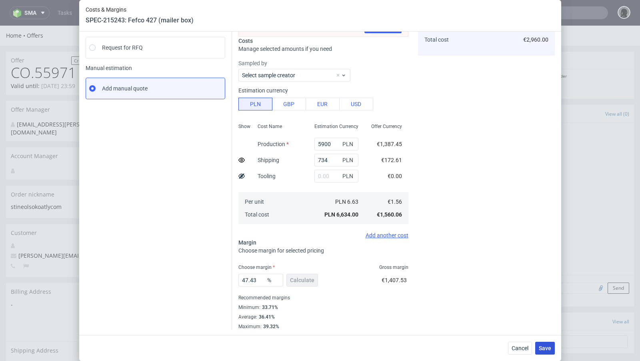
click at [549, 349] on span "Save" at bounding box center [545, 348] width 12 height 6
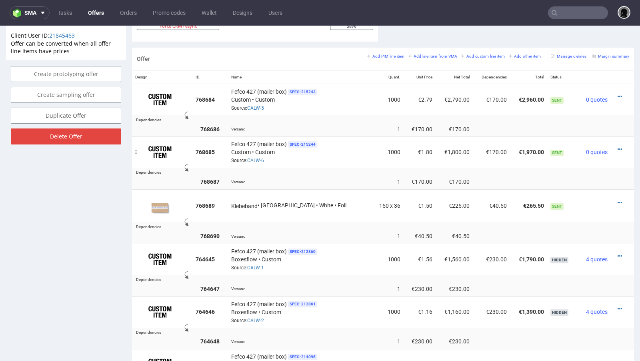
scroll to position [441, 0]
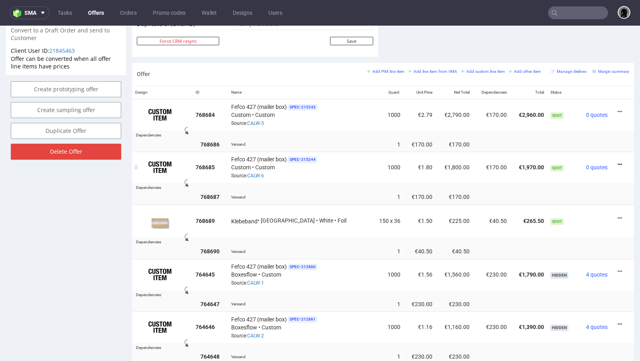
click at [618, 162] on icon at bounding box center [620, 165] width 4 height 6
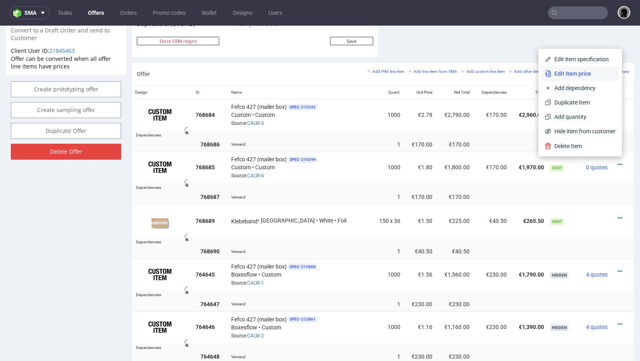
click at [556, 71] on span "Edit item price" at bounding box center [583, 74] width 64 height 8
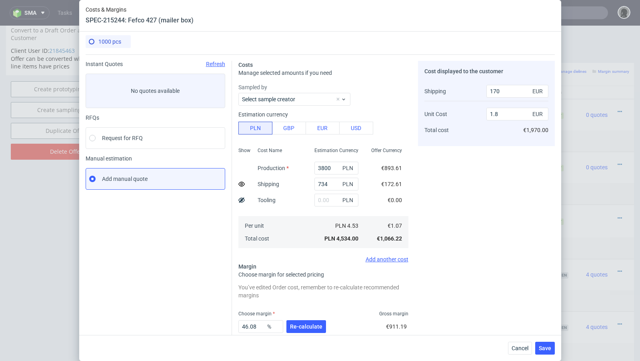
scroll to position [1, 0]
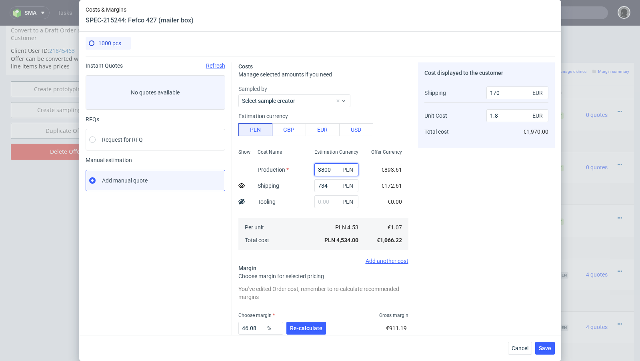
click at [324, 169] on input "3800" at bounding box center [336, 169] width 44 height 13
paste input "700."
type input "3700"
type input "1.76"
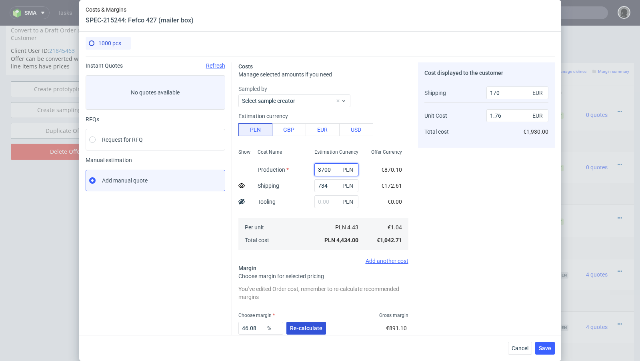
type input "3700"
click at [297, 324] on button "Re-calculate" at bounding box center [306, 328] width 40 height 13
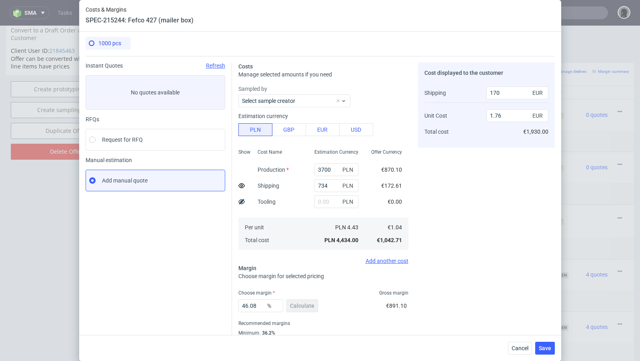
scroll to position [27, 0]
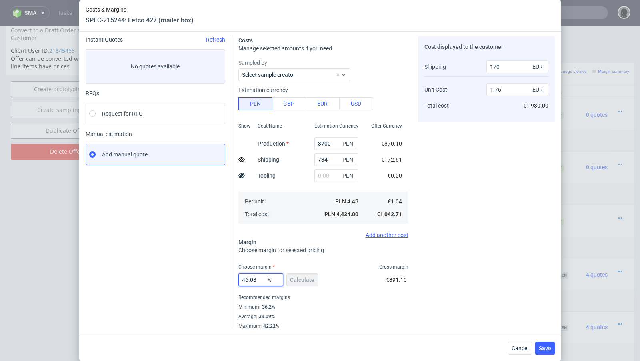
drag, startPoint x: 261, startPoint y: 277, endPoint x: 250, endPoint y: 278, distance: 11.2
click at [250, 278] on input "46.08" at bounding box center [260, 279] width 45 height 13
type input "46.7"
type input "1.78"
type input "46.9"
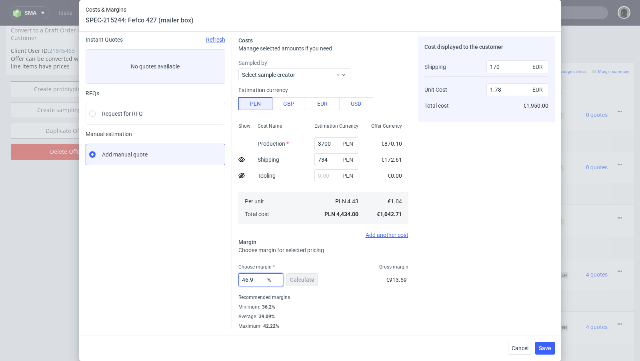
type input "1.79"
drag, startPoint x: 257, startPoint y: 280, endPoint x: 246, endPoint y: 279, distance: 11.7
click at [246, 279] on input "46.99" at bounding box center [260, 279] width 45 height 13
type input "48"
type input "1.83"
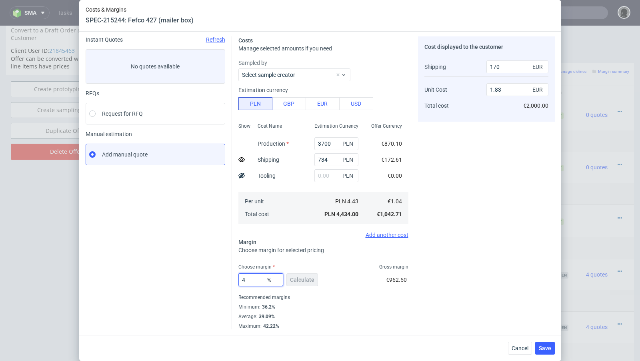
type input "47"
type input "1.79"
type input "47.7"
type input "1.82"
type input "47.5"
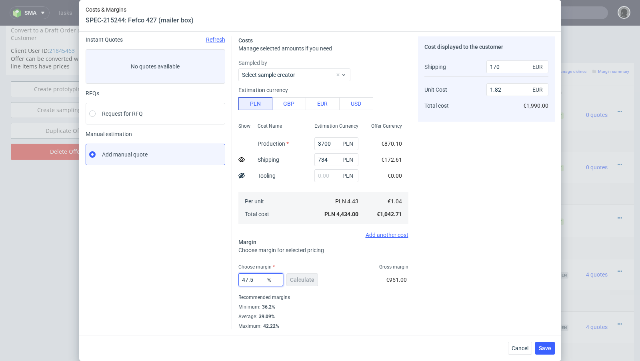
type input "1.81"
type input "47.2"
type input "1.8"
type input "47.28"
type input "1.81"
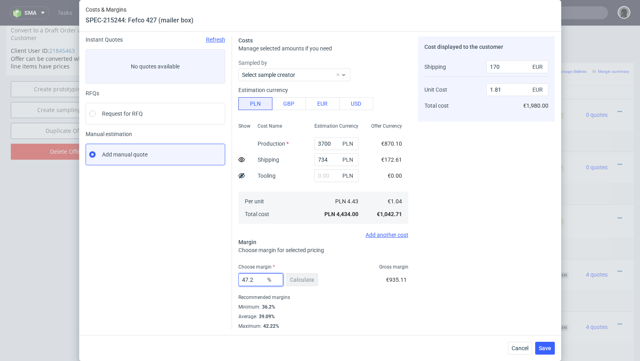
type input "47.27"
type input "1.8"
type input "47.27"
click at [216, 271] on div "Instant Quotes Refresh No quotes available RFQs Request for RFQ Manual estimati…" at bounding box center [159, 182] width 146 height 293
drag, startPoint x: 261, startPoint y: 280, endPoint x: 237, endPoint y: 276, distance: 24.4
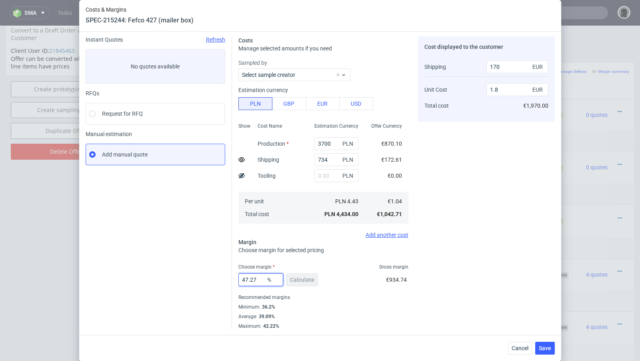
click at [237, 276] on div "Costs Manage selected amounts if you need Sampled by Select sample creator Esti…" at bounding box center [393, 179] width 323 height 299
click at [549, 348] on span "Save" at bounding box center [545, 348] width 12 height 6
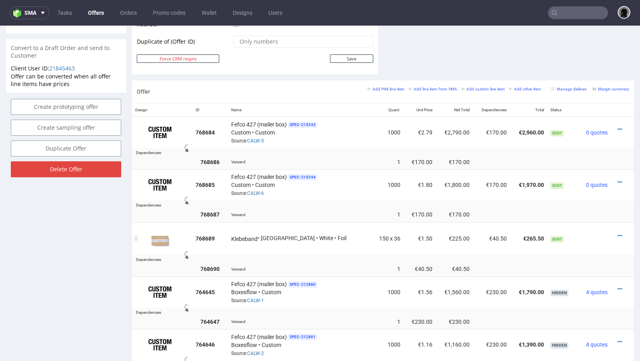
scroll to position [427, 0]
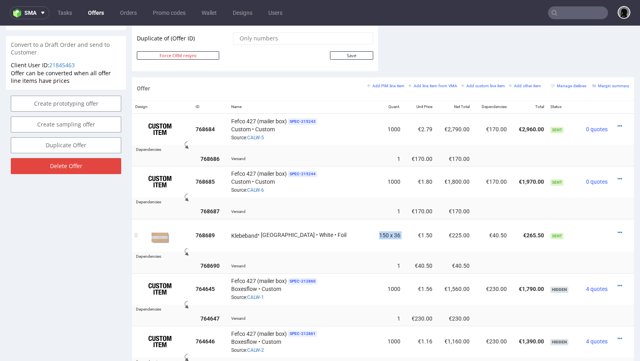
drag, startPoint x: 386, startPoint y: 234, endPoint x: 360, endPoint y: 230, distance: 25.9
click at [360, 230] on tr "768689 Klebeband • [GEOGRAPHIC_DATA] • White • Foil 150 x 36 €1.50 €225.00 €40.…" at bounding box center [383, 235] width 502 height 33
copy td "150 x 36"
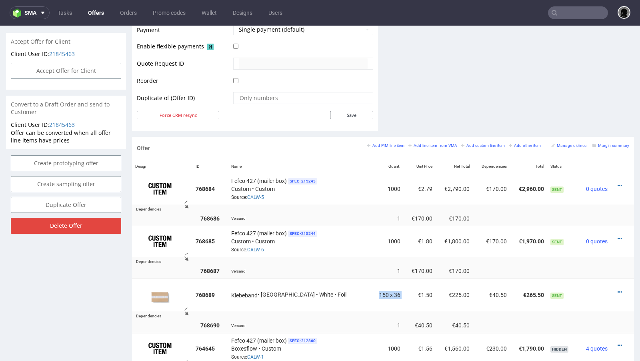
scroll to position [309, 0]
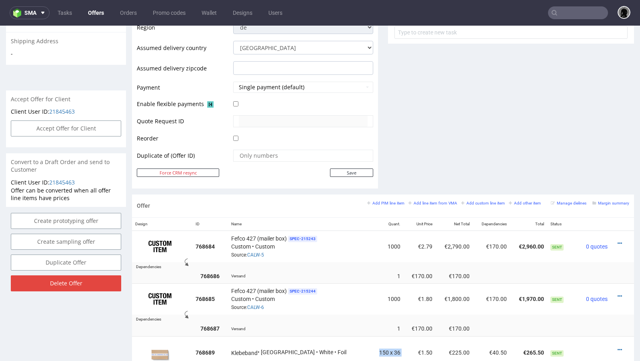
click at [96, 14] on link "Offers" at bounding box center [96, 12] width 26 height 13
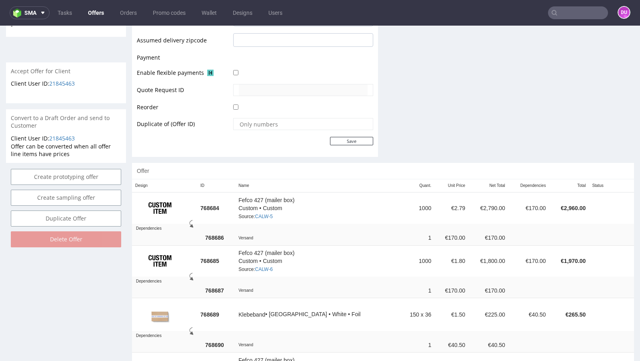
scroll to position [341, 0]
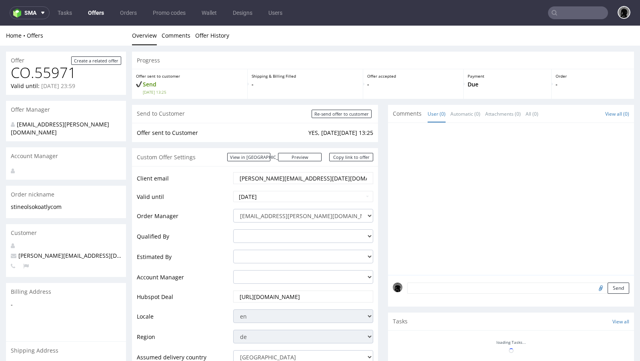
click at [87, 16] on link "Offers" at bounding box center [96, 12] width 26 height 13
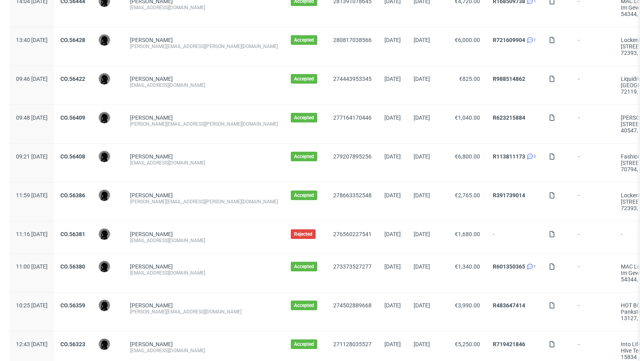
scroll to position [834, 0]
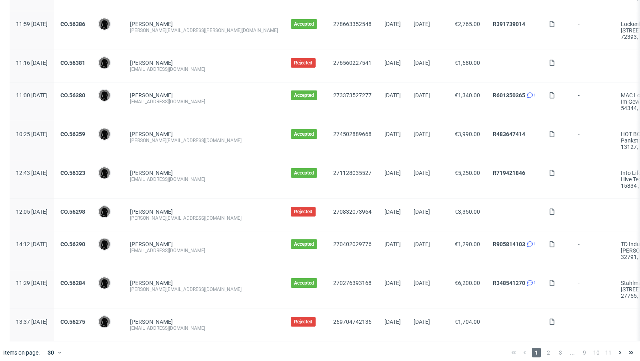
click at [546, 348] on div "1 2 3 ... 9 10 11" at bounding box center [572, 353] width 129 height 10
click at [544, 348] on span "2" at bounding box center [548, 353] width 9 height 10
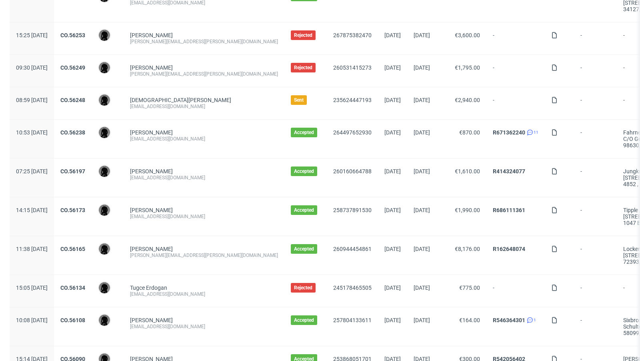
scroll to position [142, 0]
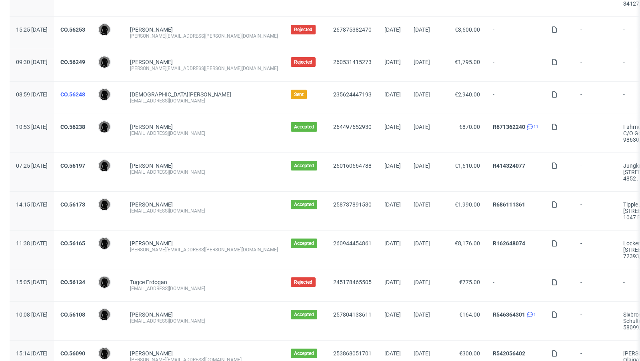
click at [85, 93] on link "CO.56248" at bounding box center [72, 94] width 25 height 6
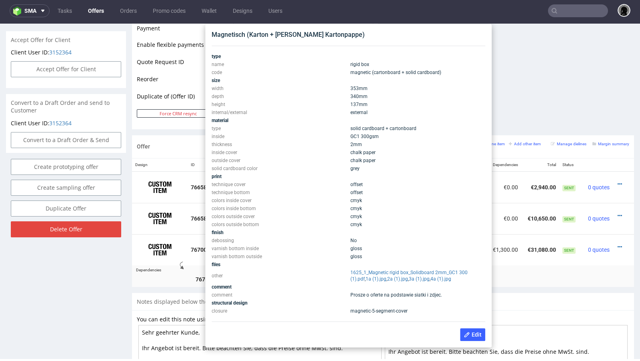
scroll to position [363, 0]
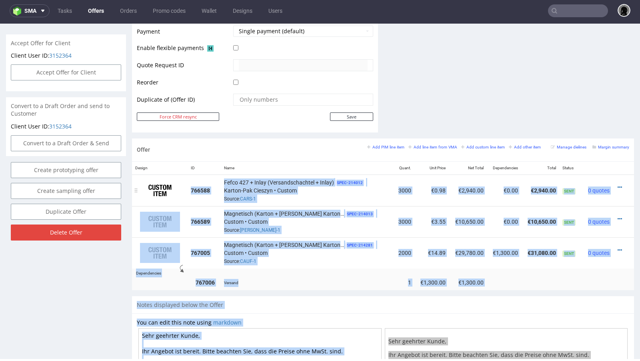
drag, startPoint x: 261, startPoint y: 227, endPoint x: 204, endPoint y: 182, distance: 72.3
click at [270, 244] on span "Magnetisch (Karton + Stabile Kartonpappe)" at bounding box center [284, 245] width 120 height 8
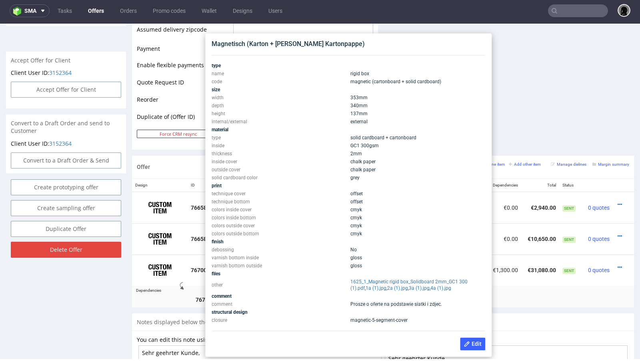
scroll to position [344, 0]
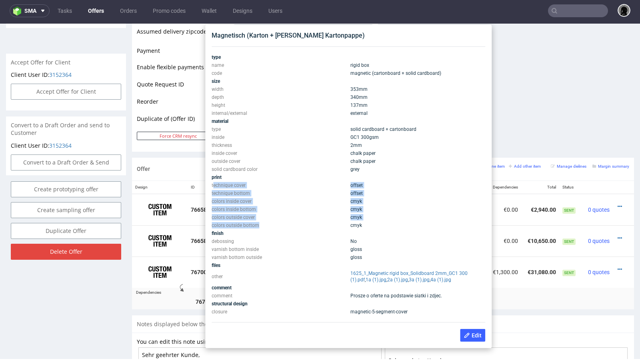
drag, startPoint x: 259, startPoint y: 225, endPoint x: 213, endPoint y: 187, distance: 59.9
click at [213, 187] on tbody "type name rigid box code magnetic (cartonboard + solid cardboard) size width 35…" at bounding box center [349, 184] width 274 height 262
copy tbody "echnique cover offset technique bottom offset colors inside cover cmyk colors i…"
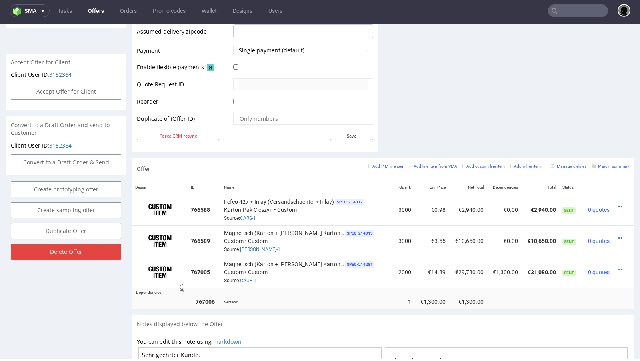
click at [93, 10] on link "Offers" at bounding box center [96, 10] width 26 height 13
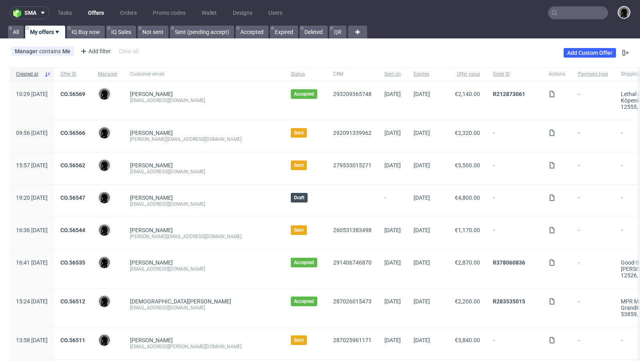
click at [567, 8] on input "text" at bounding box center [578, 12] width 60 height 13
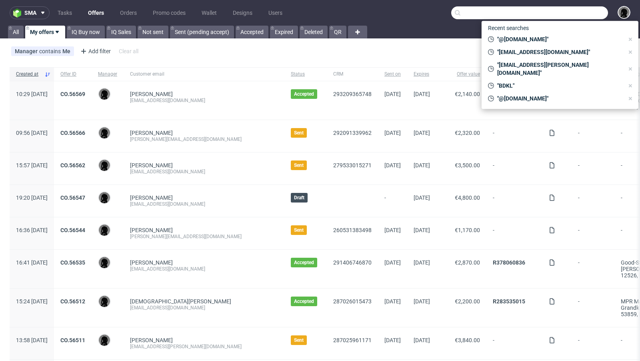
paste input "jayant@mula-berlin.de"
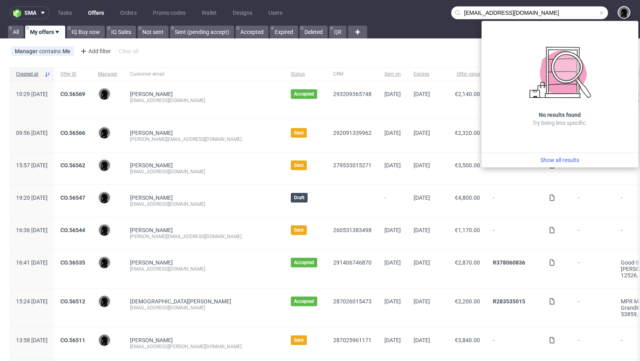
drag, startPoint x: 471, startPoint y: 14, endPoint x: 427, endPoint y: 13, distance: 44.8
click at [427, 13] on nav "sma Tasks Offers Orders Promo codes Wallet Designs Users jayant@mula-berlin.de" at bounding box center [320, 13] width 640 height 26
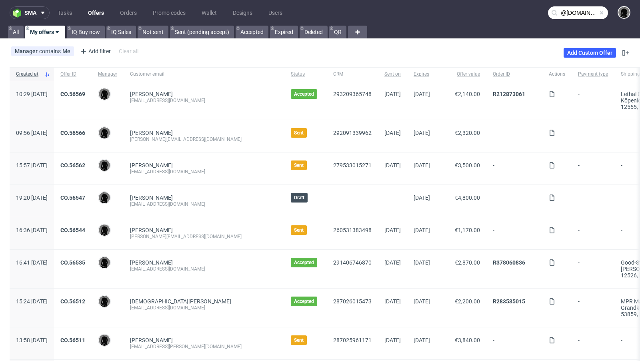
type input "@mula-berlin.de"
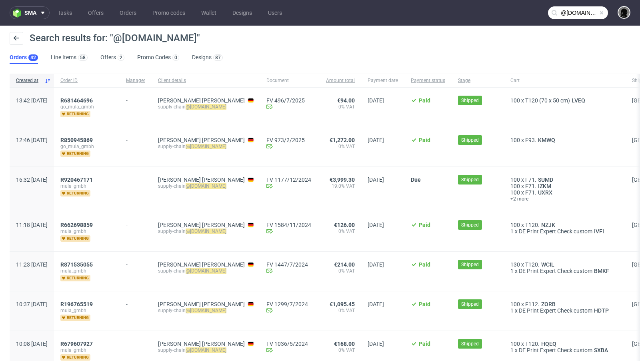
drag, startPoint x: 246, startPoint y: 106, endPoint x: 183, endPoint y: 106, distance: 62.8
click at [183, 106] on div "supply-chain @mula-berlin.de" at bounding box center [206, 107] width 96 height 6
copy div "supply-chain @mula-berlin.de"
click at [94, 17] on link "Offers" at bounding box center [95, 12] width 25 height 13
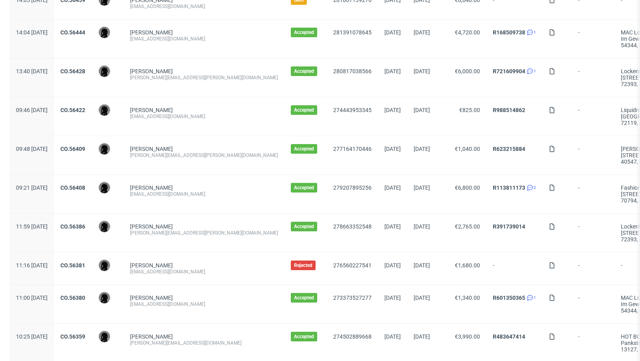
scroll to position [834, 0]
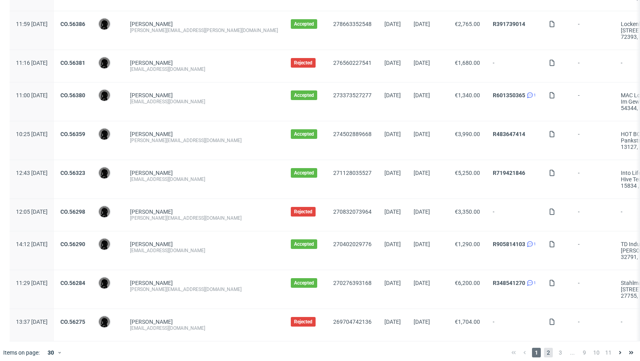
click at [544, 349] on span "2" at bounding box center [548, 353] width 9 height 10
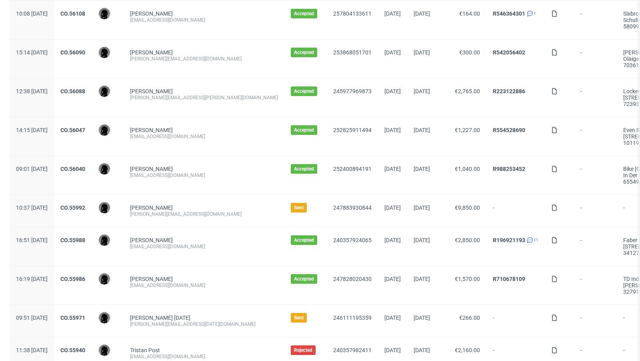
scroll to position [453, 0]
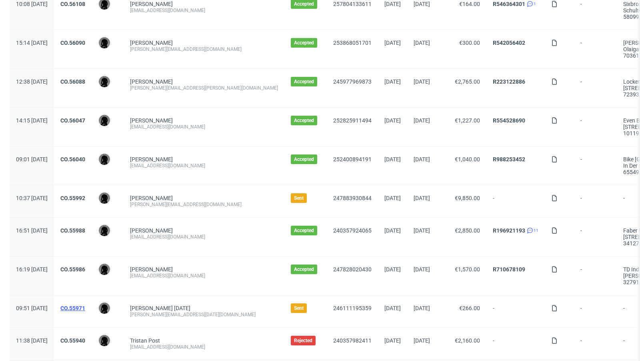
click at [85, 305] on link "CO.55971" at bounding box center [72, 308] width 25 height 6
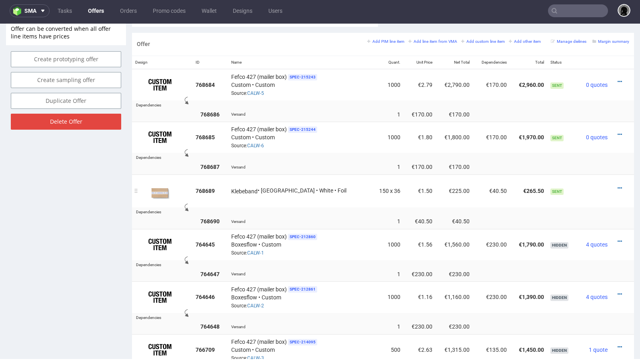
scroll to position [462, 0]
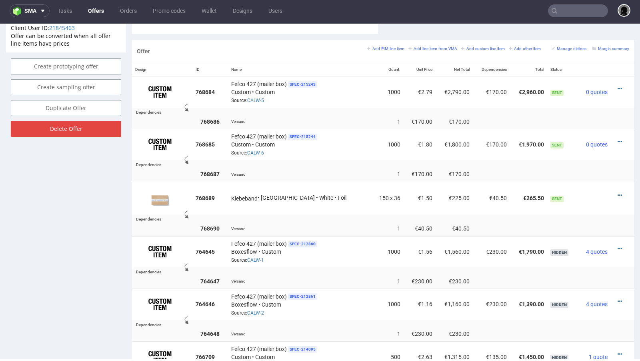
click at [94, 11] on link "Offers" at bounding box center [96, 10] width 26 height 13
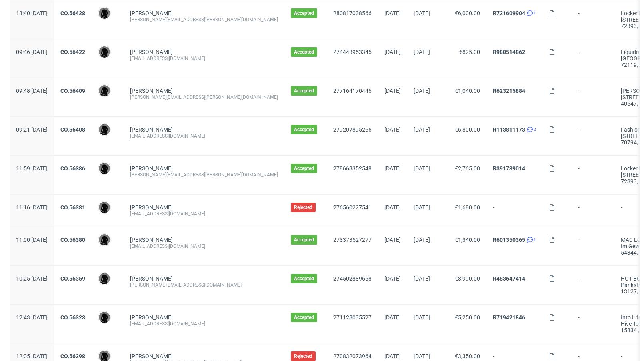
scroll to position [834, 0]
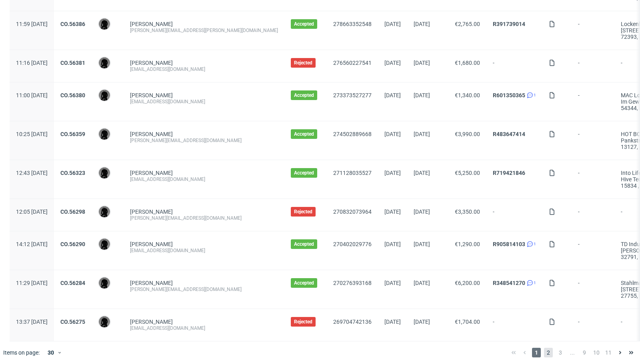
click at [544, 348] on span "2" at bounding box center [548, 353] width 9 height 10
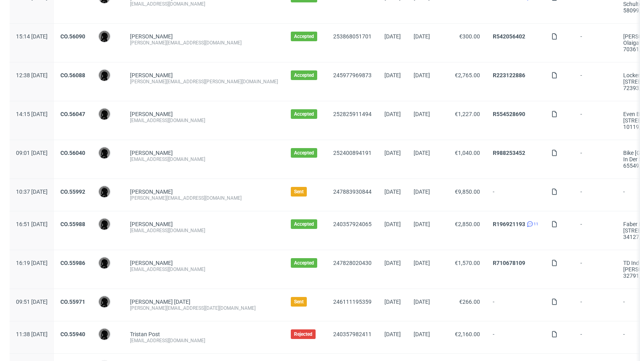
scroll to position [530, 0]
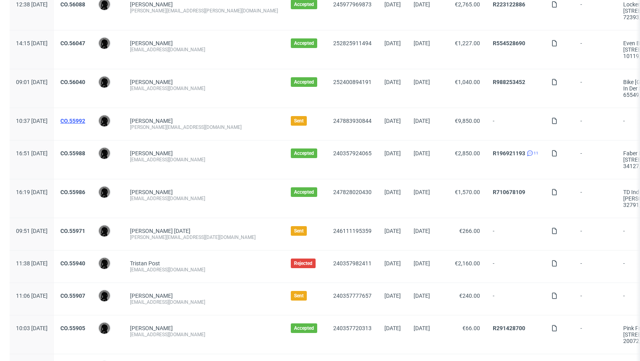
click at [85, 118] on link "CO.55992" at bounding box center [72, 121] width 25 height 6
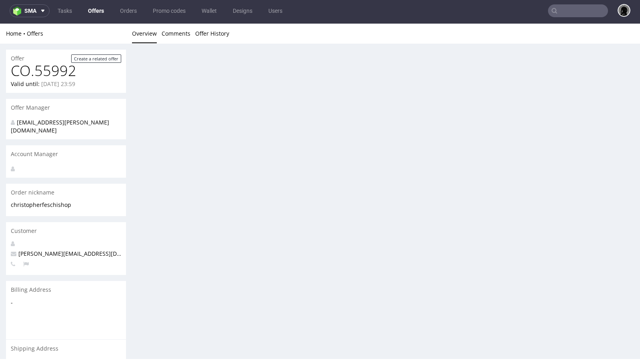
scroll to position [2, 0]
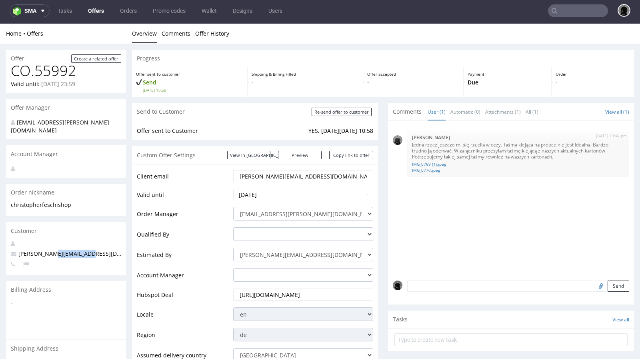
drag, startPoint x: 49, startPoint y: 245, endPoint x: 106, endPoint y: 247, distance: 56.9
click at [106, 250] on p "christopher@feschi.shop" at bounding box center [66, 254] width 110 height 8
copy span "@feschi.shop"
click at [584, 11] on input "text" at bounding box center [578, 10] width 60 height 13
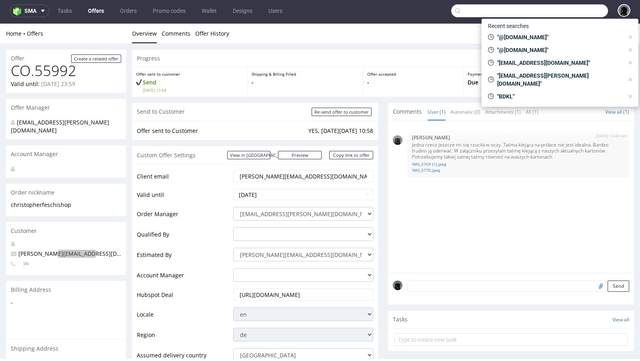
paste input "@feschi.shop"
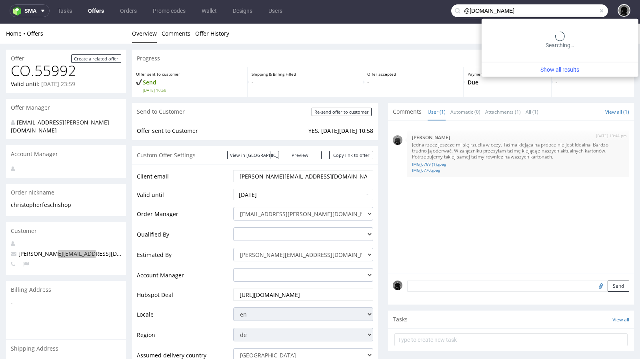
type input "@feschi.shop"
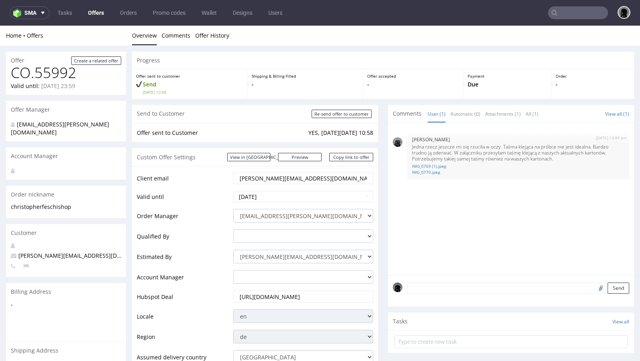
click at [283, 177] on input "christopher@feschi.shop" at bounding box center [303, 177] width 129 height 11
paste input "tim"
click at [239, 177] on input "[PERSON_NAME][EMAIL_ADDRESS][DOMAIN_NAME]" at bounding box center [303, 177] width 129 height 11
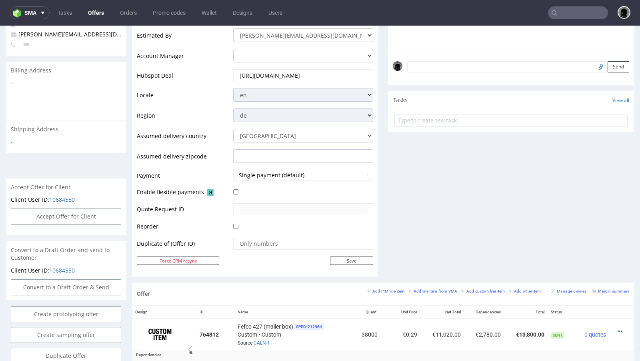
scroll to position [239, 0]
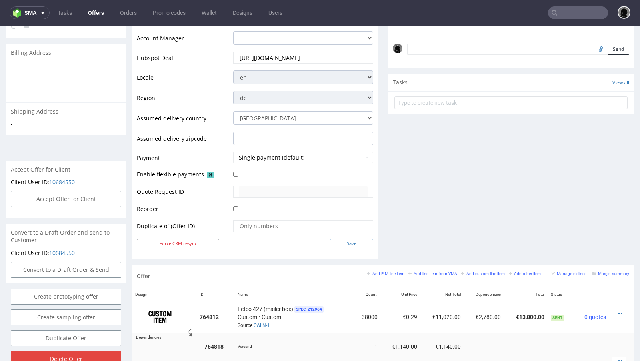
type input "[PERSON_NAME][EMAIL_ADDRESS][DOMAIN_NAME]"
click at [349, 239] on input "Save" at bounding box center [351, 243] width 43 height 8
type input "In progress..."
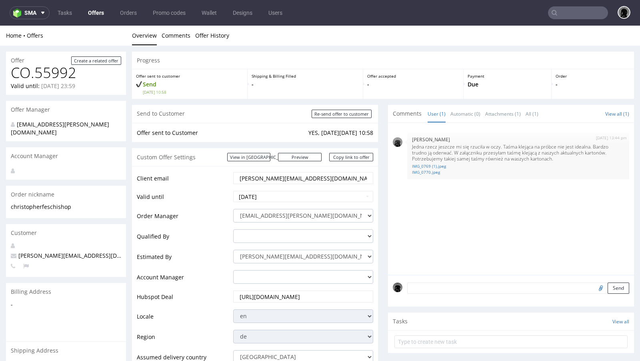
scroll to position [0, 0]
click at [254, 177] on input "[PERSON_NAME][EMAIL_ADDRESS][DOMAIN_NAME]" at bounding box center [303, 177] width 129 height 11
click at [571, 14] on input "text" at bounding box center [578, 12] width 60 height 13
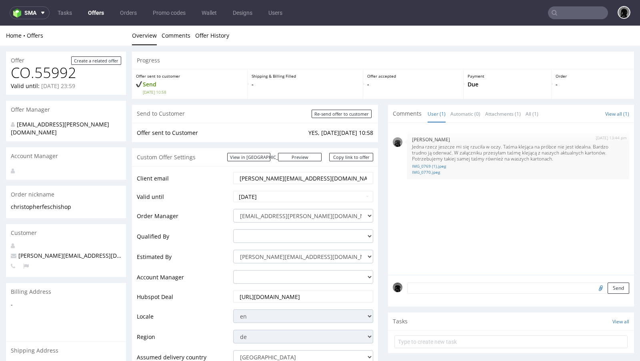
paste input "[PERSON_NAME][EMAIL_ADDRESS][DOMAIN_NAME]"
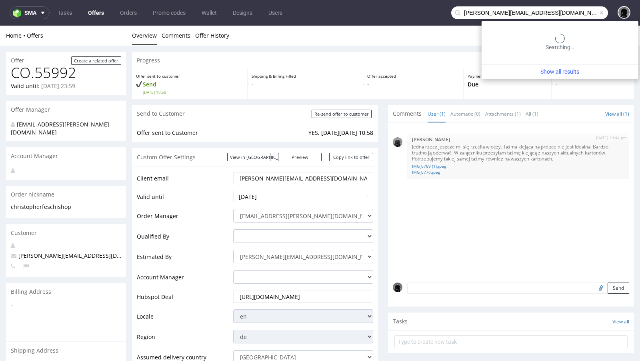
type input "[PERSON_NAME][EMAIL_ADDRESS][DOMAIN_NAME]"
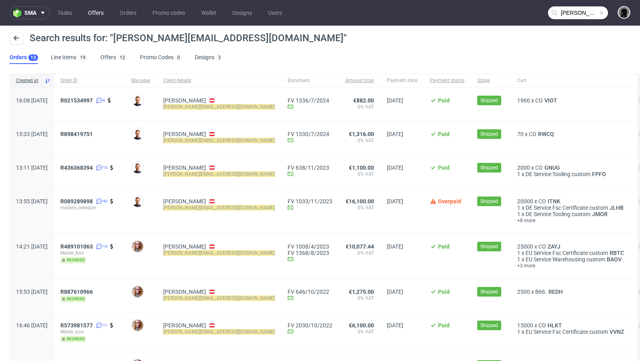
click at [92, 17] on link "Offers" at bounding box center [95, 12] width 25 height 13
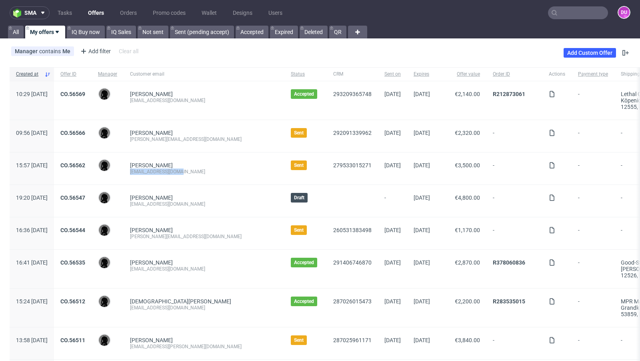
drag, startPoint x: 207, startPoint y: 172, endPoint x: 153, endPoint y: 171, distance: 54.4
click at [153, 171] on div "[PERSON_NAME] [EMAIL_ADDRESS][DOMAIN_NAME]" at bounding box center [204, 168] width 161 height 32
click at [207, 168] on div "[EMAIL_ADDRESS][DOMAIN_NAME]" at bounding box center [204, 171] width 148 height 6
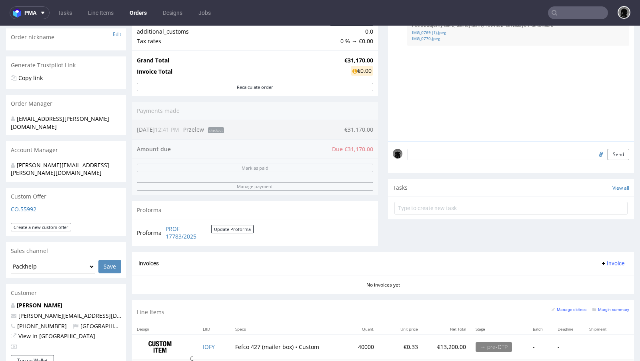
scroll to position [158, 0]
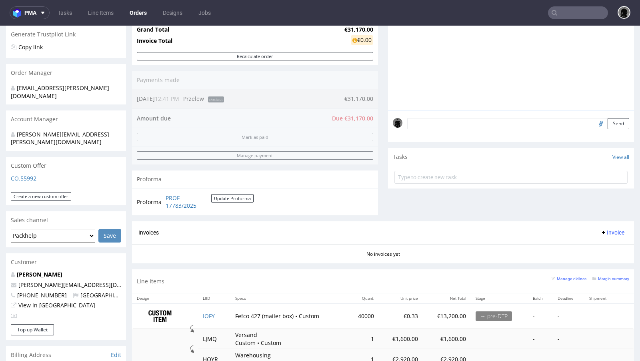
click at [603, 274] on div "Margin summary" at bounding box center [611, 278] width 37 height 8
click at [605, 276] on small "Margin summary" at bounding box center [611, 278] width 37 height 4
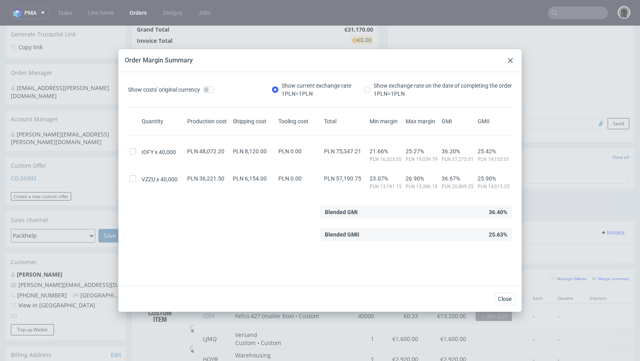
scroll to position [3, 0]
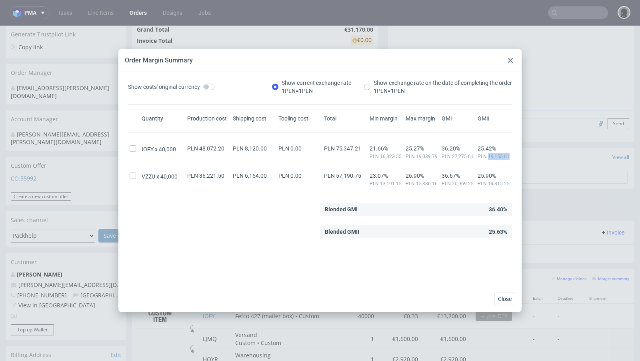
drag, startPoint x: 511, startPoint y: 156, endPoint x: 488, endPoint y: 154, distance: 22.4
click at [488, 154] on div "25.42% PLN 19,155.01" at bounding box center [494, 152] width 36 height 14
copy span "19,155.01"
